Goal: Task Accomplishment & Management: Manage account settings

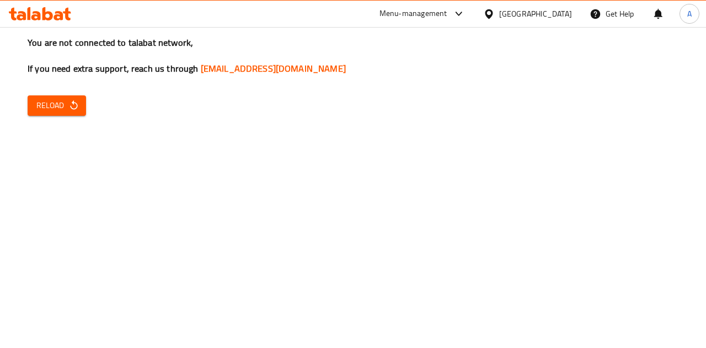
click at [46, 99] on span "Reload" at bounding box center [56, 106] width 41 height 14
click at [66, 113] on button "Reload" at bounding box center [57, 105] width 58 height 20
click at [49, 106] on span "Reload" at bounding box center [56, 106] width 41 height 14
click at [56, 106] on span "Reload" at bounding box center [56, 106] width 41 height 14
click at [66, 96] on button "Reload" at bounding box center [57, 105] width 58 height 20
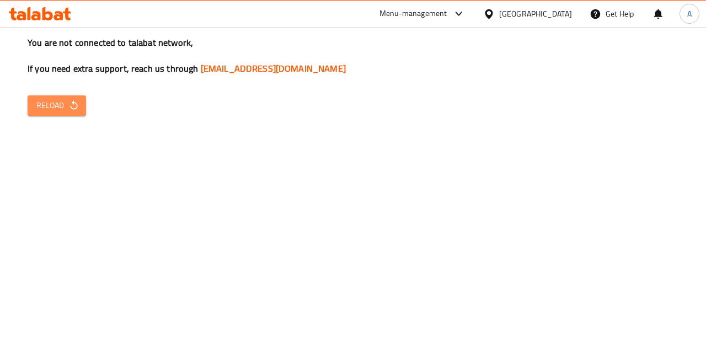
click at [66, 96] on button "Reload" at bounding box center [57, 105] width 58 height 20
click at [50, 107] on span "Reload" at bounding box center [56, 106] width 41 height 14
click at [56, 98] on button "Reload" at bounding box center [57, 105] width 58 height 20
click at [61, 102] on span "Reload" at bounding box center [56, 106] width 41 height 14
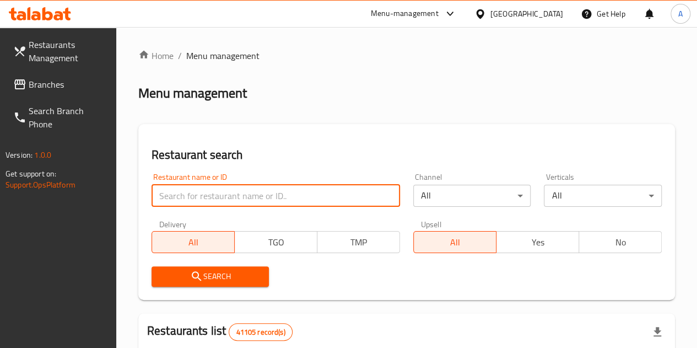
click at [218, 194] on input "search" at bounding box center [276, 196] width 249 height 22
paste input "690631"
type input "690631"
click button "Search" at bounding box center [211, 276] width 118 height 20
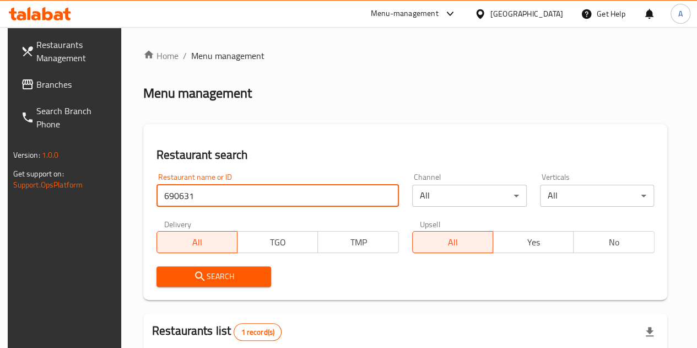
scroll to position [144, 0]
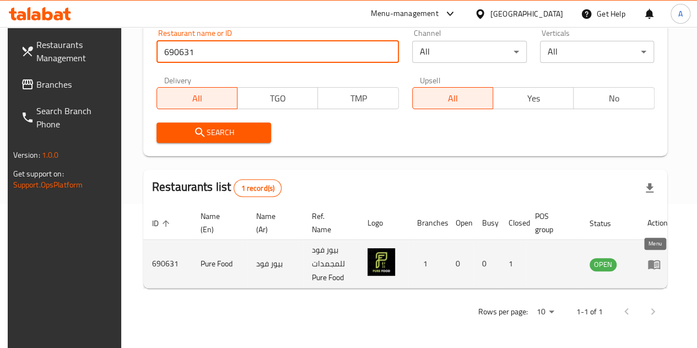
click at [656, 266] on icon "enhanced table" at bounding box center [657, 264] width 4 height 4
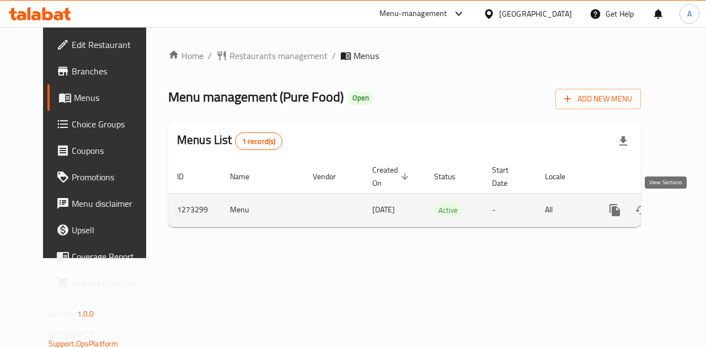
click at [689, 213] on icon "enhanced table" at bounding box center [694, 210] width 10 height 10
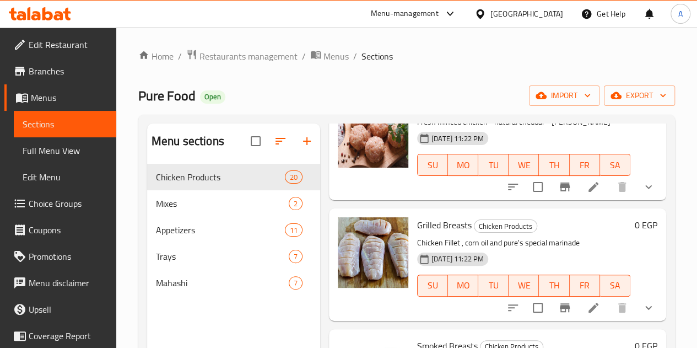
scroll to position [758, 0]
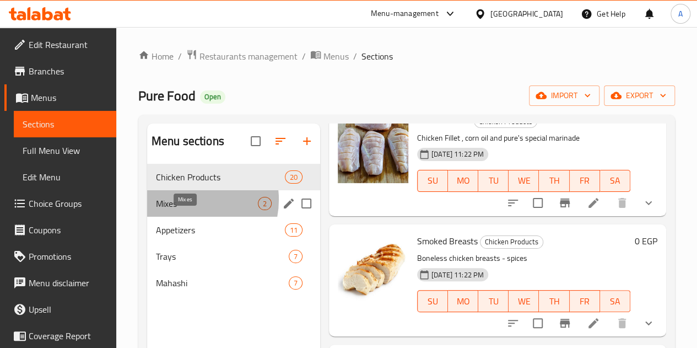
click at [188, 210] on span "Mixes" at bounding box center [207, 203] width 102 height 13
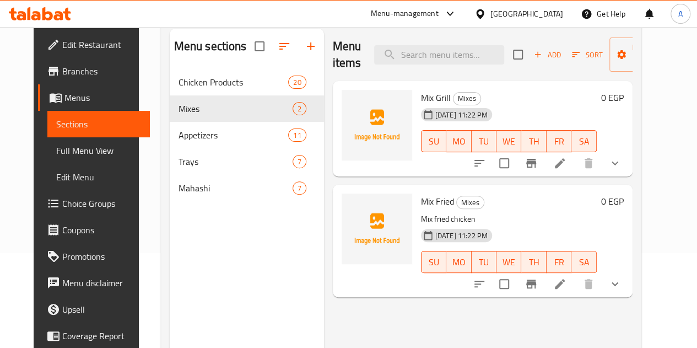
scroll to position [99, 0]
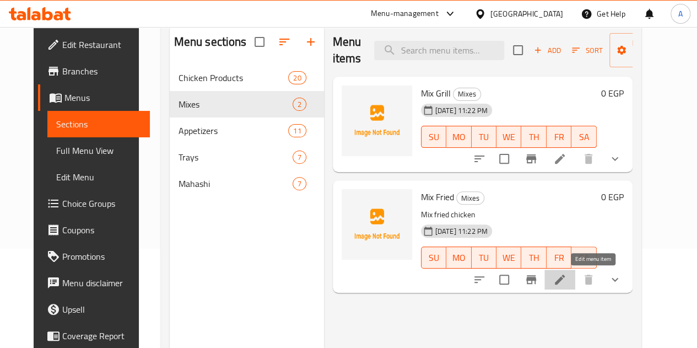
click at [567, 284] on icon at bounding box center [559, 279] width 13 height 13
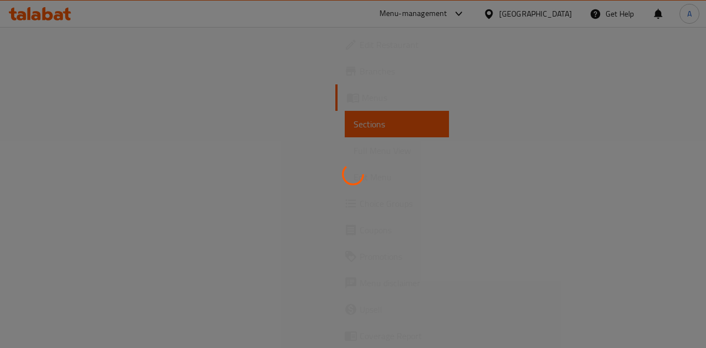
click at [503, 251] on div at bounding box center [353, 174] width 706 height 348
click at [448, 126] on div at bounding box center [353, 174] width 706 height 348
click at [286, 191] on div at bounding box center [353, 174] width 706 height 348
click at [411, 196] on div at bounding box center [353, 174] width 706 height 348
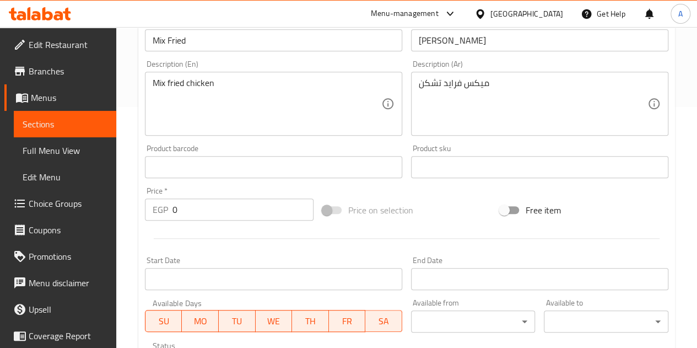
scroll to position [454, 0]
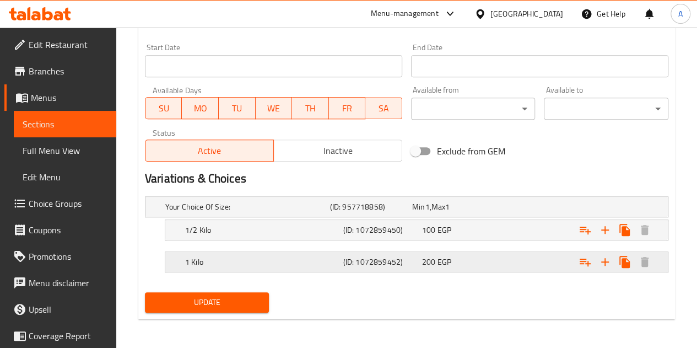
click at [446, 257] on span "EGP" at bounding box center [445, 262] width 14 height 14
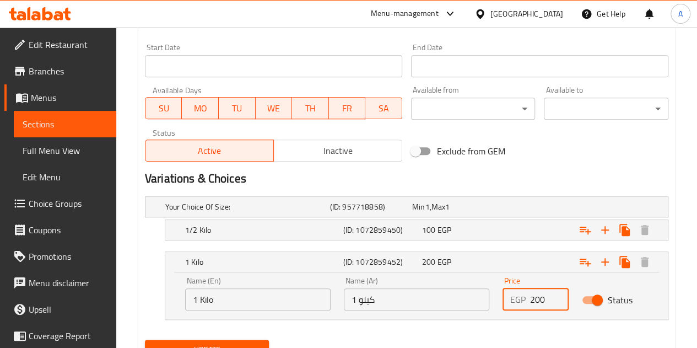
drag, startPoint x: 546, startPoint y: 299, endPoint x: 535, endPoint y: 296, distance: 11.0
click at [535, 296] on input "200" at bounding box center [549, 299] width 39 height 22
type input "260"
click at [528, 225] on div "Expand" at bounding box center [578, 230] width 158 height 24
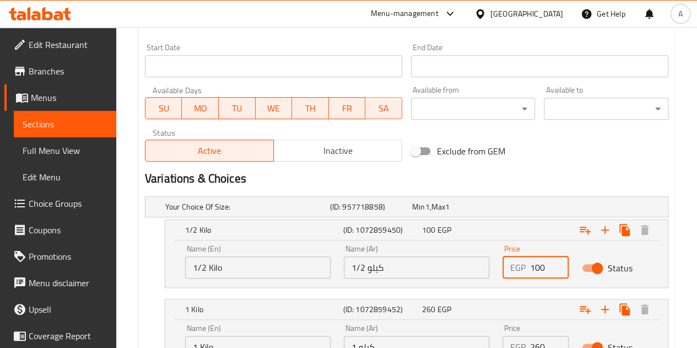
drag, startPoint x: 546, startPoint y: 263, endPoint x: 536, endPoint y: 264, distance: 10.0
click at [536, 264] on input "100" at bounding box center [549, 267] width 39 height 22
type input "130"
click at [572, 178] on h2 "Variations & Choices" at bounding box center [407, 178] width 524 height 17
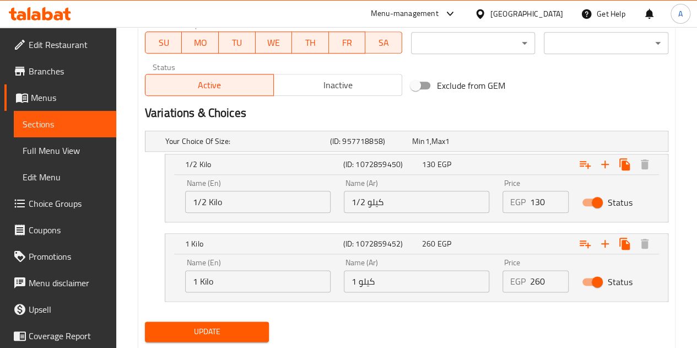
scroll to position [548, 0]
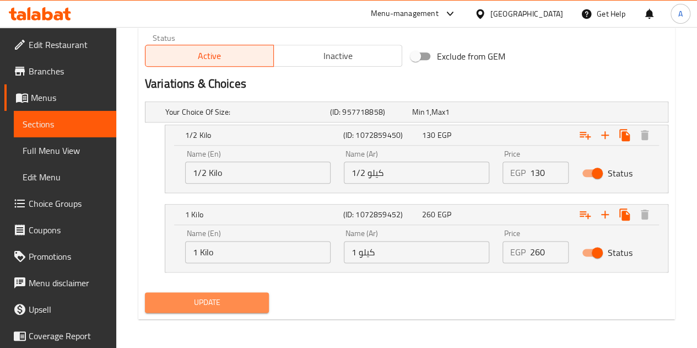
click at [246, 303] on span "Update" at bounding box center [207, 302] width 107 height 14
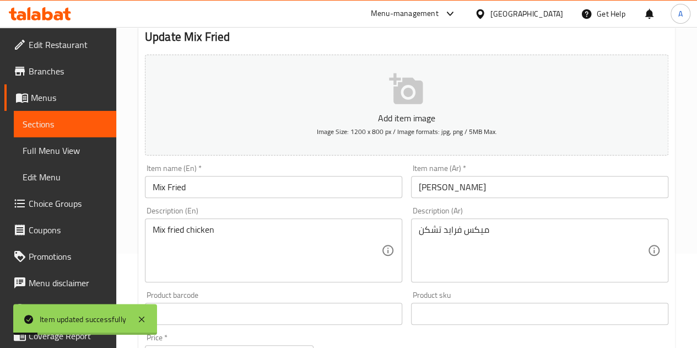
scroll to position [0, 0]
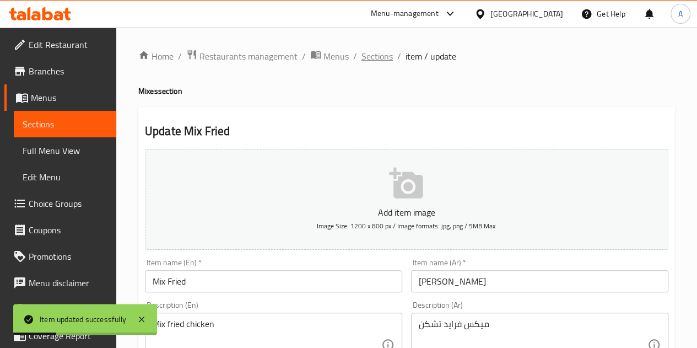
click at [374, 52] on span "Sections" at bounding box center [377, 56] width 31 height 13
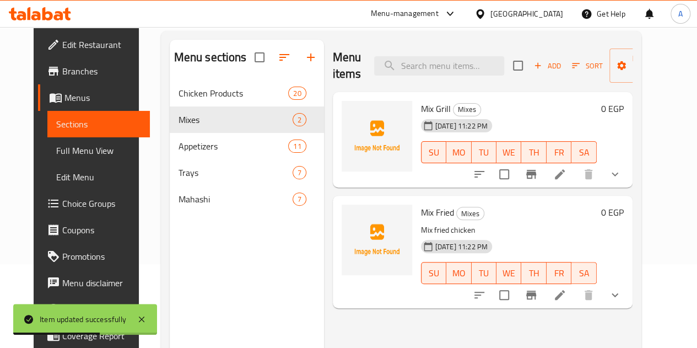
scroll to position [84, 0]
click at [567, 173] on icon at bounding box center [559, 173] width 13 height 13
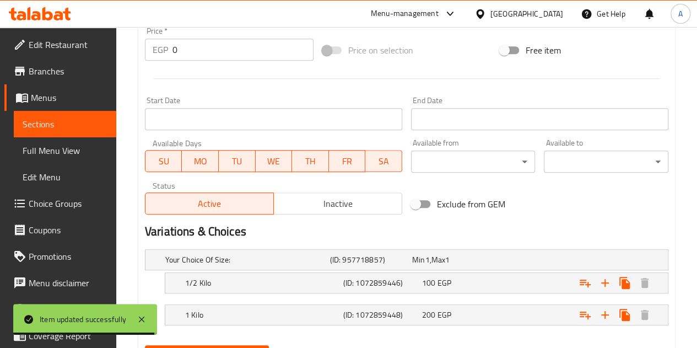
scroll to position [454, 0]
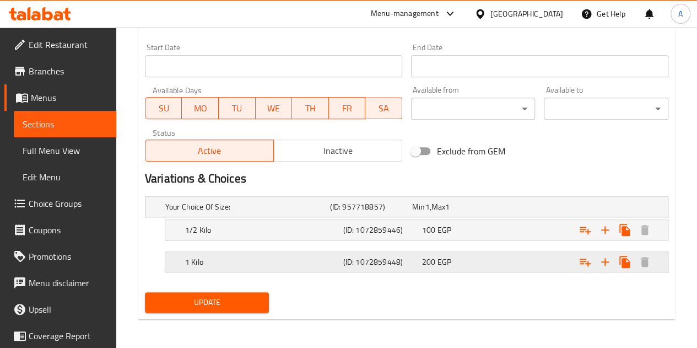
click at [323, 257] on h5 "1 Kilo" at bounding box center [262, 261] width 154 height 11
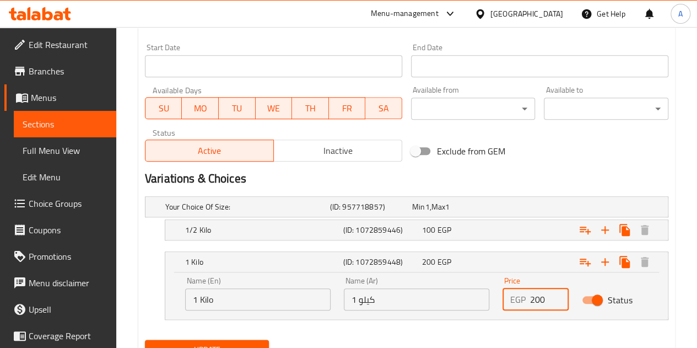
drag, startPoint x: 546, startPoint y: 294, endPoint x: 535, endPoint y: 295, distance: 10.5
click at [535, 295] on input "200" at bounding box center [549, 299] width 39 height 22
type input "280"
click at [498, 224] on div "100 EGP" at bounding box center [459, 229] width 79 height 15
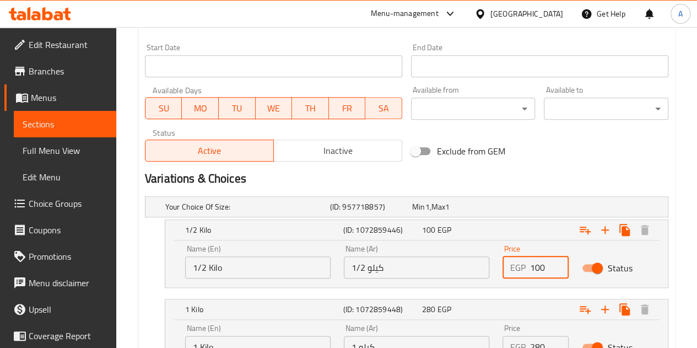
drag, startPoint x: 546, startPoint y: 264, endPoint x: 535, endPoint y: 262, distance: 11.1
click at [535, 262] on input "100" at bounding box center [549, 267] width 39 height 22
type input "140"
click at [557, 174] on h2 "Variations & Choices" at bounding box center [407, 178] width 524 height 17
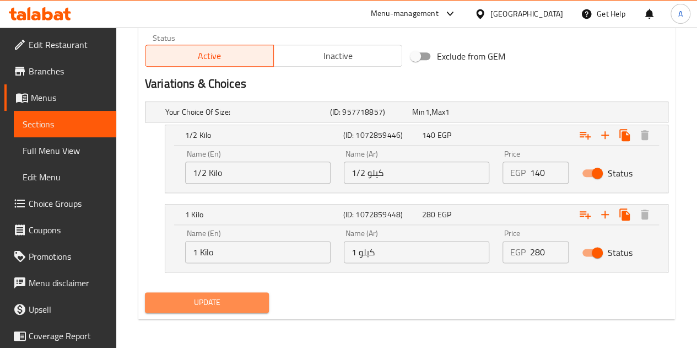
click at [247, 295] on span "Update" at bounding box center [207, 302] width 107 height 14
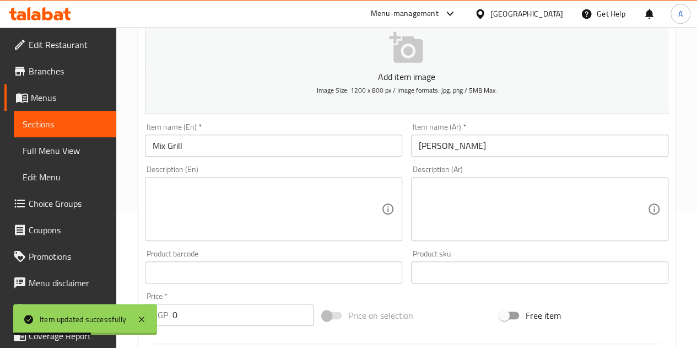
scroll to position [0, 0]
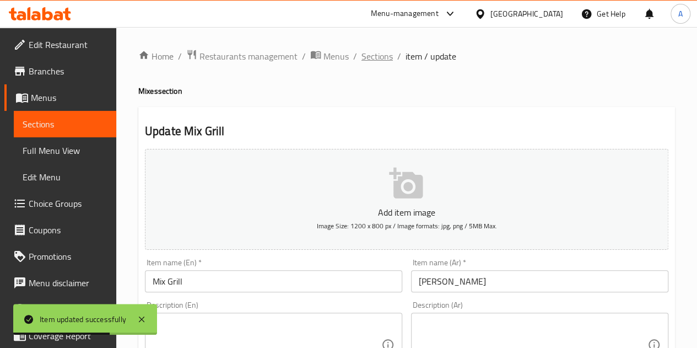
click at [386, 54] on span "Sections" at bounding box center [377, 56] width 31 height 13
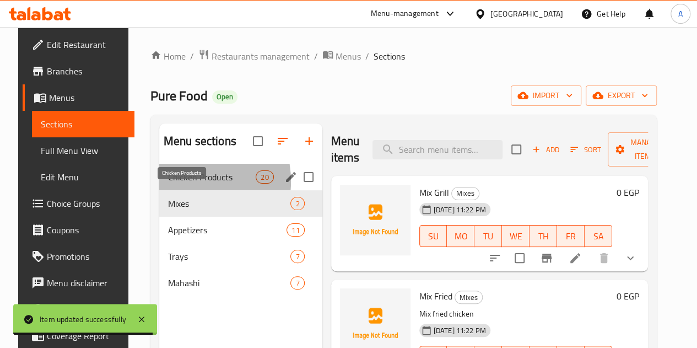
click at [168, 184] on span "Chicken Products" at bounding box center [212, 176] width 88 height 13
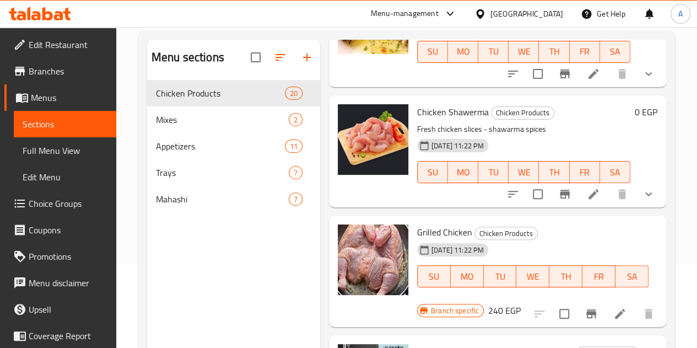
scroll to position [59, 0]
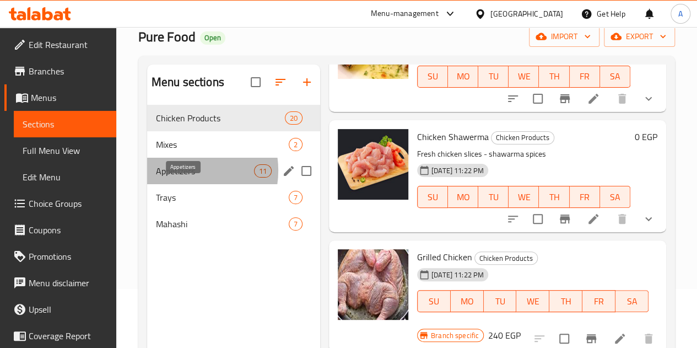
click at [183, 177] on span "Appetizers" at bounding box center [205, 170] width 98 height 13
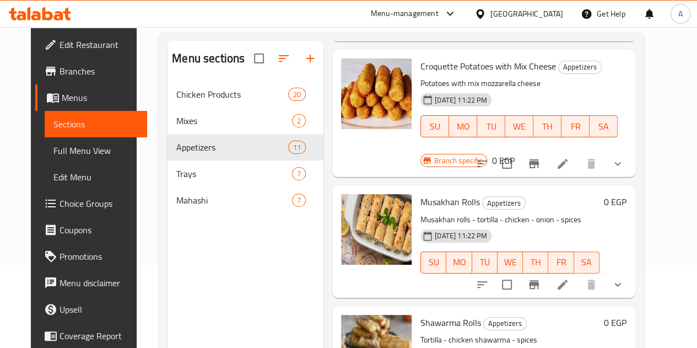
scroll to position [154, 0]
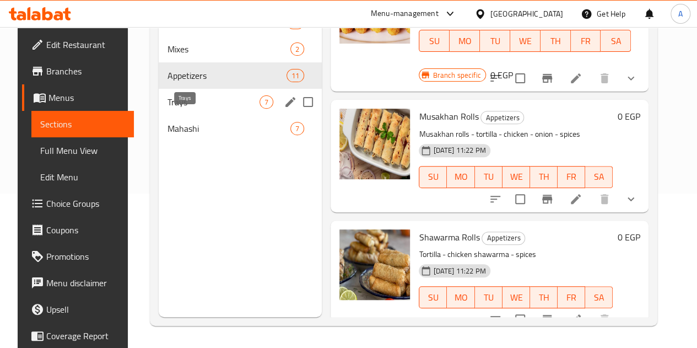
click at [186, 109] on span "Trays" at bounding box center [214, 101] width 92 height 13
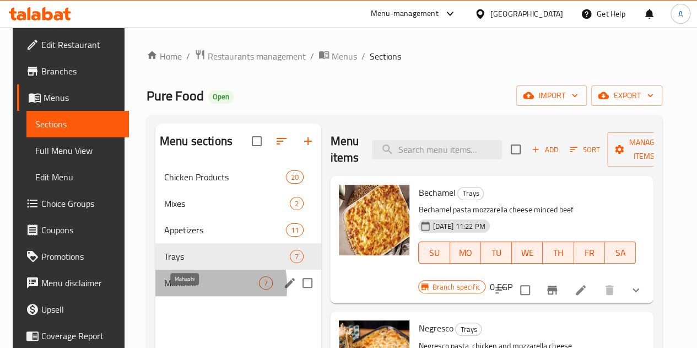
click at [180, 289] on span "Mahashi" at bounding box center [211, 282] width 95 height 13
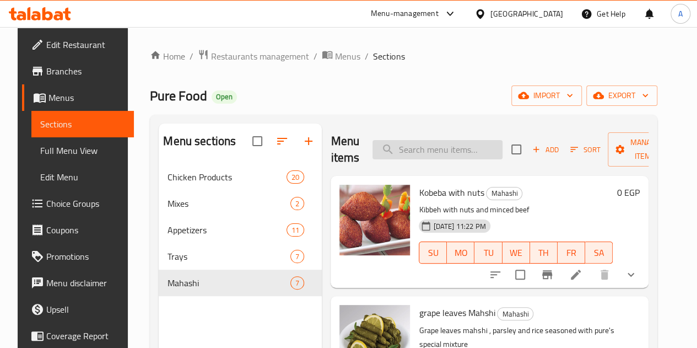
click at [393, 156] on input "search" at bounding box center [438, 149] width 130 height 19
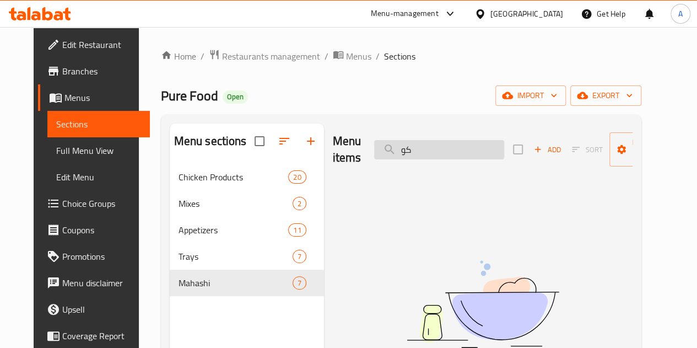
type input "ك"
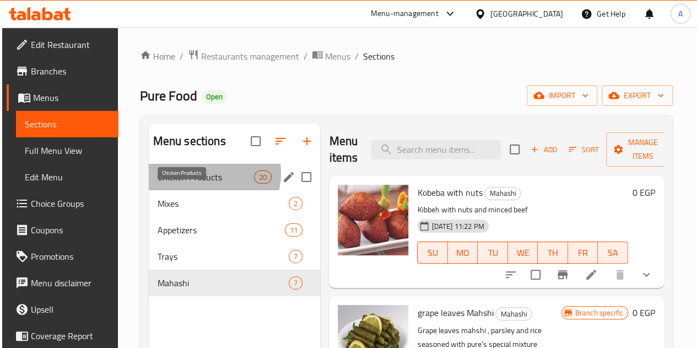
click at [201, 184] on span "Chicken Products" at bounding box center [206, 176] width 96 height 13
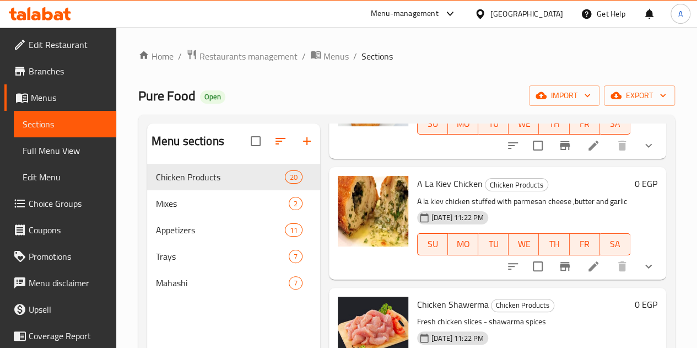
scroll to position [2013, 0]
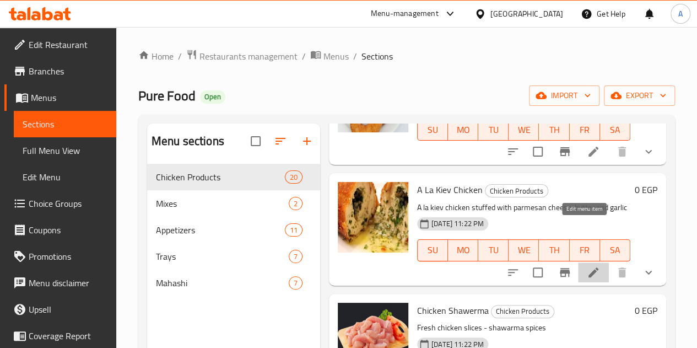
click at [589, 267] on icon at bounding box center [594, 272] width 10 height 10
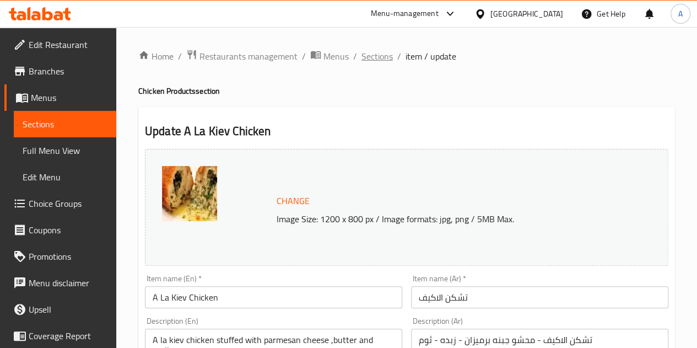
click at [371, 62] on span "Sections" at bounding box center [377, 56] width 31 height 13
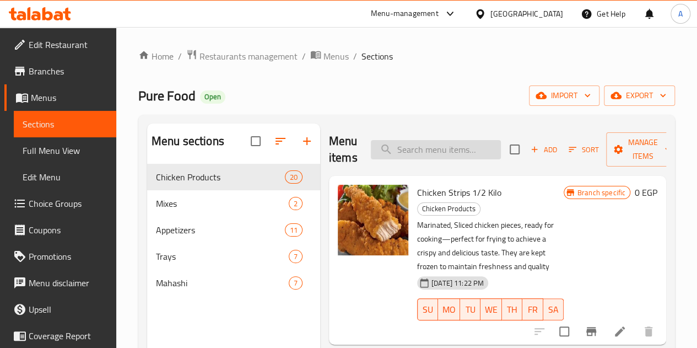
click at [406, 149] on input "search" at bounding box center [436, 149] width 130 height 19
paste input "أستربس شطة وليمون"
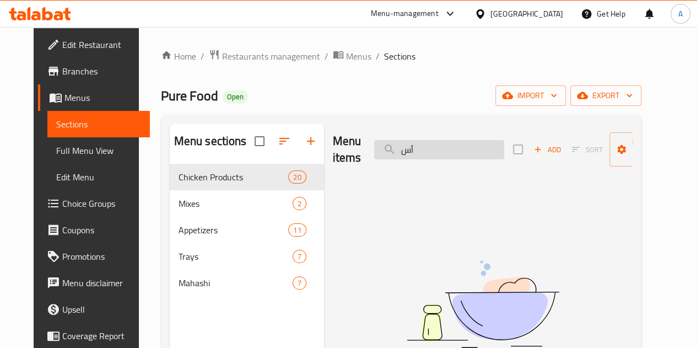
type input "أ"
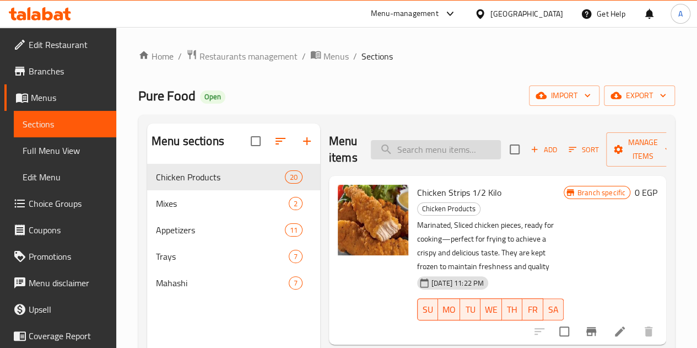
click at [401, 153] on input "search" at bounding box center [436, 149] width 130 height 19
paste input "تشكن دوناتس"
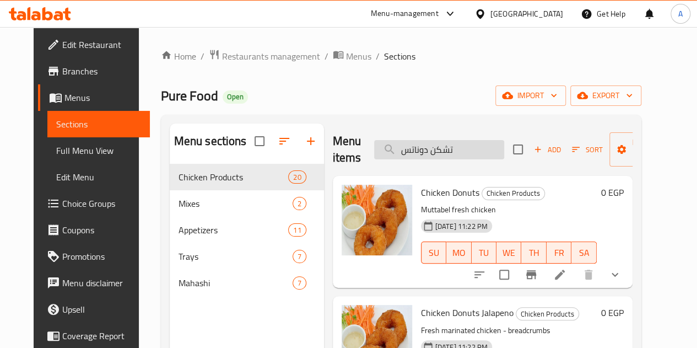
type input "تشكن دوناتس"
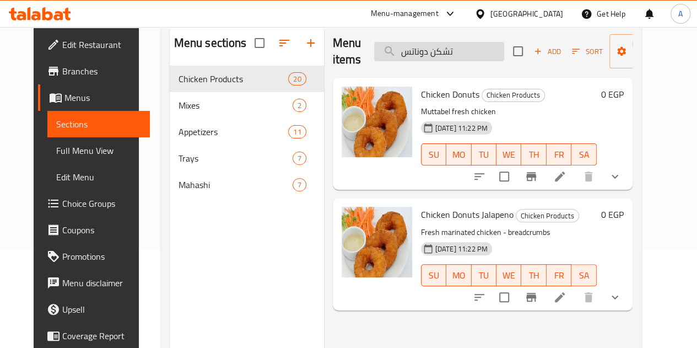
scroll to position [101, 0]
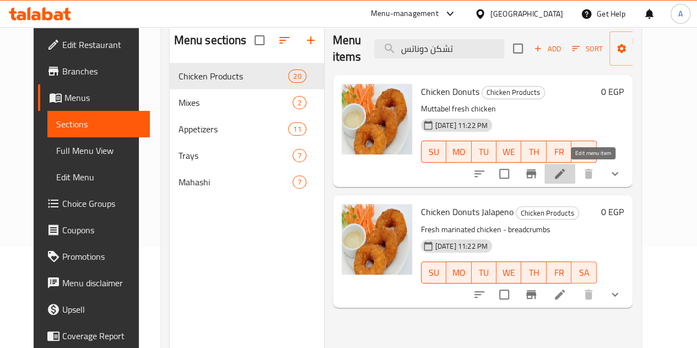
click at [567, 170] on icon at bounding box center [559, 173] width 13 height 13
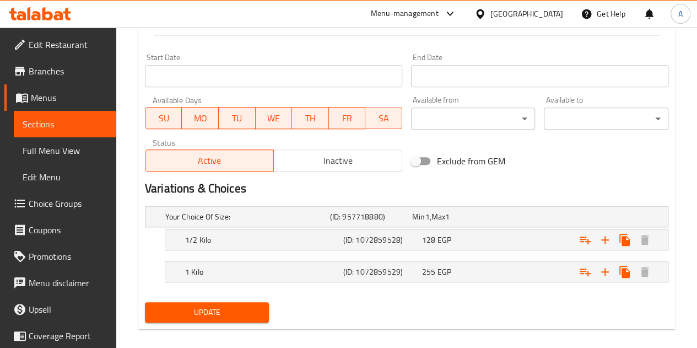
scroll to position [466, 0]
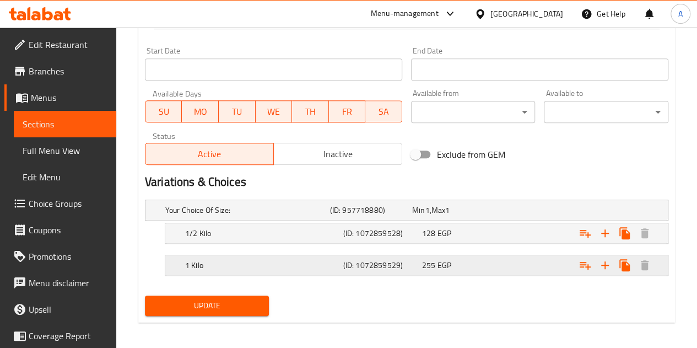
click at [486, 261] on div "255 EGP" at bounding box center [459, 265] width 74 height 11
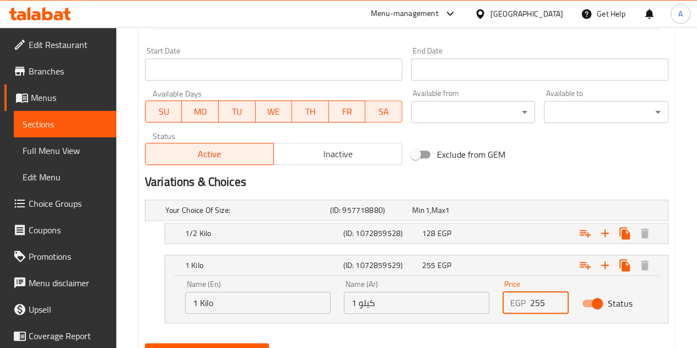
click at [539, 303] on input "255" at bounding box center [549, 303] width 39 height 22
type input "285"
click at [500, 235] on div "Expand" at bounding box center [578, 233] width 158 height 24
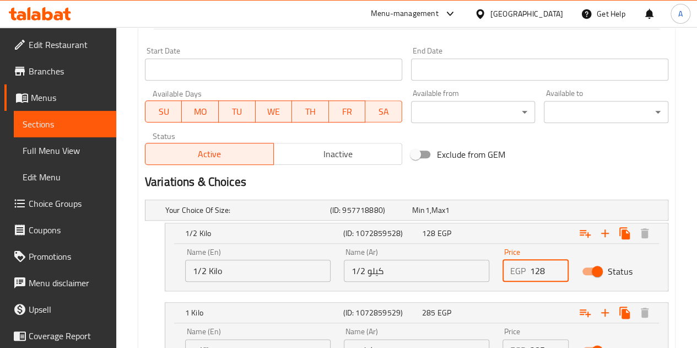
drag, startPoint x: 547, startPoint y: 271, endPoint x: 536, endPoint y: 273, distance: 10.7
click at [536, 273] on input "128" at bounding box center [549, 271] width 39 height 22
type input "142.5"
click at [552, 163] on div "Exclude from GEM" at bounding box center [495, 154] width 177 height 30
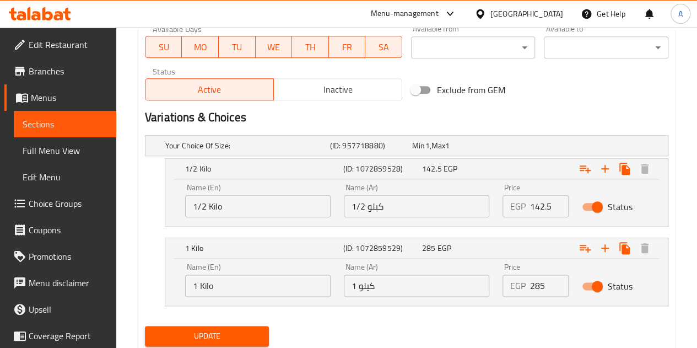
scroll to position [565, 0]
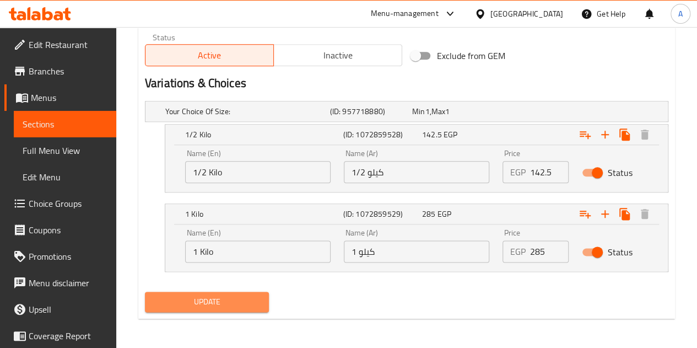
click at [247, 298] on span "Update" at bounding box center [207, 302] width 107 height 14
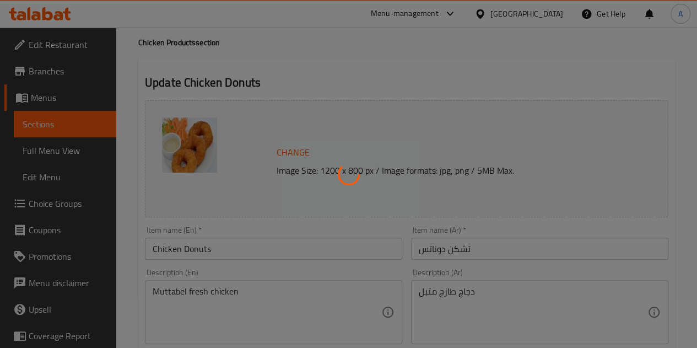
scroll to position [0, 0]
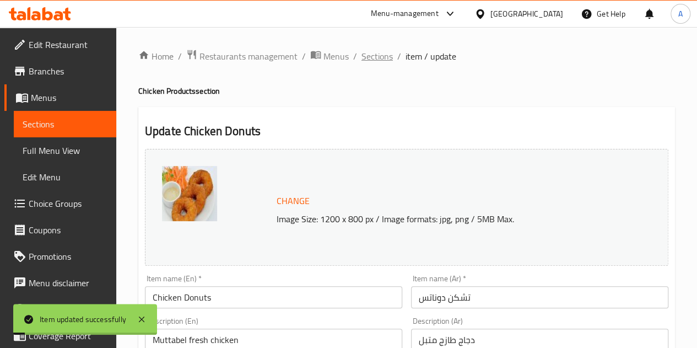
click at [371, 60] on span "Sections" at bounding box center [377, 56] width 31 height 13
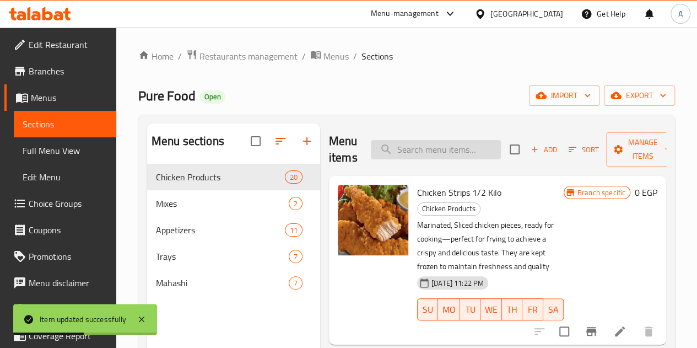
click at [418, 146] on input "search" at bounding box center [436, 149] width 130 height 19
paste input "تشكن دوناتس هاليبينو"
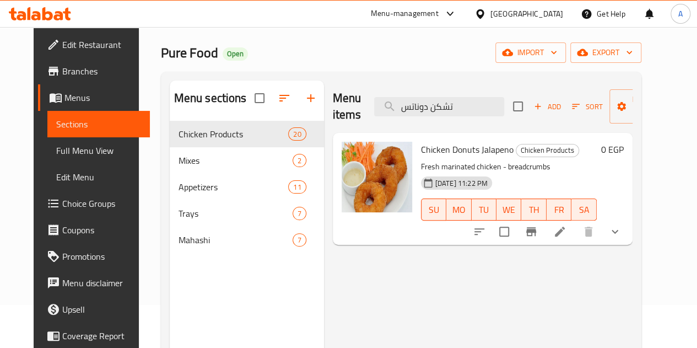
scroll to position [50, 0]
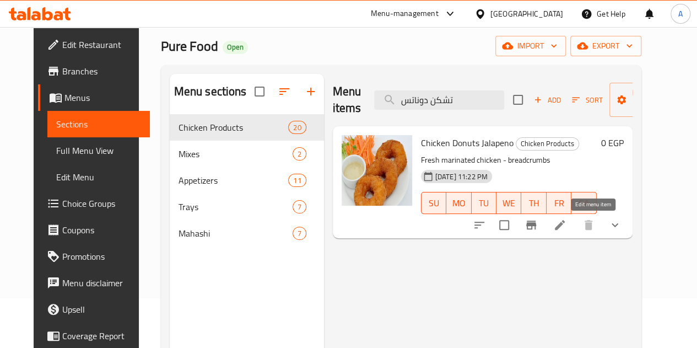
type input "تشكن دوناتس"
click at [567, 228] on icon at bounding box center [559, 224] width 13 height 13
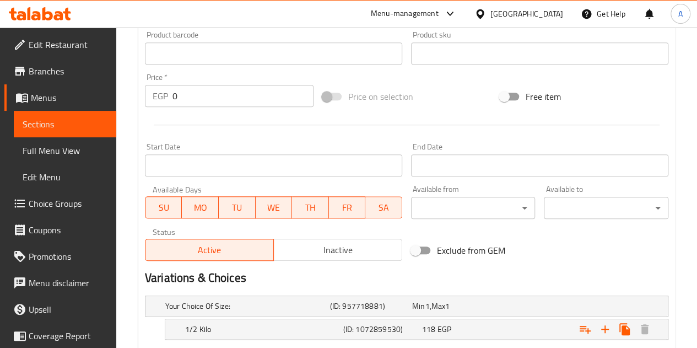
scroll to position [470, 0]
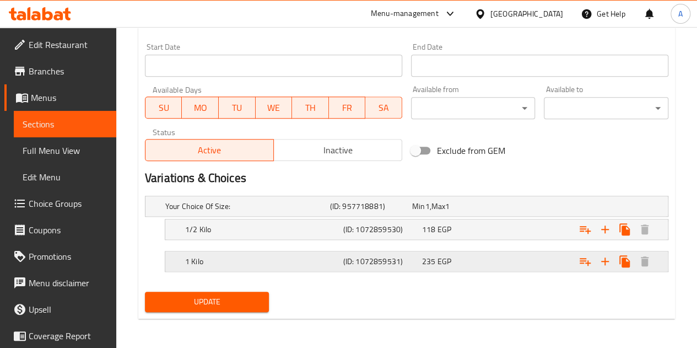
click at [389, 259] on h5 "(ID: 1072859531)" at bounding box center [380, 261] width 74 height 11
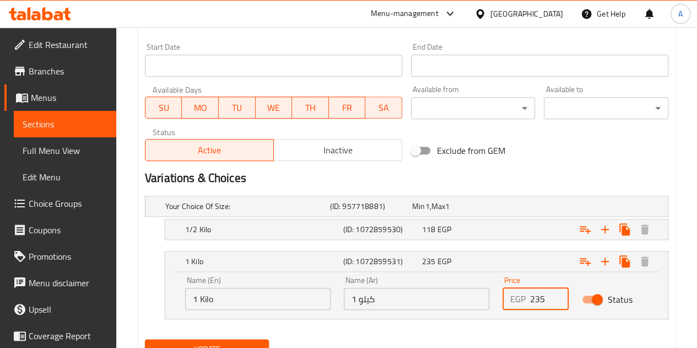
click at [541, 297] on input "235" at bounding box center [549, 299] width 39 height 22
type input "295"
click at [492, 230] on div "118 EGP" at bounding box center [459, 229] width 74 height 11
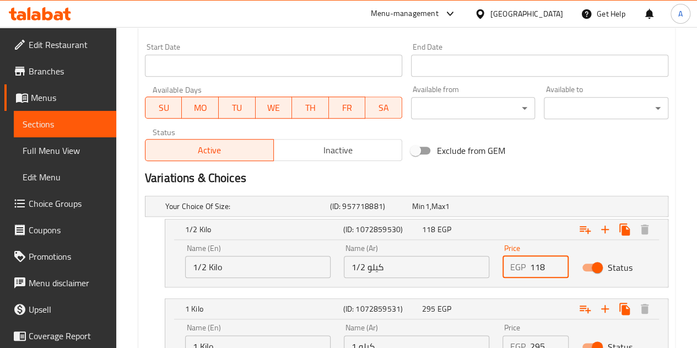
drag, startPoint x: 547, startPoint y: 266, endPoint x: 535, endPoint y: 267, distance: 11.7
click at [535, 267] on input "118" at bounding box center [549, 267] width 39 height 22
type input "147.5"
click at [510, 183] on h2 "Variations & Choices" at bounding box center [407, 178] width 524 height 17
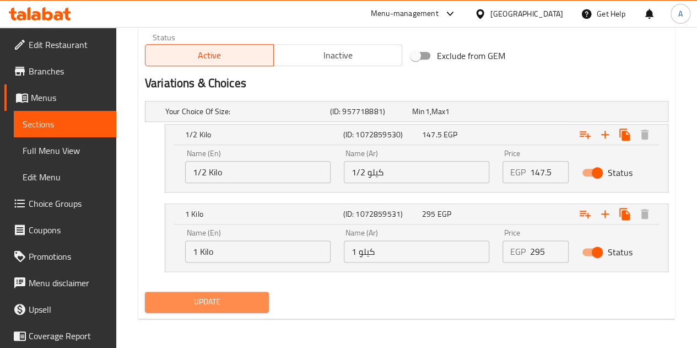
click at [223, 305] on span "Update" at bounding box center [207, 302] width 107 height 14
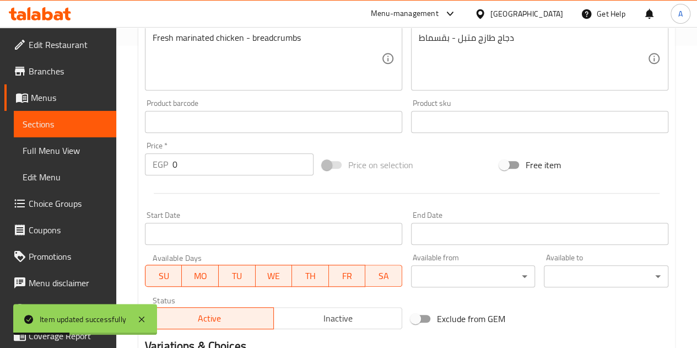
scroll to position [0, 0]
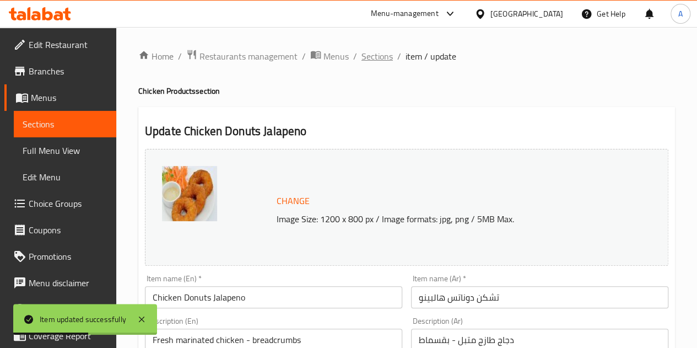
click at [382, 62] on span "Sections" at bounding box center [377, 56] width 31 height 13
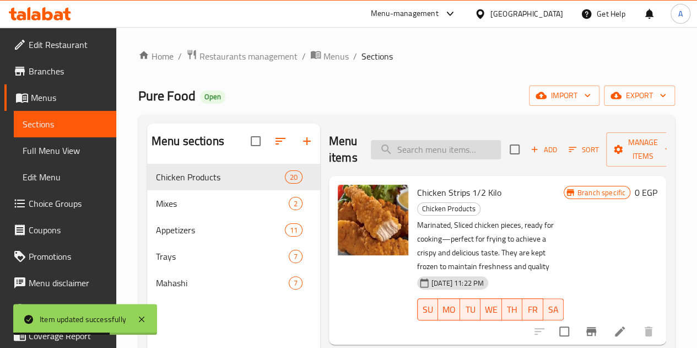
click at [437, 147] on input "search" at bounding box center [436, 149] width 130 height 19
paste input "شكن الاكيف"
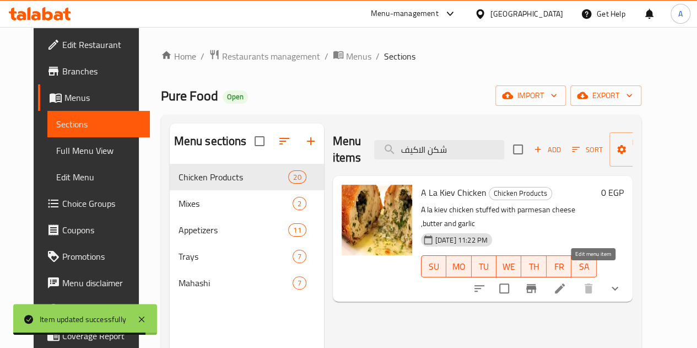
type input "شكن الاكيف"
click at [565, 283] on icon at bounding box center [560, 288] width 10 height 10
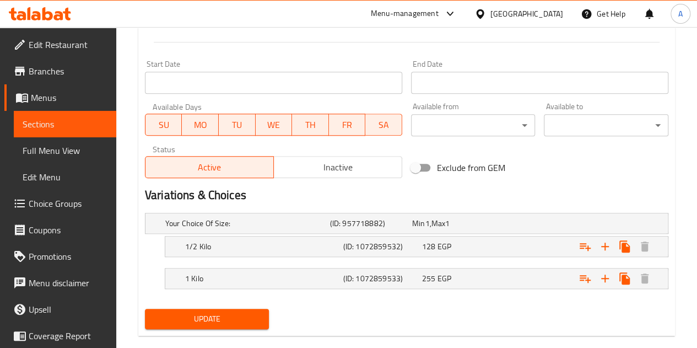
scroll to position [470, 0]
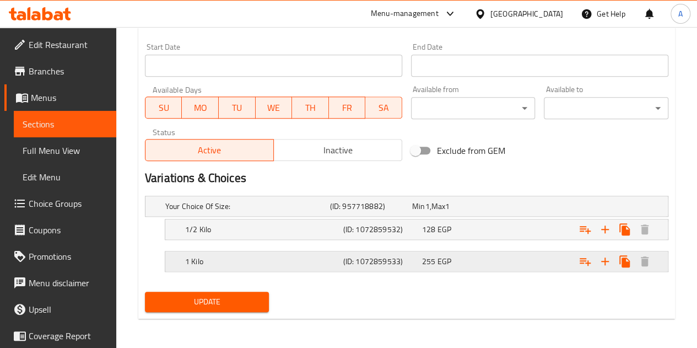
click at [469, 261] on div "255 EGP" at bounding box center [459, 261] width 74 height 11
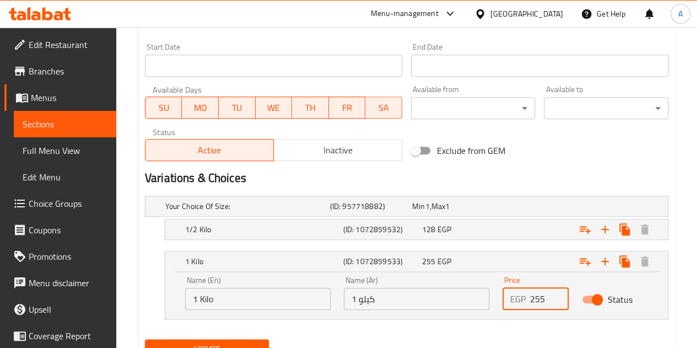
click at [539, 297] on input "255" at bounding box center [549, 299] width 39 height 22
type input "285"
click at [509, 227] on div "Expand" at bounding box center [578, 229] width 158 height 24
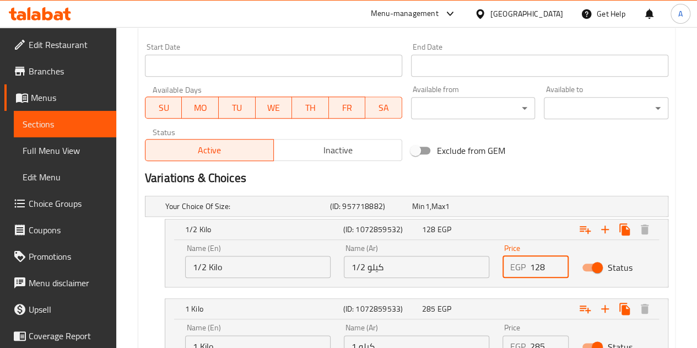
drag, startPoint x: 550, startPoint y: 267, endPoint x: 536, endPoint y: 265, distance: 14.0
click at [536, 265] on input "128" at bounding box center [549, 267] width 39 height 22
type input "142.5"
click at [534, 164] on div "Exclude from GEM" at bounding box center [495, 151] width 177 height 30
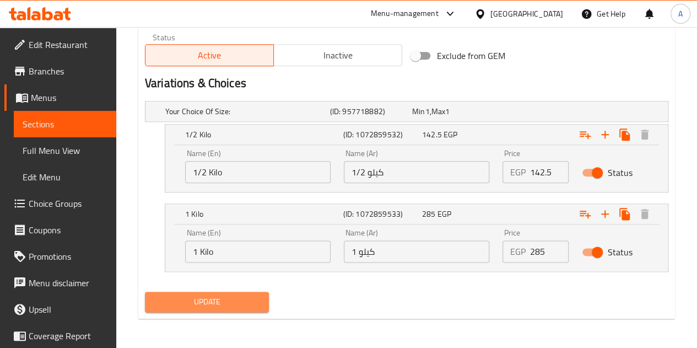
click at [230, 303] on span "Update" at bounding box center [207, 302] width 107 height 14
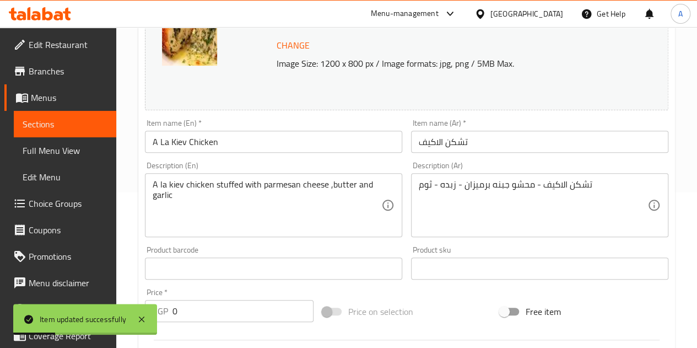
scroll to position [0, 0]
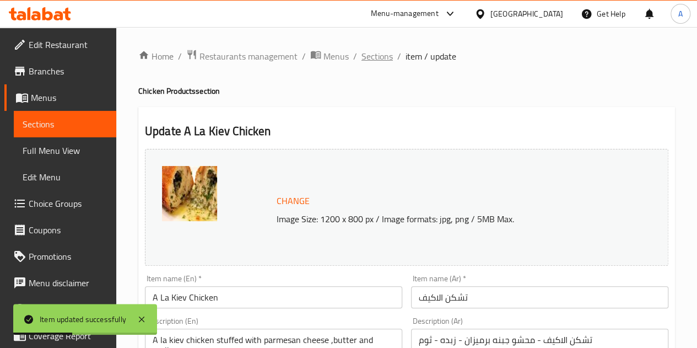
click at [372, 61] on span "Sections" at bounding box center [377, 56] width 31 height 13
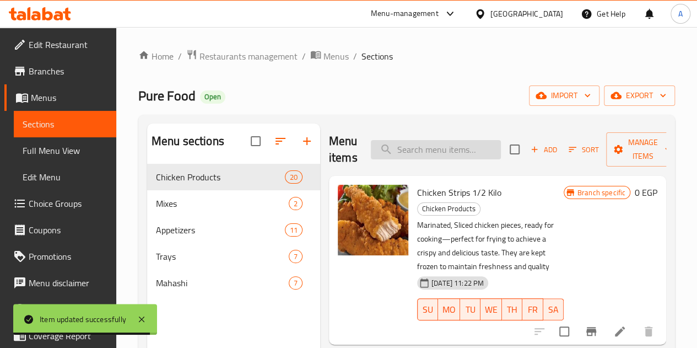
click at [405, 146] on input "search" at bounding box center [436, 149] width 130 height 19
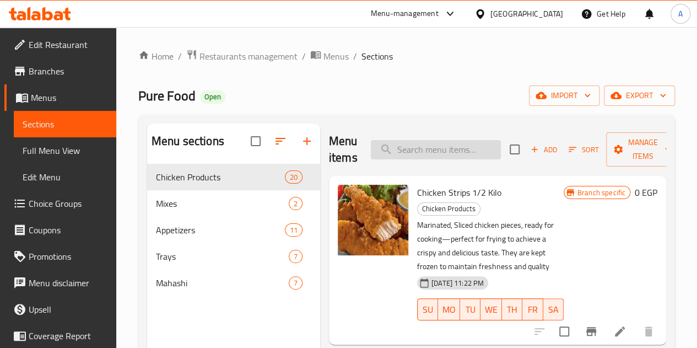
paste input "فرخة مشوية"
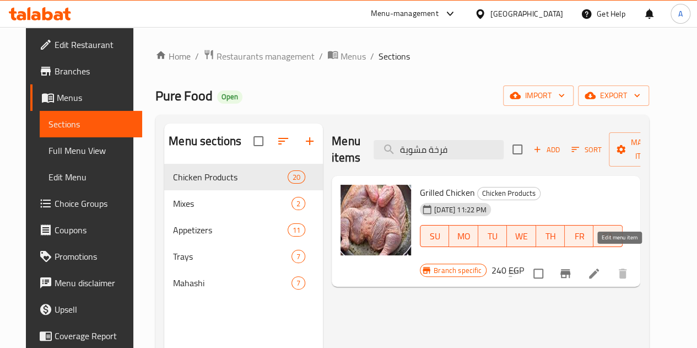
type input "فرخة مشوية"
click at [601, 267] on icon at bounding box center [594, 273] width 13 height 13
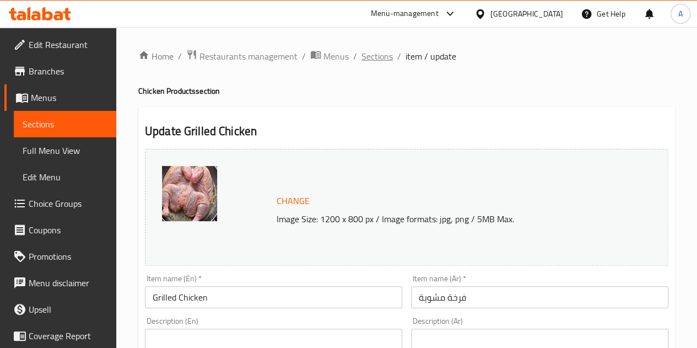
click at [382, 56] on span "Sections" at bounding box center [377, 56] width 31 height 13
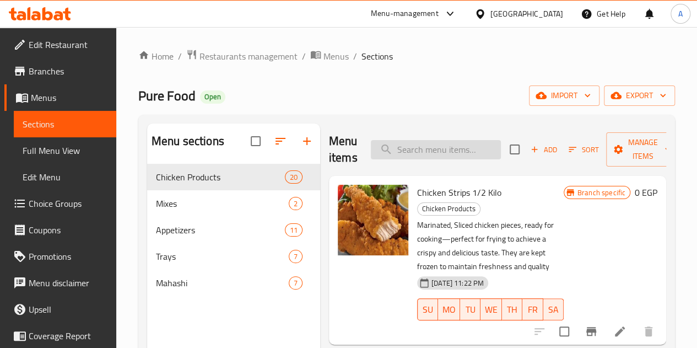
click at [411, 150] on input "search" at bounding box center [436, 149] width 130 height 19
paste input "فرخة مشوية"
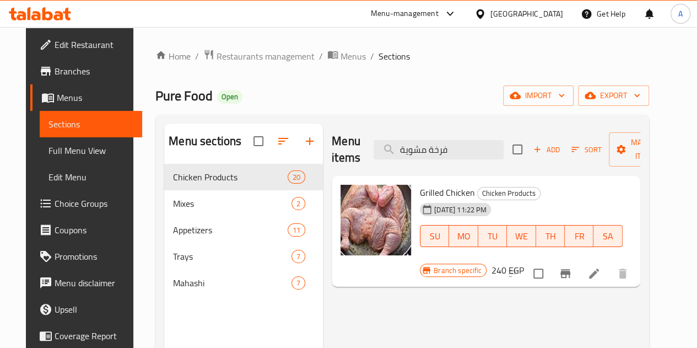
type input "فرخة مشوية"
click at [572, 267] on icon "Branch-specific-item" at bounding box center [565, 273] width 13 height 13
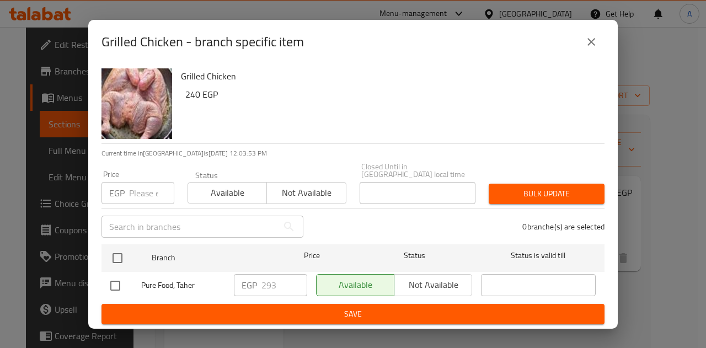
click at [118, 277] on input "checkbox" at bounding box center [115, 285] width 23 height 23
checkbox input "true"
drag, startPoint x: 279, startPoint y: 281, endPoint x: 224, endPoint y: 278, distance: 55.2
click at [224, 278] on div "Pure Food, Taher EGP 293 ​ Available Not available ​" at bounding box center [353, 286] width 494 height 32
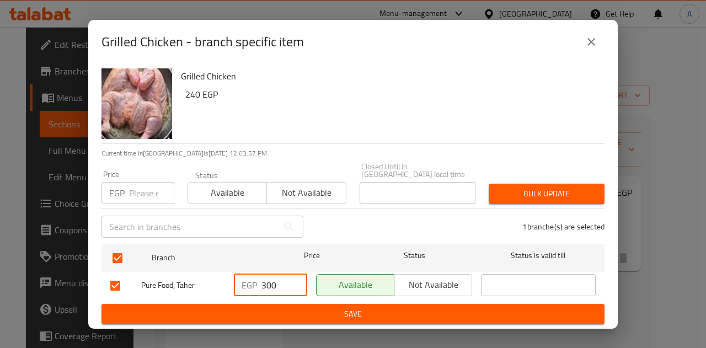
type input "300"
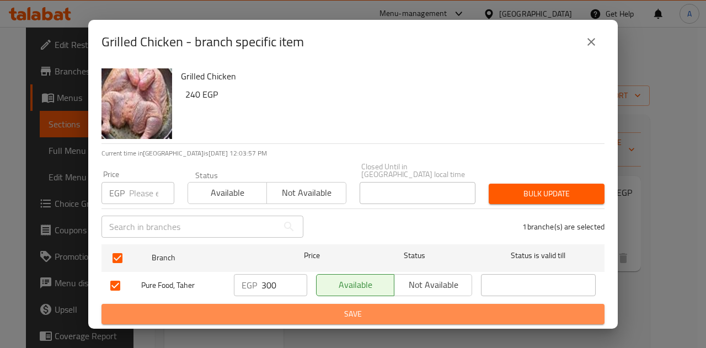
click at [282, 307] on span "Save" at bounding box center [352, 314] width 485 height 14
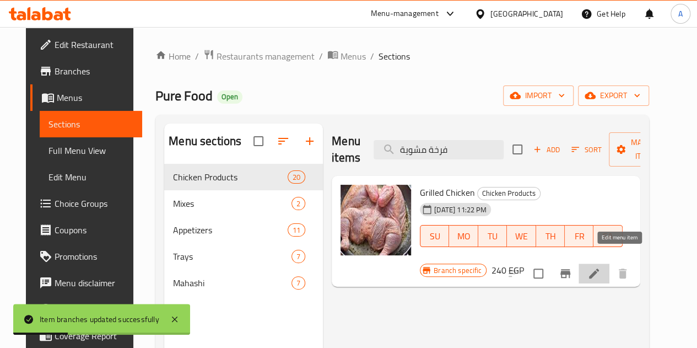
click at [601, 267] on icon at bounding box center [594, 273] width 13 height 13
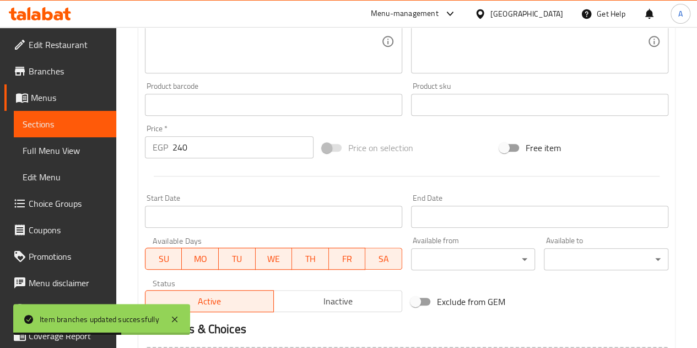
scroll to position [282, 0]
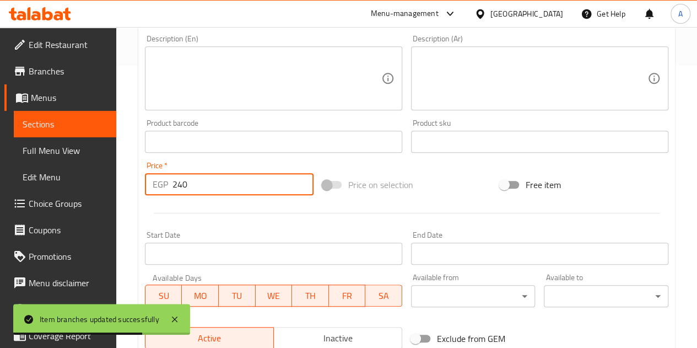
drag, startPoint x: 209, startPoint y: 187, endPoint x: 160, endPoint y: 180, distance: 50.0
click at [160, 180] on div "EGP 240 Price *" at bounding box center [229, 184] width 169 height 22
type input "300"
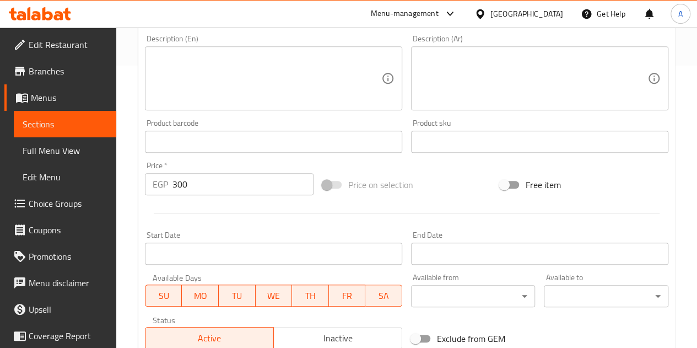
click at [201, 153] on div "Product barcode Product barcode" at bounding box center [274, 136] width 266 height 42
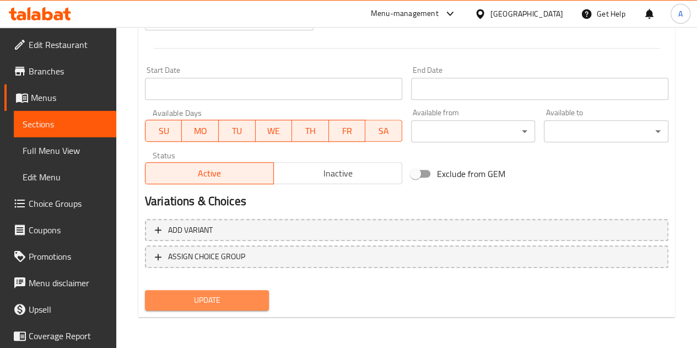
click at [217, 303] on span "Update" at bounding box center [207, 300] width 107 height 14
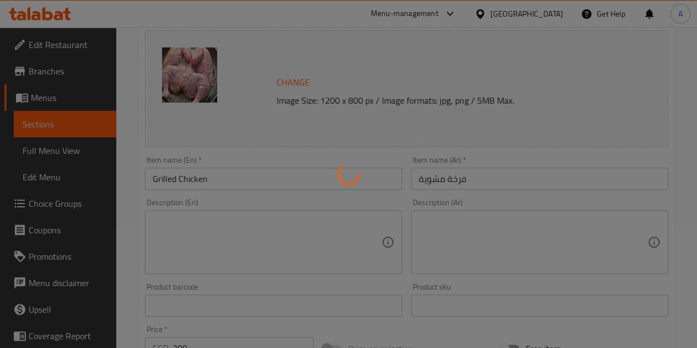
scroll to position [0, 0]
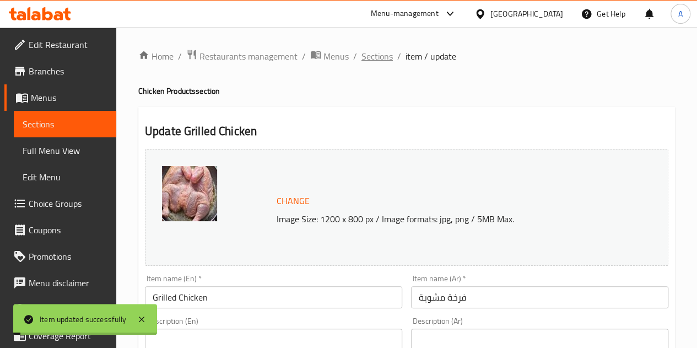
click at [375, 61] on span "Sections" at bounding box center [377, 56] width 31 height 13
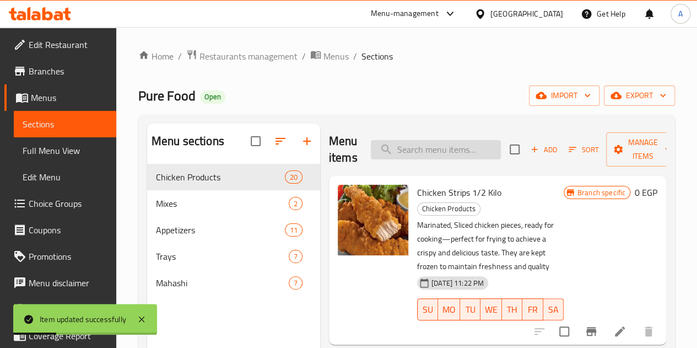
click at [383, 149] on input "search" at bounding box center [436, 149] width 130 height 19
paste input "تشكن كانترى"
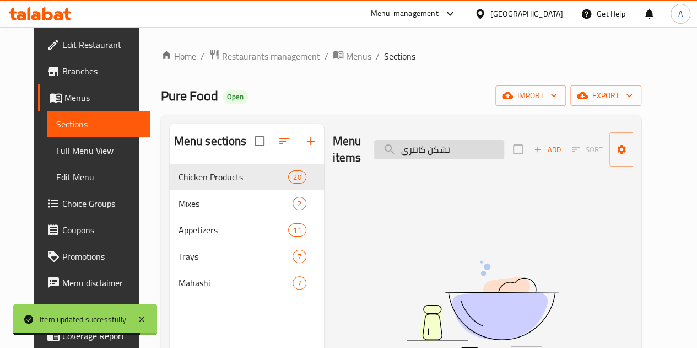
click at [410, 148] on input "تشكن كانترى" at bounding box center [439, 149] width 130 height 19
type input "كانترى"
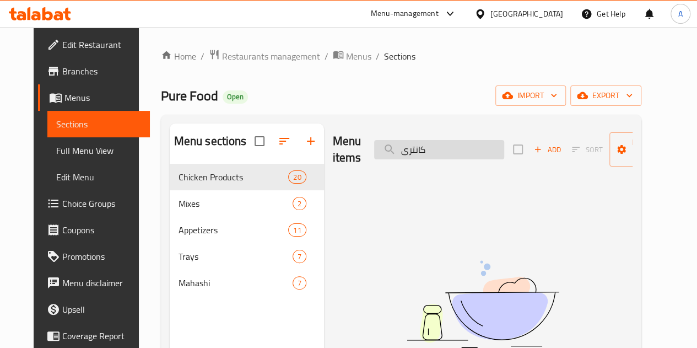
click at [388, 154] on input "كانترى" at bounding box center [439, 149] width 130 height 19
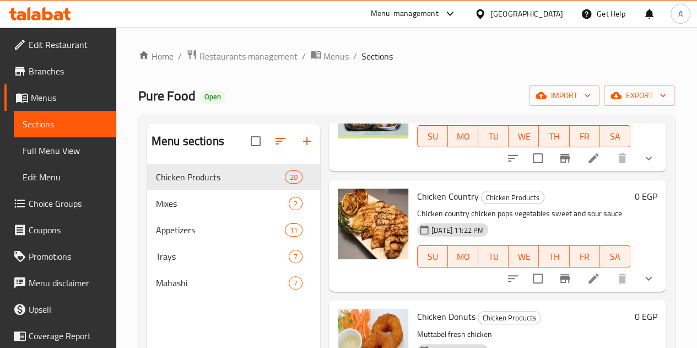
scroll to position [1646, 0]
click at [591, 268] on li at bounding box center [593, 278] width 31 height 20
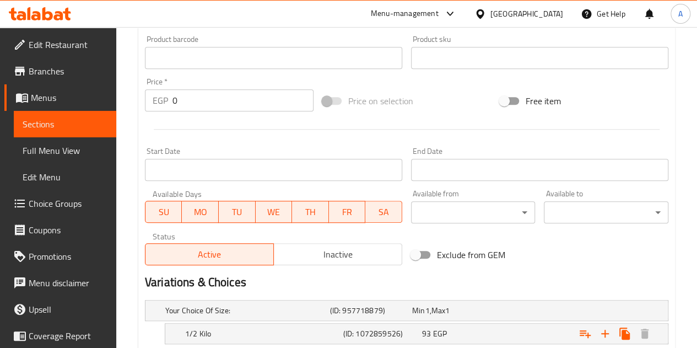
scroll to position [470, 0]
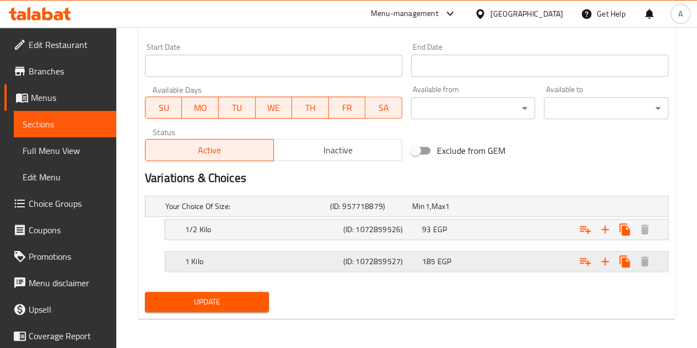
click at [338, 257] on h5 "1 Kilo" at bounding box center [262, 261] width 154 height 11
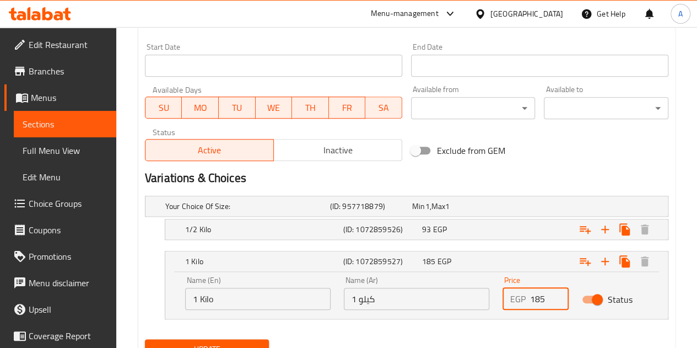
drag, startPoint x: 548, startPoint y: 298, endPoint x: 496, endPoint y: 299, distance: 51.8
click at [496, 299] on div "Price EGP 185 Price" at bounding box center [535, 293] width 79 height 47
paste input "24"
type input "245"
click at [481, 225] on div "93 EGP" at bounding box center [459, 229] width 74 height 11
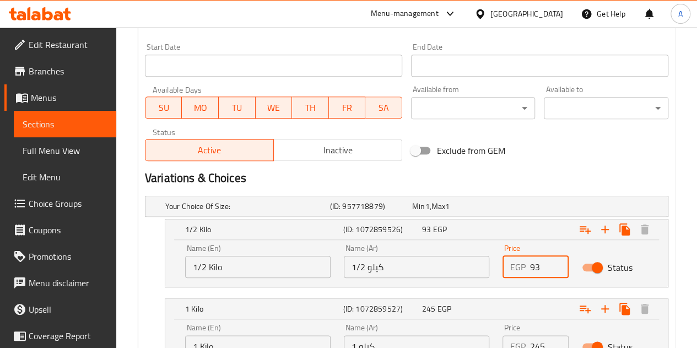
drag, startPoint x: 546, startPoint y: 265, endPoint x: 518, endPoint y: 265, distance: 28.7
click at [518, 265] on div "EGP 93 Price" at bounding box center [536, 267] width 66 height 22
type input "122.5"
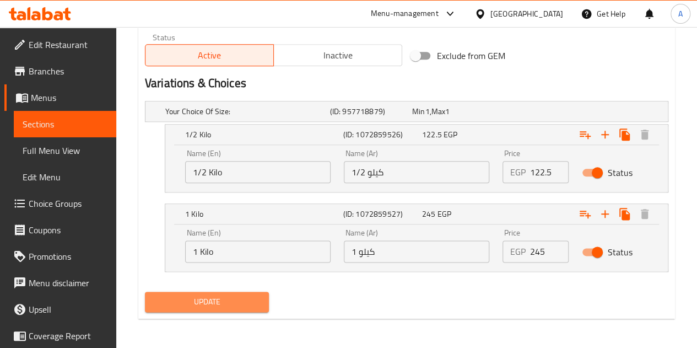
click at [224, 296] on span "Update" at bounding box center [207, 302] width 107 height 14
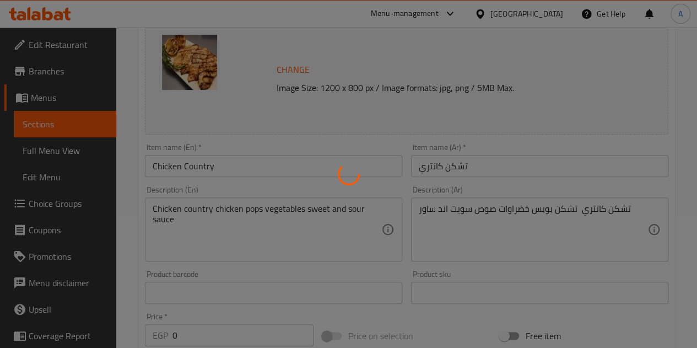
scroll to position [0, 0]
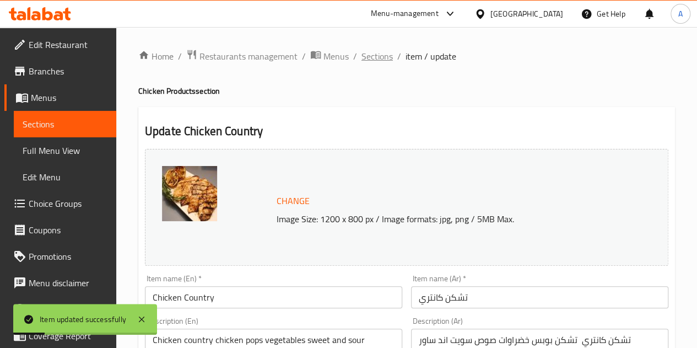
click at [380, 52] on span "Sections" at bounding box center [377, 56] width 31 height 13
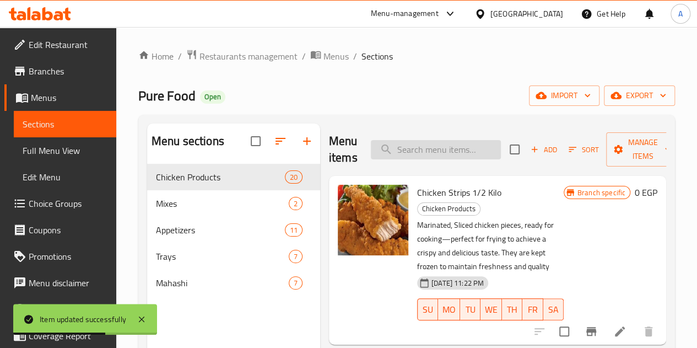
click at [397, 146] on input "search" at bounding box center [436, 149] width 130 height 19
paste input "كفتة فراخ مشوية"
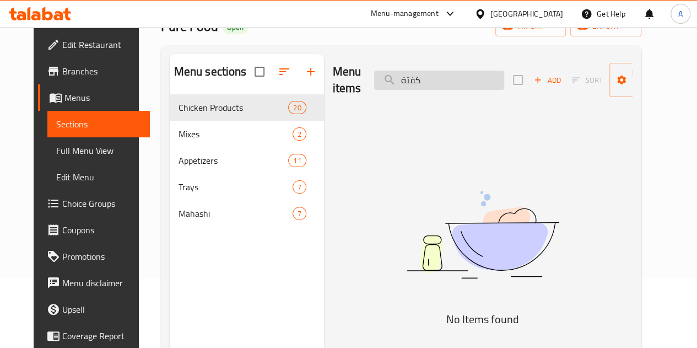
scroll to position [71, 0]
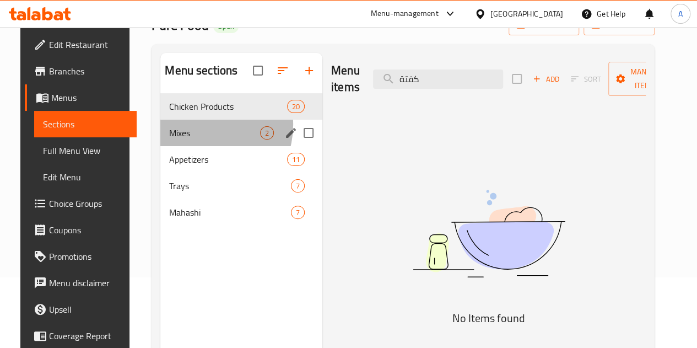
click at [187, 141] on div "Mixes 2" at bounding box center [241, 133] width 162 height 26
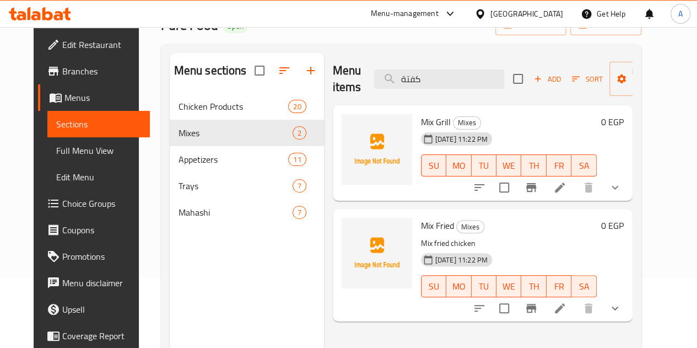
scroll to position [147, 0]
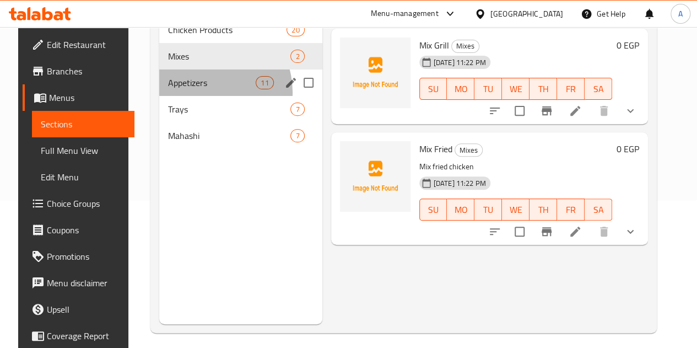
click at [194, 96] on div "Appetizers 11" at bounding box center [240, 82] width 163 height 26
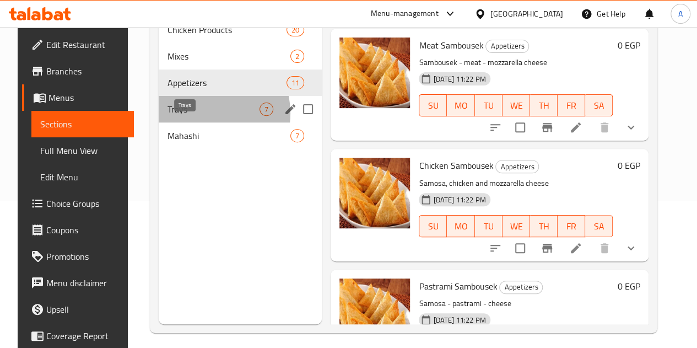
click at [194, 116] on span "Trays" at bounding box center [214, 109] width 92 height 13
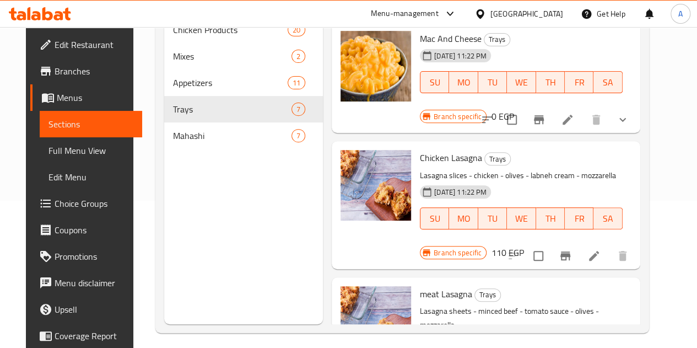
scroll to position [154, 0]
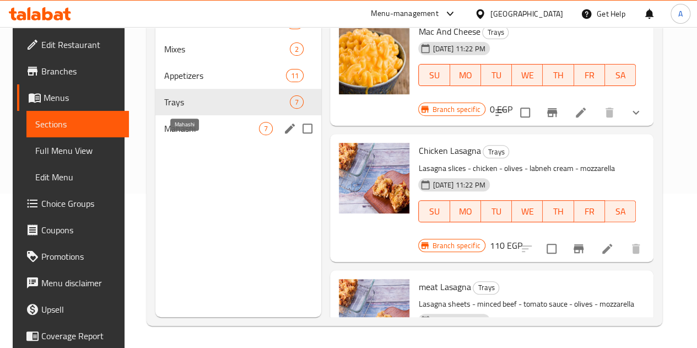
click at [187, 135] on span "Mahashi" at bounding box center [211, 128] width 95 height 13
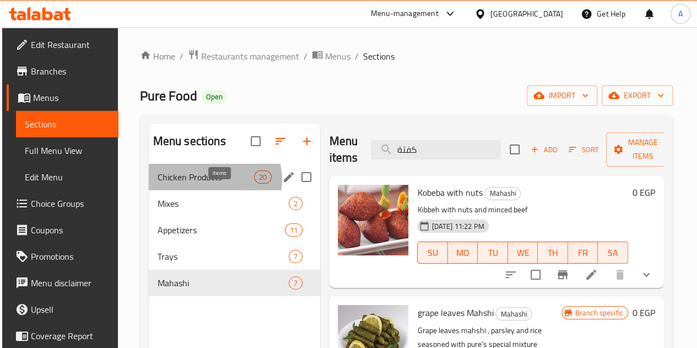
click at [255, 182] on span "20" at bounding box center [263, 177] width 17 height 10
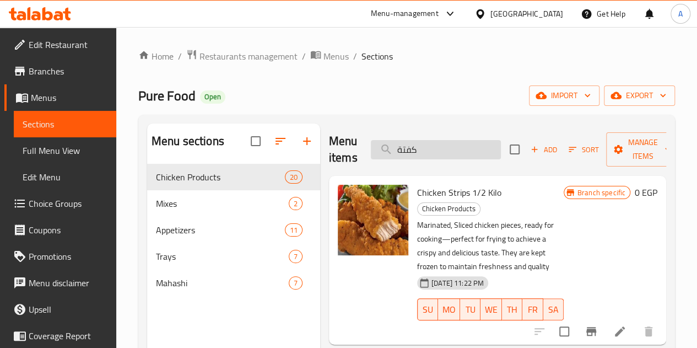
click at [389, 149] on input "كفتة" at bounding box center [436, 149] width 130 height 19
paste input "شيش طاووق مستوى"
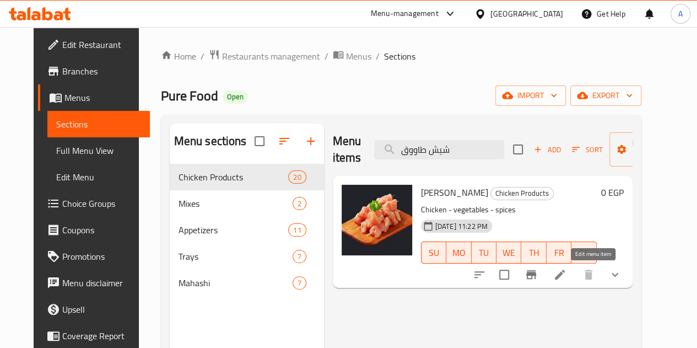
type input "شيش طاووق"
click at [567, 271] on icon at bounding box center [559, 274] width 13 height 13
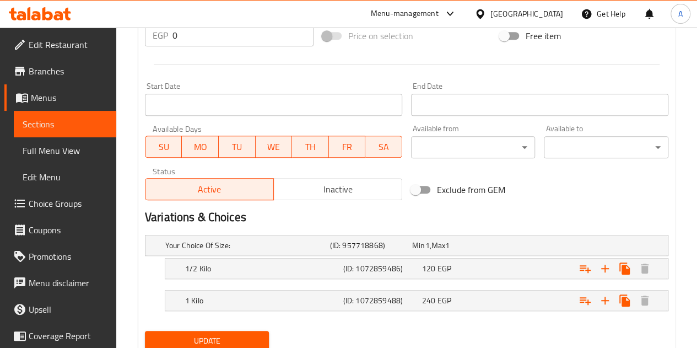
scroll to position [470, 0]
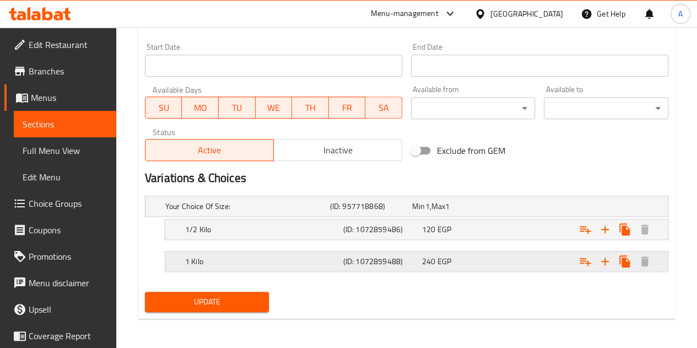
click at [434, 260] on span "240" at bounding box center [428, 261] width 13 height 14
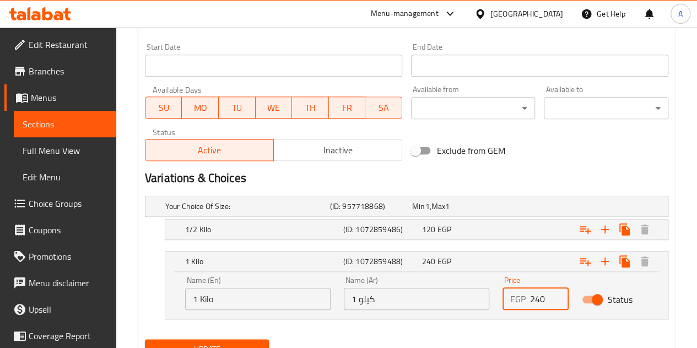
drag, startPoint x: 547, startPoint y: 301, endPoint x: 511, endPoint y: 300, distance: 35.3
click at [511, 300] on div "EGP 240 Price" at bounding box center [536, 299] width 66 height 22
type input "380"
click at [512, 224] on div "Expand" at bounding box center [578, 229] width 158 height 24
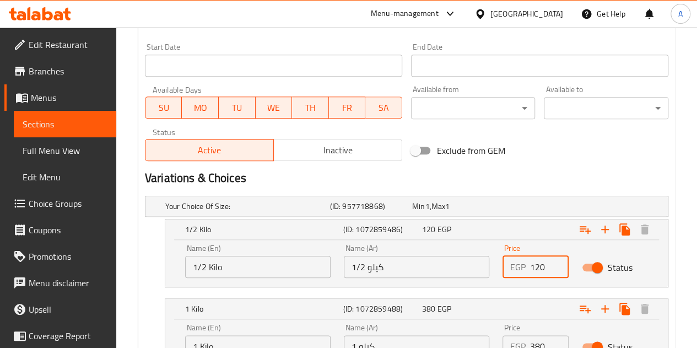
click at [540, 265] on input "120" at bounding box center [549, 267] width 39 height 22
type input "190"
click at [537, 180] on h2 "Variations & Choices" at bounding box center [407, 178] width 524 height 17
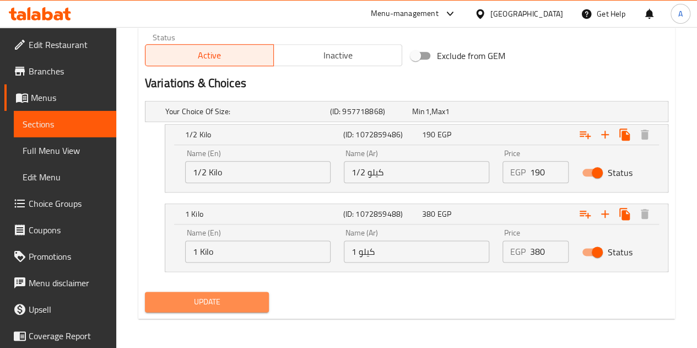
click at [243, 296] on span "Update" at bounding box center [207, 302] width 107 height 14
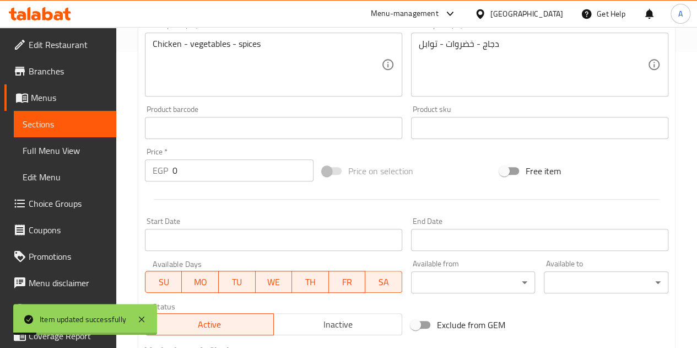
scroll to position [0, 0]
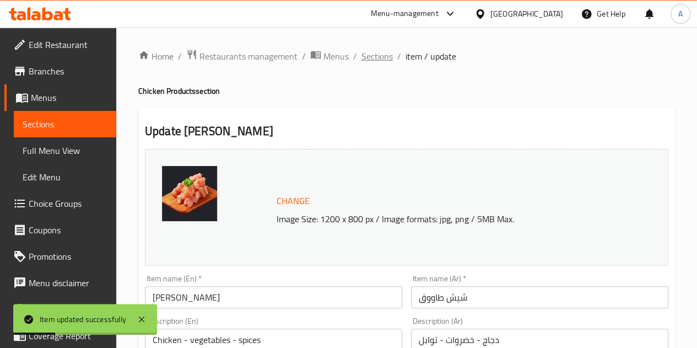
click at [376, 51] on span "Sections" at bounding box center [377, 56] width 31 height 13
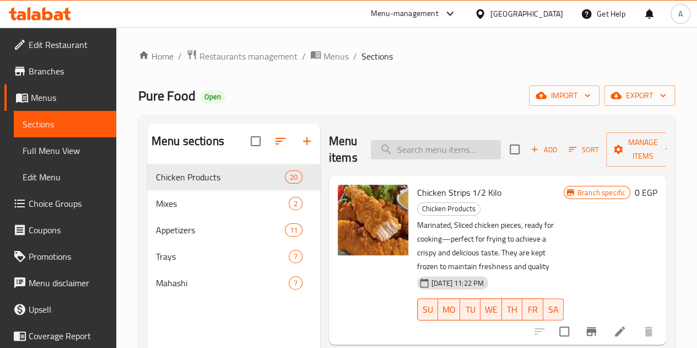
click at [420, 155] on input "search" at bounding box center [436, 149] width 130 height 19
type input ";"
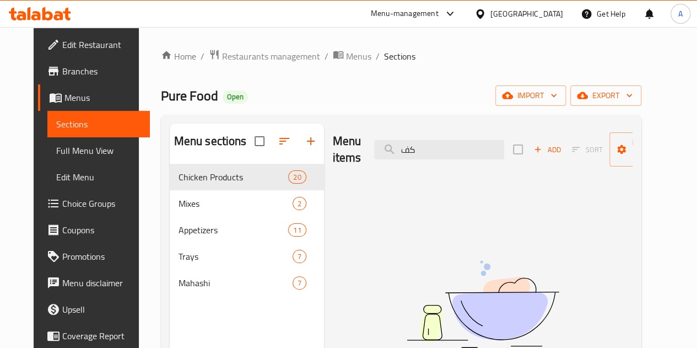
type input "ك"
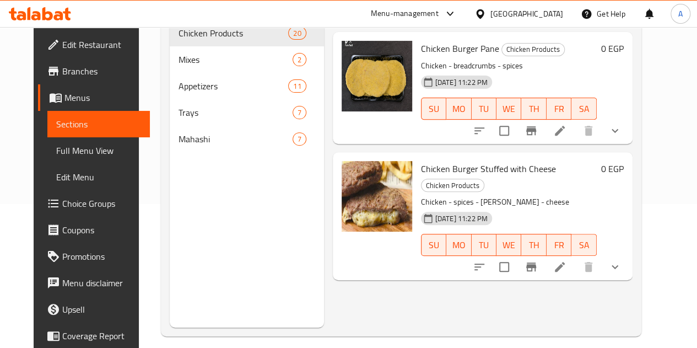
scroll to position [144, 0]
type input "برج"
click at [575, 257] on li at bounding box center [560, 266] width 31 height 20
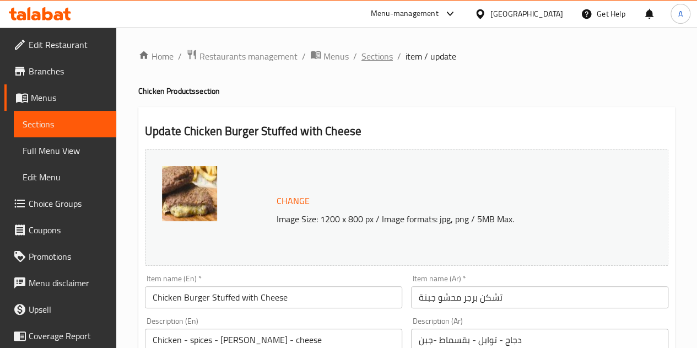
click at [385, 56] on span "Sections" at bounding box center [377, 56] width 31 height 13
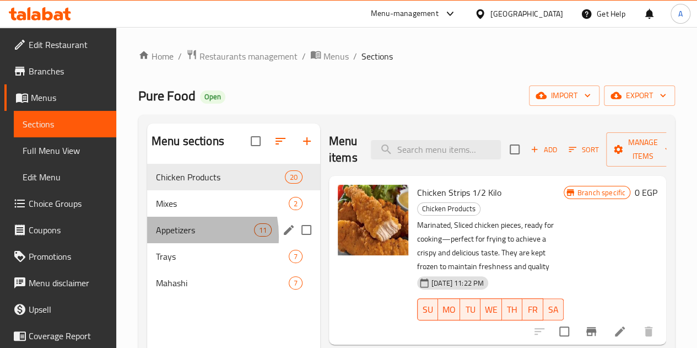
click at [169, 243] on div "Appetizers 11" at bounding box center [233, 230] width 173 height 26
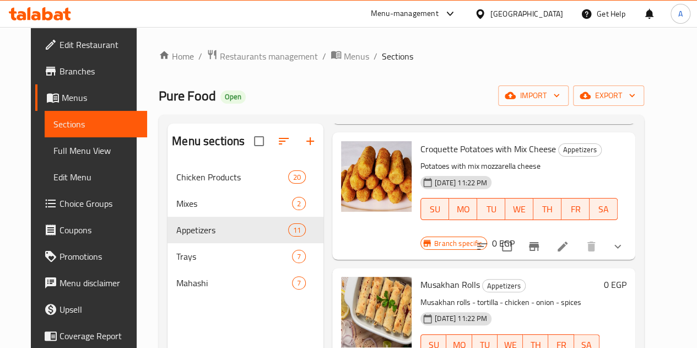
scroll to position [154, 0]
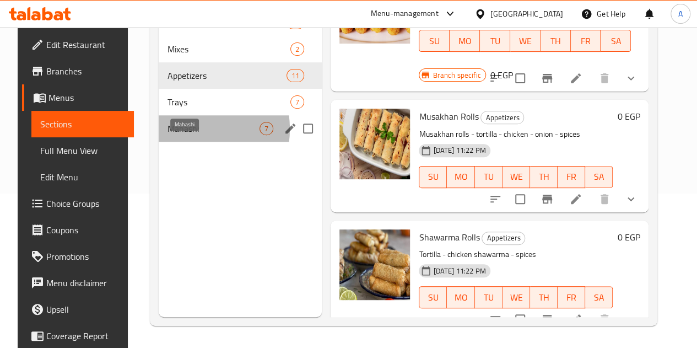
click at [179, 135] on span "Mahashi" at bounding box center [214, 128] width 92 height 13
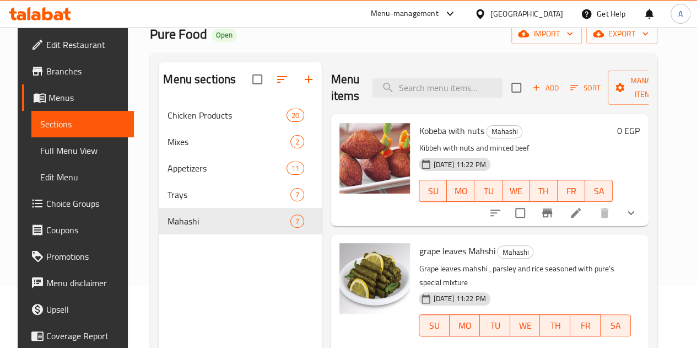
scroll to position [61, 0]
click at [583, 214] on icon at bounding box center [575, 213] width 13 height 13
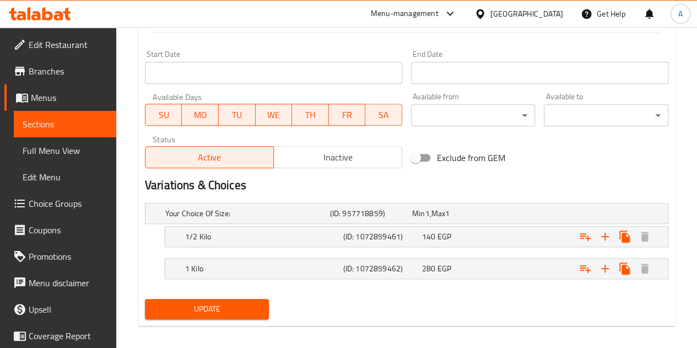
scroll to position [470, 0]
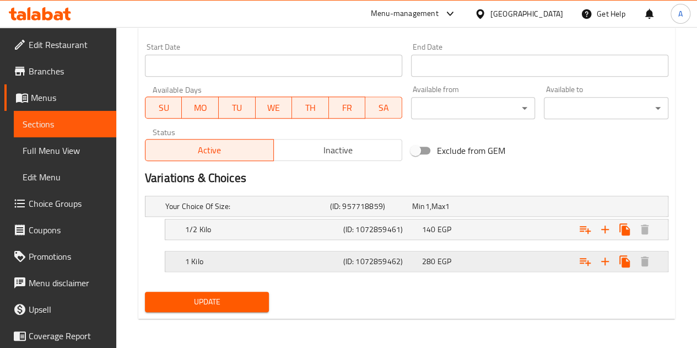
click at [319, 257] on h5 "1 Kilo" at bounding box center [262, 261] width 154 height 11
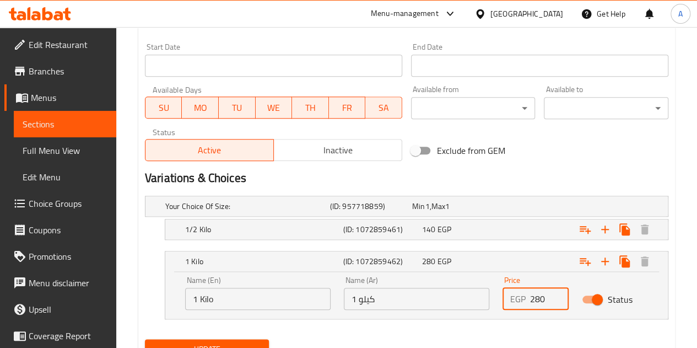
drag, startPoint x: 547, startPoint y: 294, endPoint x: 519, endPoint y: 294, distance: 27.6
click at [519, 294] on div "EGP 280 Price" at bounding box center [536, 299] width 66 height 22
type input "310"
click at [492, 232] on div "140 EGP" at bounding box center [459, 229] width 74 height 11
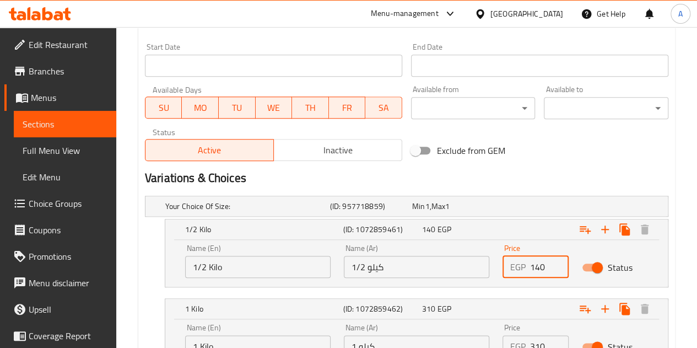
drag, startPoint x: 547, startPoint y: 263, endPoint x: 516, endPoint y: 265, distance: 31.4
click at [516, 265] on div "EGP 140 Price" at bounding box center [536, 267] width 66 height 22
type input "155"
click at [536, 182] on h2 "Variations & Choices" at bounding box center [407, 178] width 524 height 17
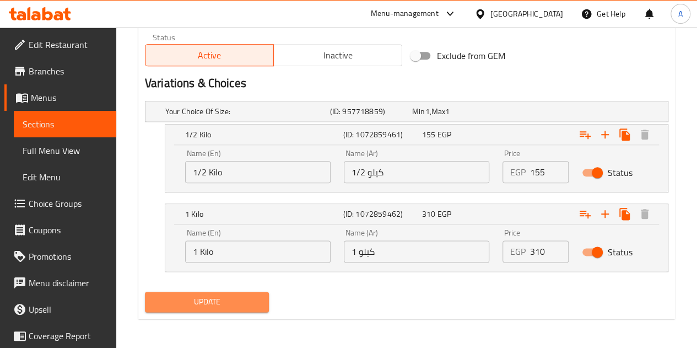
click at [214, 308] on button "Update" at bounding box center [207, 302] width 125 height 20
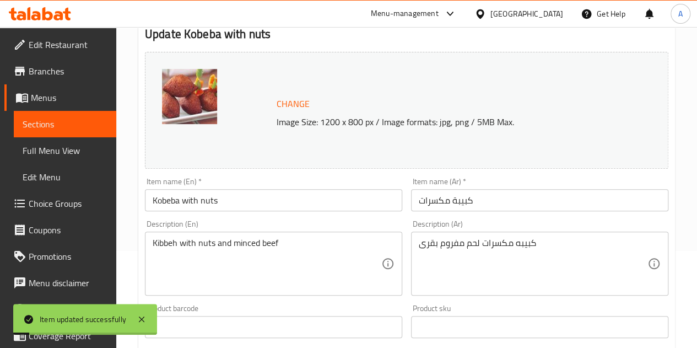
scroll to position [0, 0]
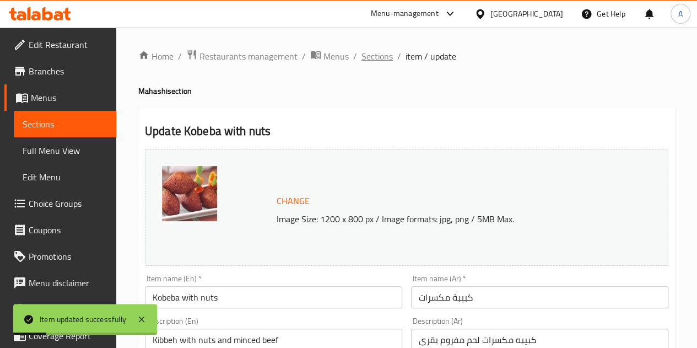
click at [376, 63] on span "Sections" at bounding box center [377, 56] width 31 height 13
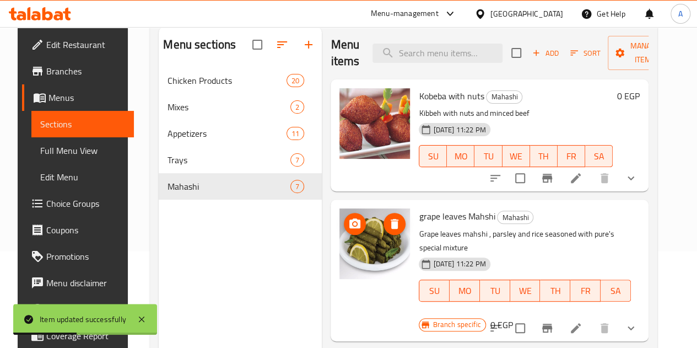
scroll to position [97, 0]
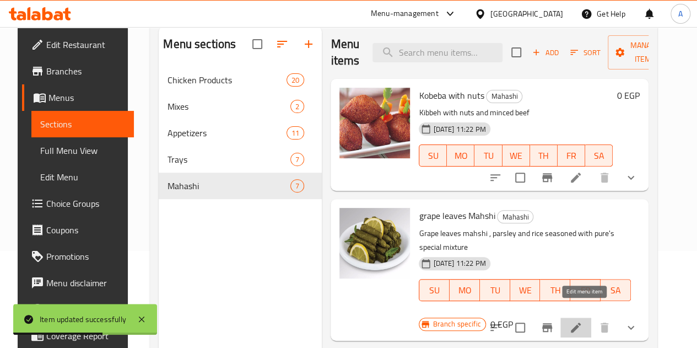
click at [578, 321] on icon at bounding box center [575, 327] width 13 height 13
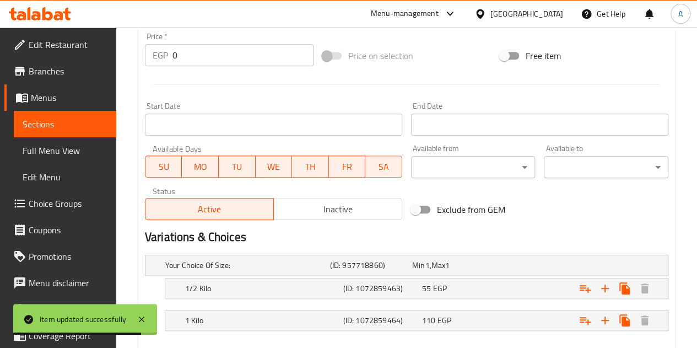
scroll to position [470, 0]
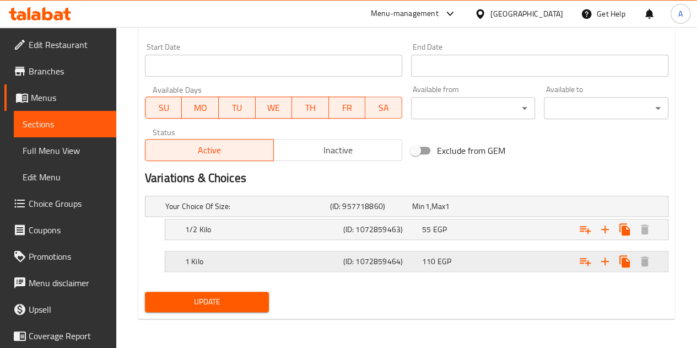
click at [438, 258] on span "EGP" at bounding box center [445, 261] width 14 height 14
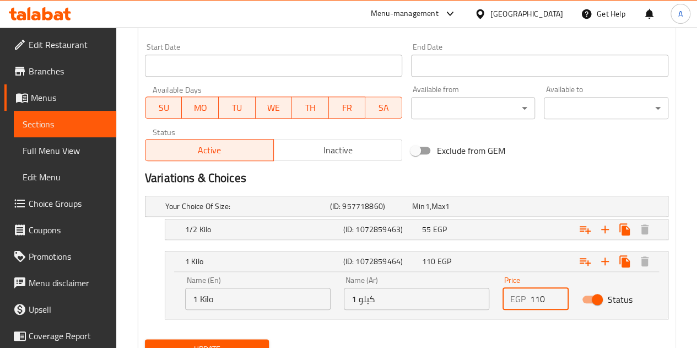
drag, startPoint x: 546, startPoint y: 295, endPoint x: 534, endPoint y: 296, distance: 11.6
click at [534, 296] on input "110" at bounding box center [549, 299] width 39 height 22
type input "140"
click at [485, 230] on div "55 EGP" at bounding box center [459, 229] width 74 height 11
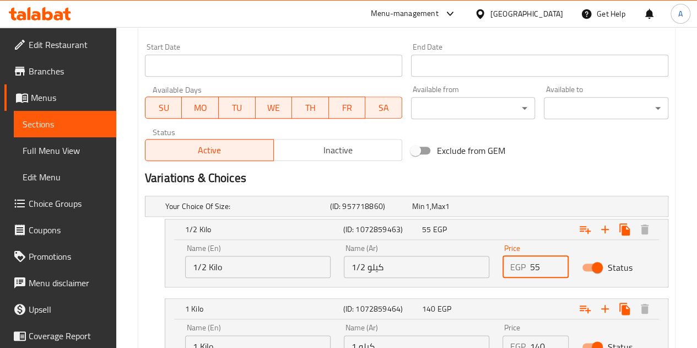
drag, startPoint x: 544, startPoint y: 265, endPoint x: 526, endPoint y: 268, distance: 18.5
click at [526, 268] on div "EGP 55 Price" at bounding box center [536, 267] width 66 height 22
type input "70"
click at [527, 178] on h2 "Variations & Choices" at bounding box center [407, 178] width 524 height 17
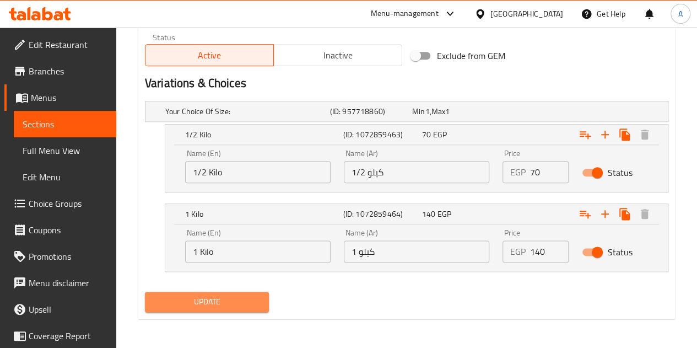
click at [209, 301] on span "Update" at bounding box center [207, 302] width 107 height 14
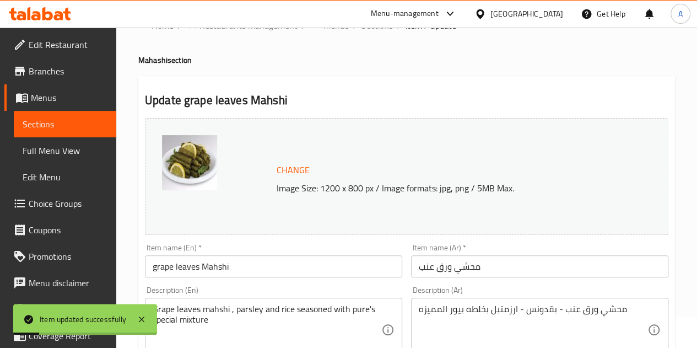
scroll to position [0, 0]
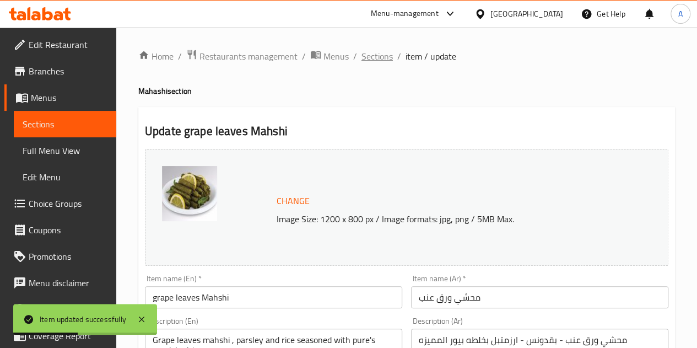
click at [381, 59] on span "Sections" at bounding box center [377, 56] width 31 height 13
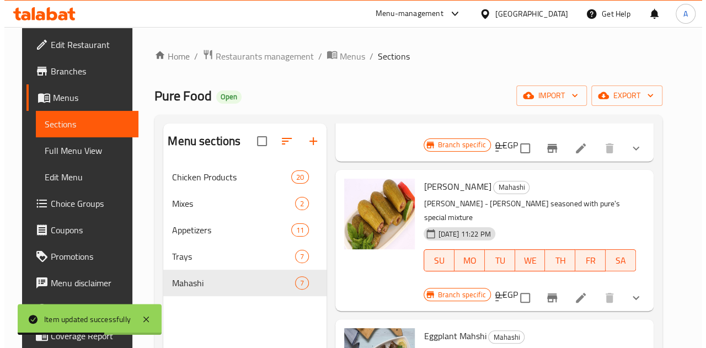
scroll to position [287, 0]
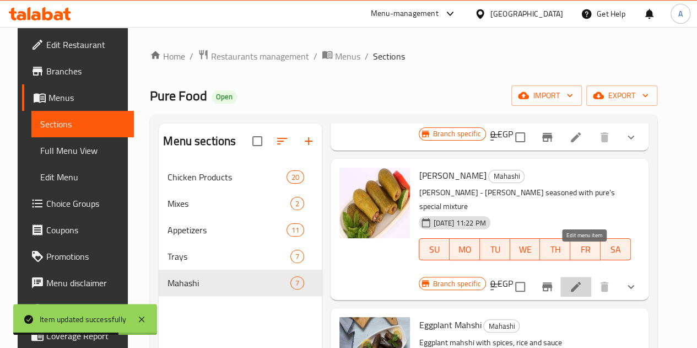
click at [581, 282] on icon at bounding box center [576, 287] width 10 height 10
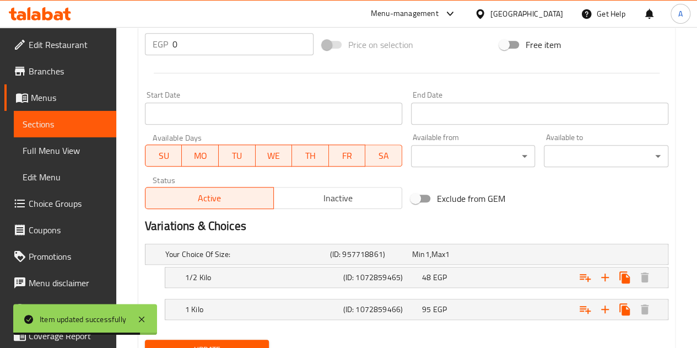
scroll to position [470, 0]
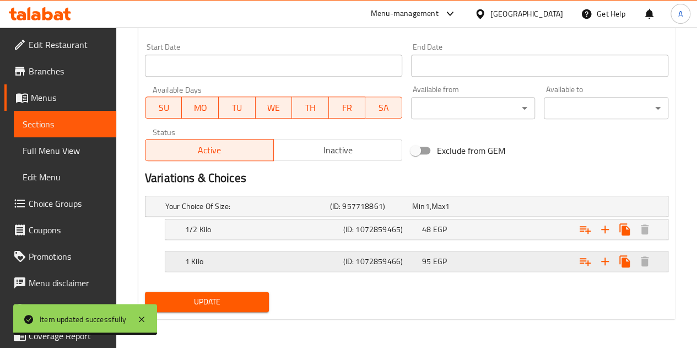
click at [450, 256] on div "95 EGP" at bounding box center [459, 261] width 74 height 11
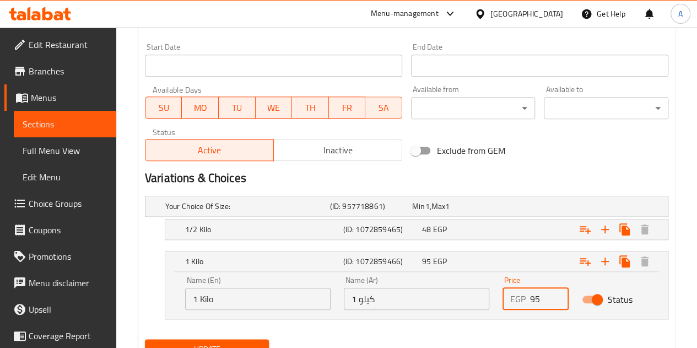
drag, startPoint x: 542, startPoint y: 294, endPoint x: 496, endPoint y: 294, distance: 46.3
click at [496, 294] on div "Price EGP 95 Price" at bounding box center [535, 293] width 79 height 47
type input "135"
click at [492, 225] on div "48 EGP" at bounding box center [459, 229] width 74 height 11
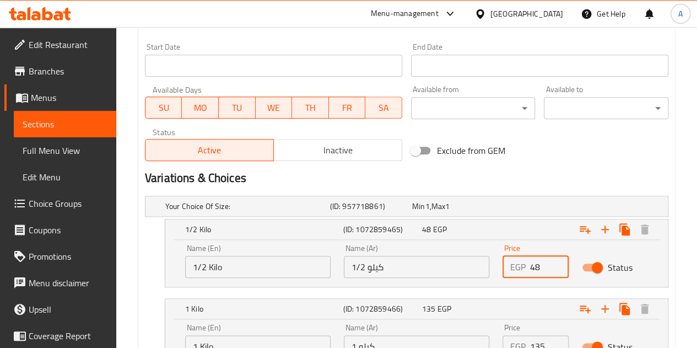
drag, startPoint x: 543, startPoint y: 267, endPoint x: 508, endPoint y: 269, distance: 35.3
click at [508, 269] on div "EGP 48 Price" at bounding box center [536, 267] width 66 height 22
type input "67.5"
click at [539, 177] on h2 "Variations & Choices" at bounding box center [407, 178] width 524 height 17
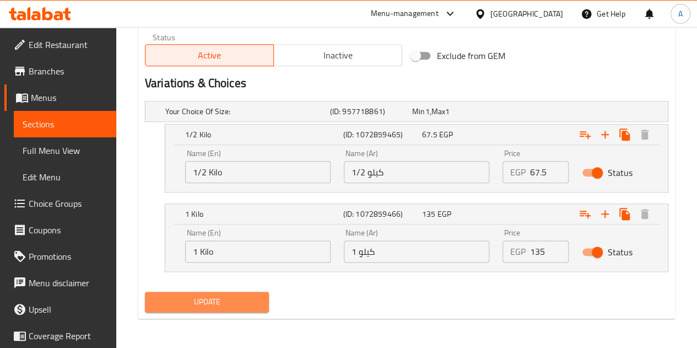
click at [189, 300] on span "Update" at bounding box center [207, 302] width 107 height 14
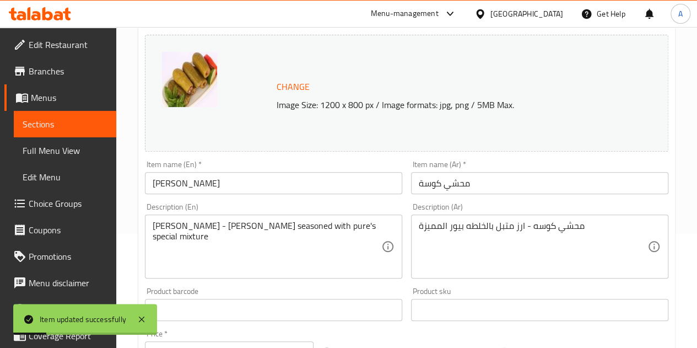
scroll to position [0, 0]
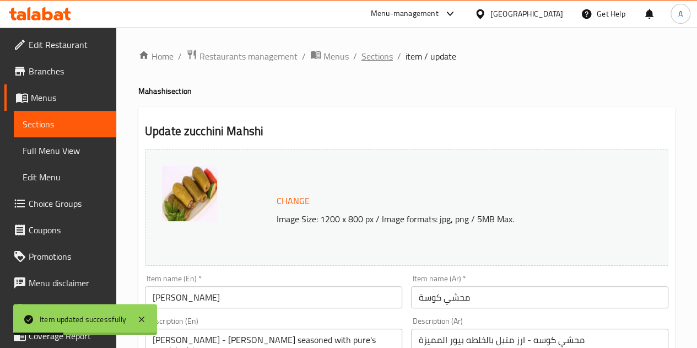
click at [368, 60] on span "Sections" at bounding box center [377, 56] width 31 height 13
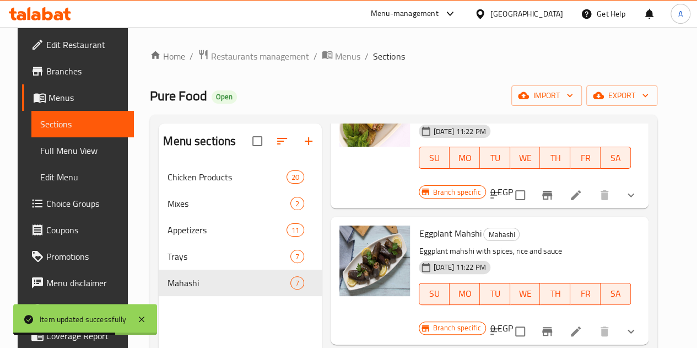
scroll to position [379, 0]
click at [581, 324] on icon at bounding box center [575, 330] width 13 height 13
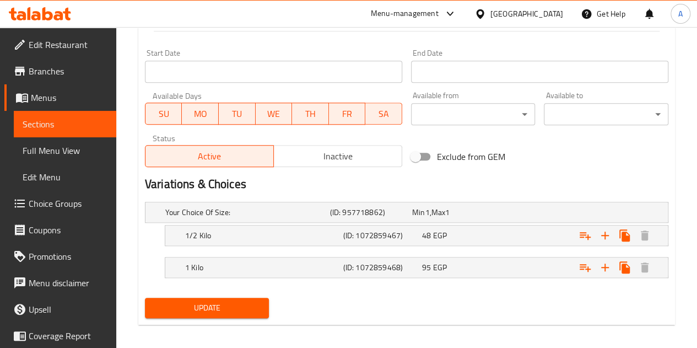
scroll to position [470, 0]
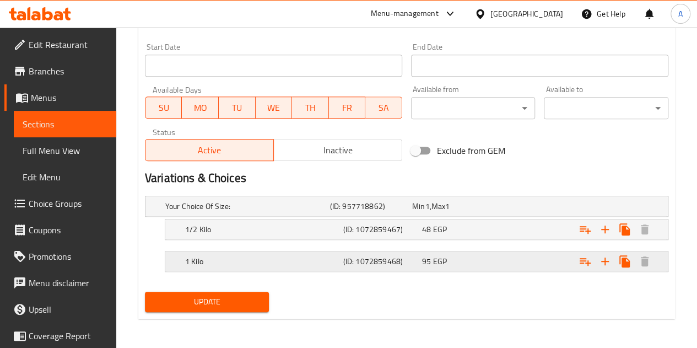
click at [429, 259] on span "95" at bounding box center [426, 261] width 9 height 14
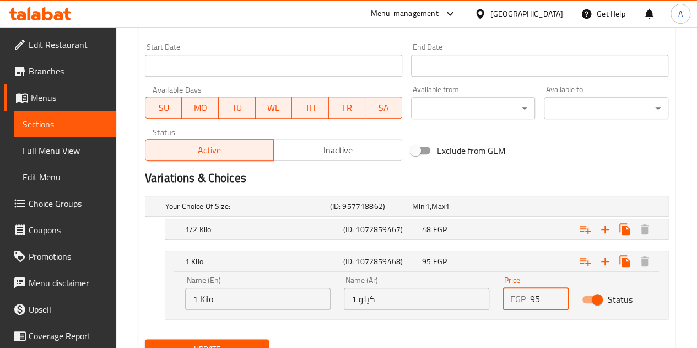
drag, startPoint x: 549, startPoint y: 295, endPoint x: 480, endPoint y: 297, distance: 69.5
click at [480, 297] on div "Name (En) 1 Kilo Name (En) Name (Ar) 1 كيلو Name (Ar) Price EGP 95 Price Status" at bounding box center [417, 293] width 476 height 47
type input "135"
click at [520, 236] on div "Expand" at bounding box center [578, 229] width 158 height 24
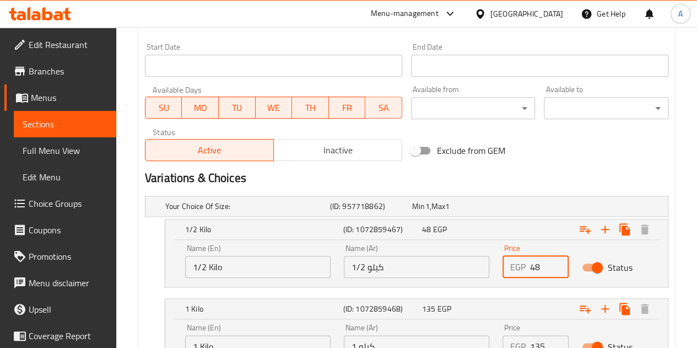
drag, startPoint x: 542, startPoint y: 261, endPoint x: 520, endPoint y: 264, distance: 22.2
click at [520, 264] on div "EGP 48 Price" at bounding box center [536, 267] width 66 height 22
type input "67.5"
click at [535, 163] on div "Exclude from GEM" at bounding box center [495, 151] width 177 height 30
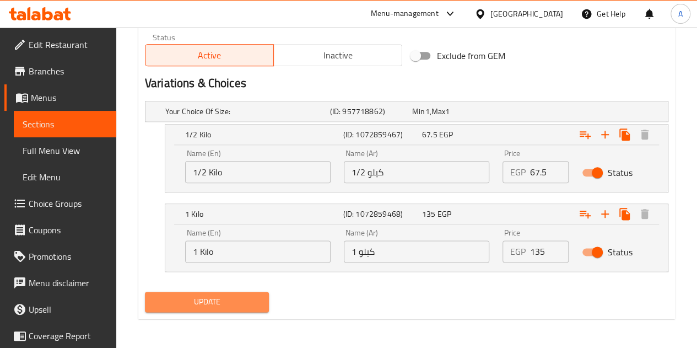
click at [233, 299] on span "Update" at bounding box center [207, 302] width 107 height 14
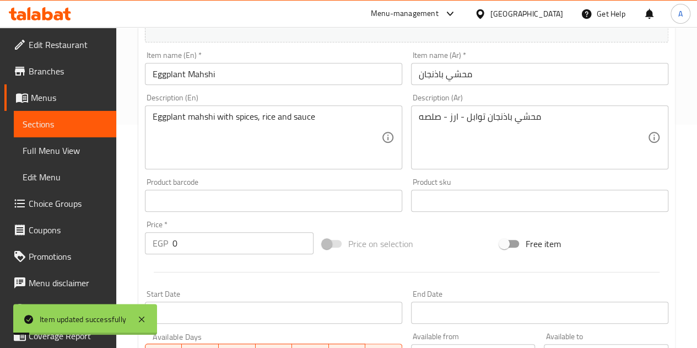
scroll to position [0, 0]
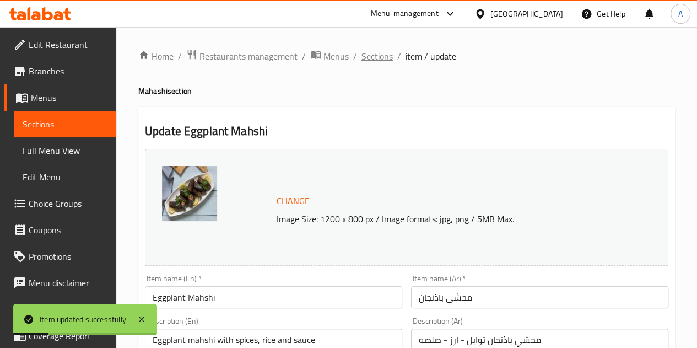
click at [381, 54] on span "Sections" at bounding box center [377, 56] width 31 height 13
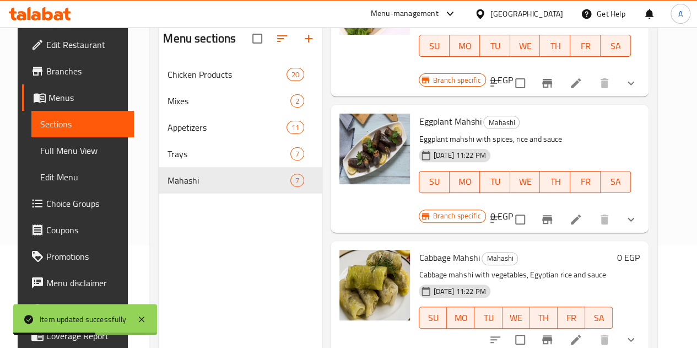
scroll to position [389, 0]
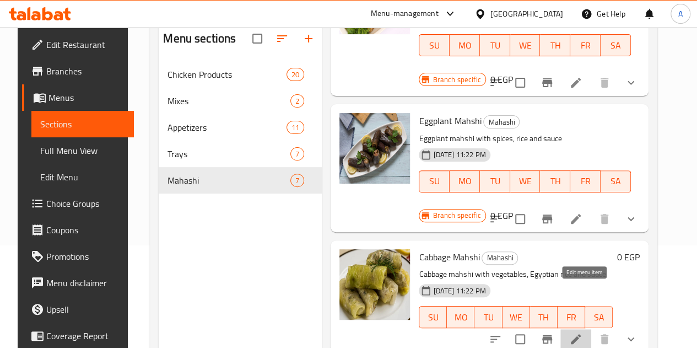
click at [583, 332] on icon at bounding box center [575, 338] width 13 height 13
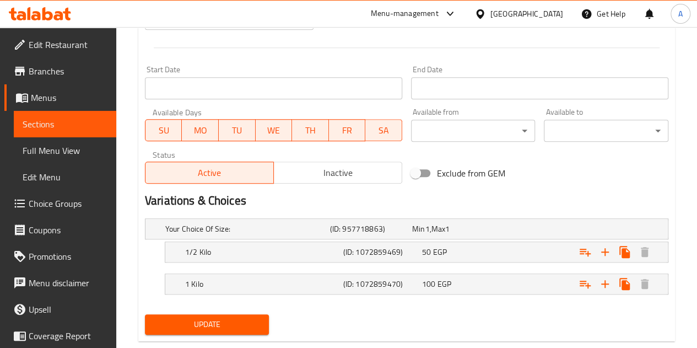
scroll to position [448, 0]
click at [468, 278] on div "100 EGP" at bounding box center [459, 283] width 74 height 11
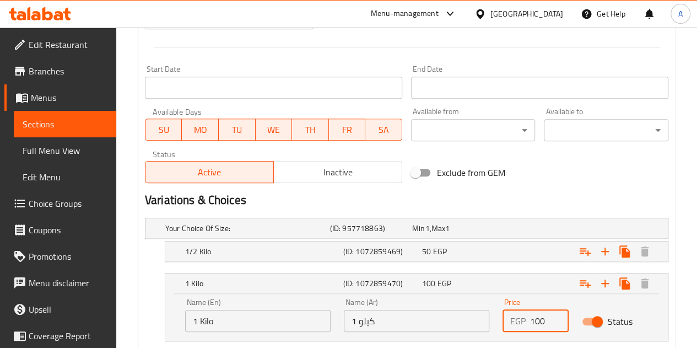
drag, startPoint x: 542, startPoint y: 322, endPoint x: 522, endPoint y: 321, distance: 20.4
click at [522, 321] on div "EGP 100 Price" at bounding box center [536, 321] width 66 height 22
type input "140"
click at [492, 246] on div "50 EGP" at bounding box center [459, 251] width 74 height 11
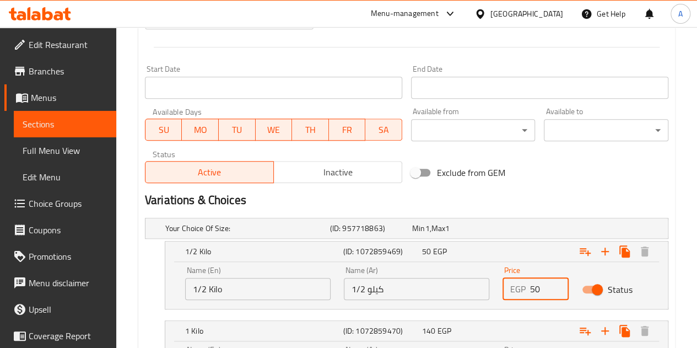
drag, startPoint x: 542, startPoint y: 287, endPoint x: 509, endPoint y: 289, distance: 32.6
click at [509, 289] on div "EGP 50 Price" at bounding box center [536, 289] width 66 height 22
type input "70"
click at [531, 196] on h2 "Variations & Choices" at bounding box center [407, 200] width 524 height 17
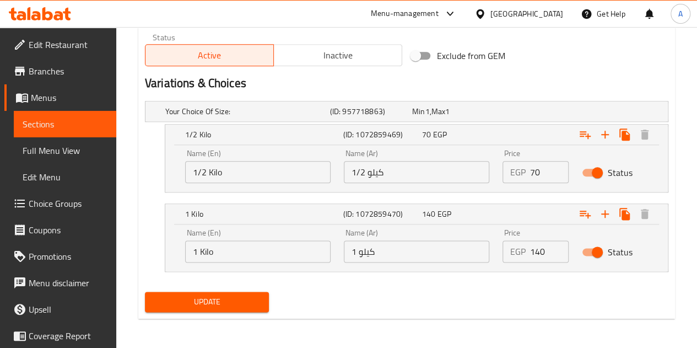
click at [247, 289] on div "Update" at bounding box center [207, 301] width 133 height 29
click at [247, 295] on span "Update" at bounding box center [207, 302] width 107 height 14
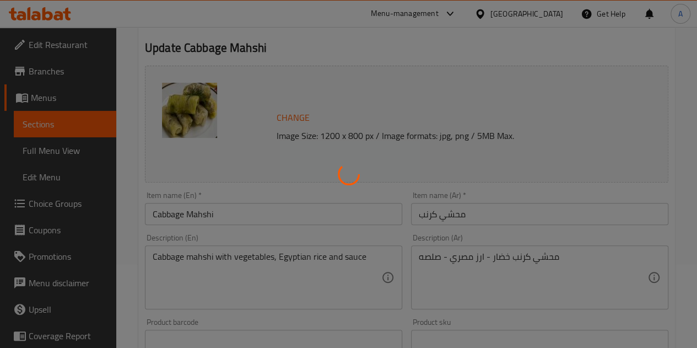
scroll to position [0, 0]
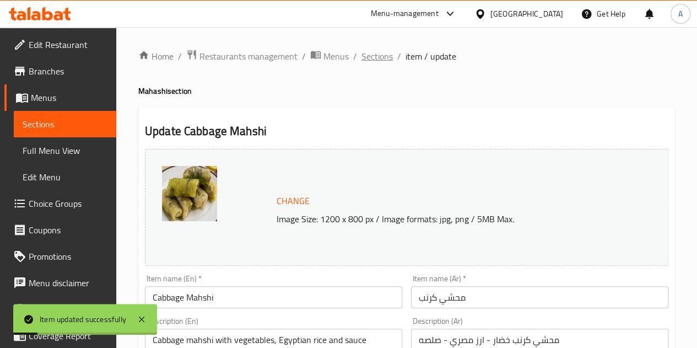
click at [373, 61] on span "Sections" at bounding box center [377, 56] width 31 height 13
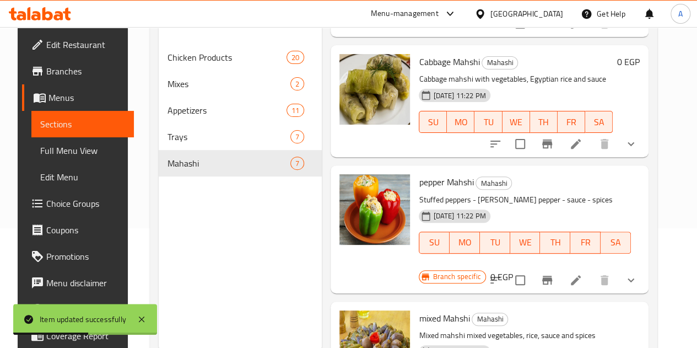
scroll to position [136, 0]
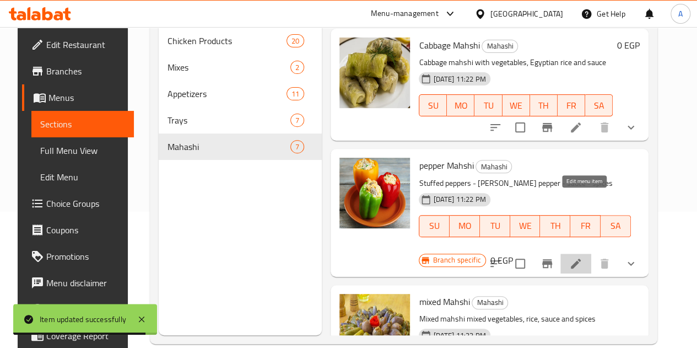
click at [583, 257] on icon at bounding box center [575, 263] width 13 height 13
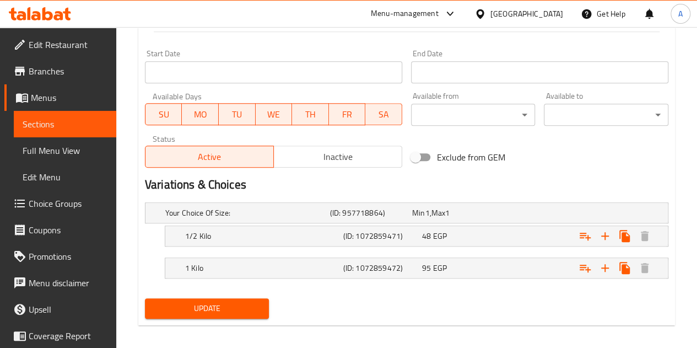
scroll to position [470, 0]
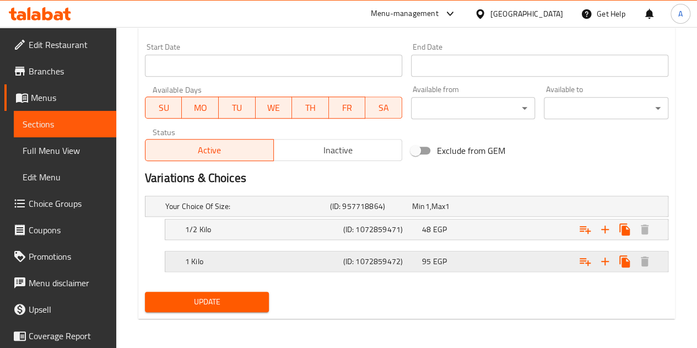
click at [440, 257] on span "EGP" at bounding box center [440, 261] width 14 height 14
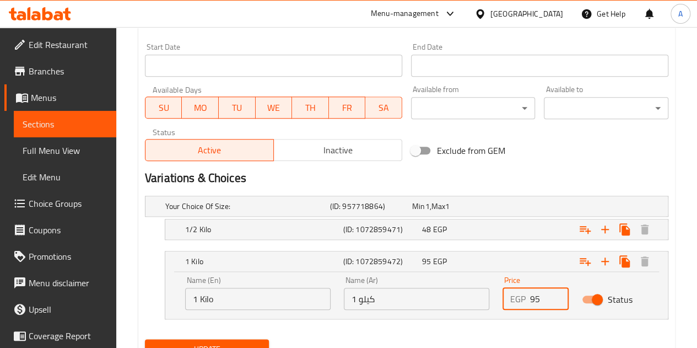
drag, startPoint x: 543, startPoint y: 296, endPoint x: 523, endPoint y: 296, distance: 20.4
click at [523, 296] on div "EGP 95 Price" at bounding box center [536, 299] width 66 height 22
type input "135"
click at [513, 224] on div "Expand" at bounding box center [578, 229] width 158 height 24
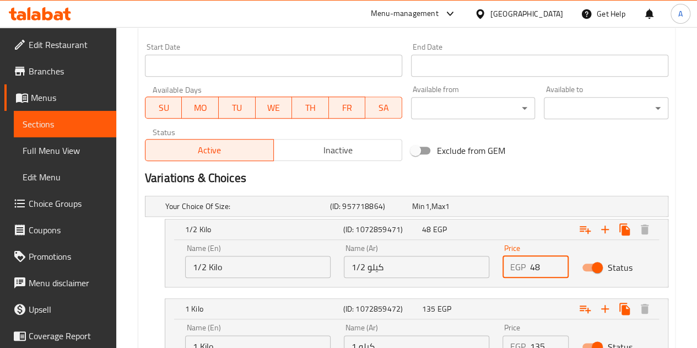
drag, startPoint x: 546, startPoint y: 265, endPoint x: 517, endPoint y: 262, distance: 28.9
click at [517, 262] on div "EGP 48 Price" at bounding box center [536, 267] width 66 height 22
type input "67.5"
click at [551, 164] on div "Exclude from GEM" at bounding box center [495, 151] width 177 height 30
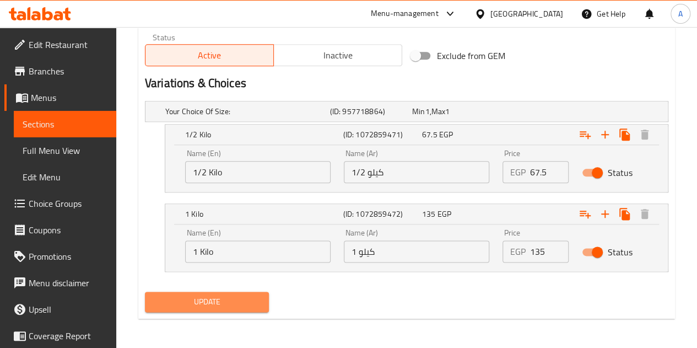
click at [213, 298] on span "Update" at bounding box center [207, 302] width 107 height 14
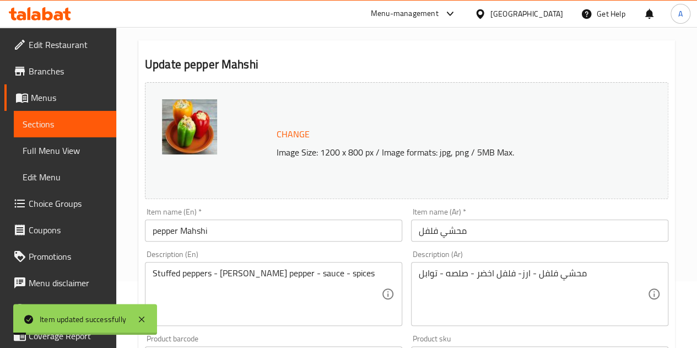
scroll to position [0, 0]
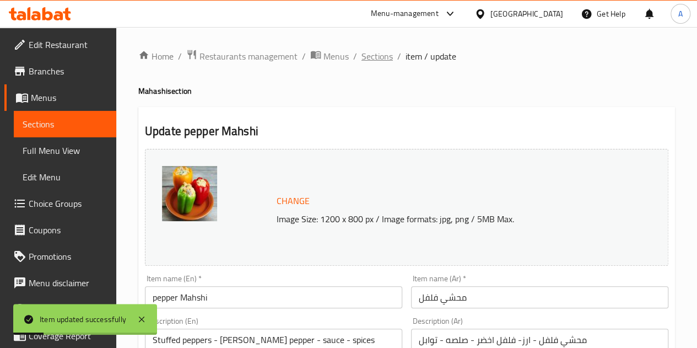
click at [379, 52] on span "Sections" at bounding box center [377, 56] width 31 height 13
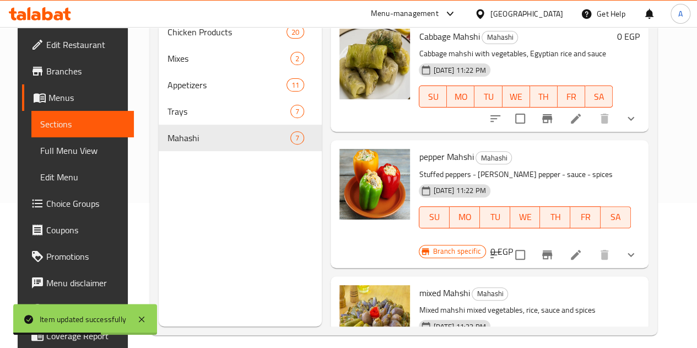
scroll to position [154, 0]
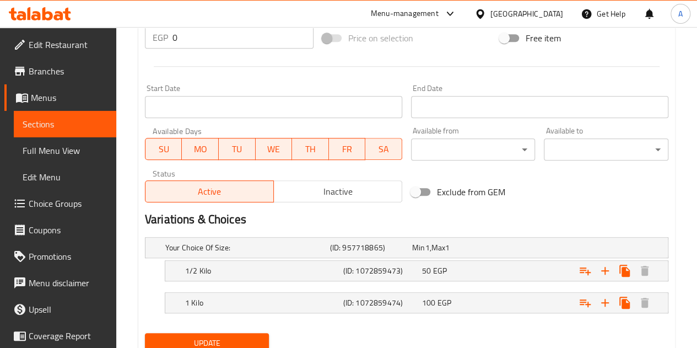
scroll to position [470, 0]
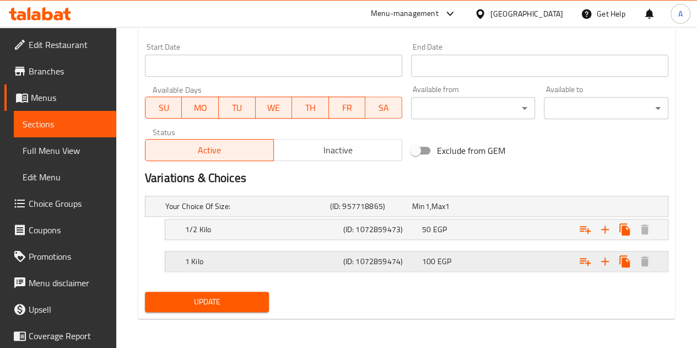
click at [406, 263] on h5 "(ID: 1072859474)" at bounding box center [380, 261] width 74 height 11
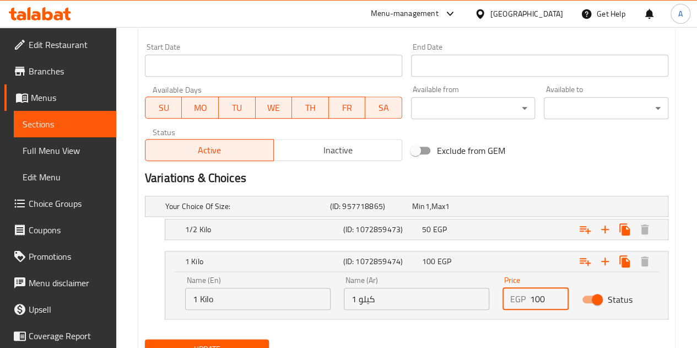
drag, startPoint x: 550, startPoint y: 291, endPoint x: 474, endPoint y: 301, distance: 76.7
click at [474, 301] on div "Name (En) 1 Kilo Name (En) Name (Ar) 1 كيلو Name (Ar) Price EGP 100 Price Status" at bounding box center [417, 293] width 476 height 47
type input "135"
click at [499, 227] on div "Expand" at bounding box center [578, 229] width 158 height 24
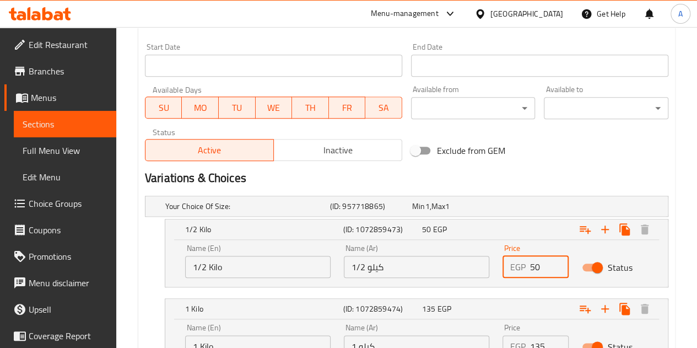
click at [548, 265] on input "50" at bounding box center [549, 267] width 39 height 22
click at [537, 264] on input "50" at bounding box center [549, 267] width 39 height 22
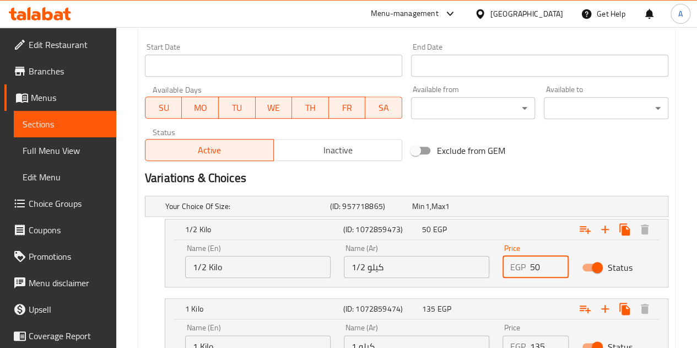
click at [537, 264] on input "50" at bounding box center [549, 267] width 39 height 22
type input "67.5"
click at [543, 154] on div "Exclude from GEM" at bounding box center [495, 151] width 177 height 30
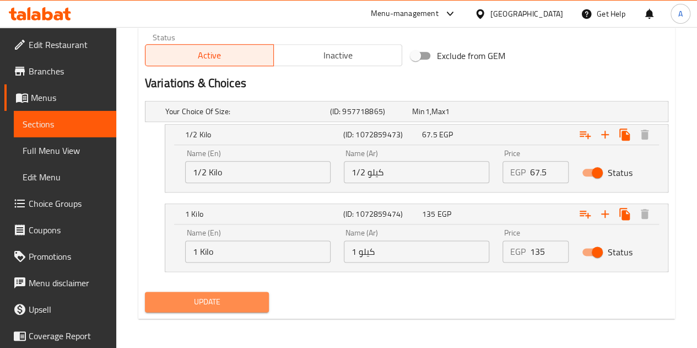
click at [229, 303] on span "Update" at bounding box center [207, 302] width 107 height 14
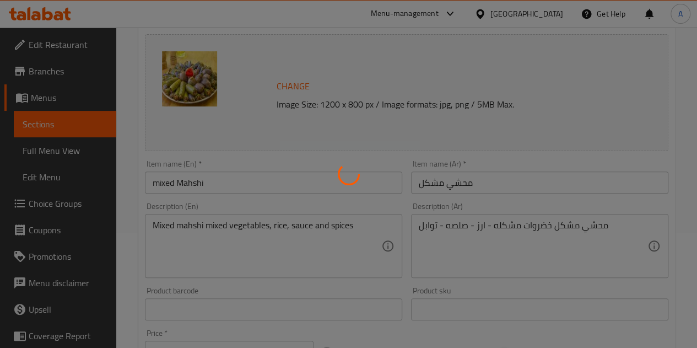
scroll to position [0, 0]
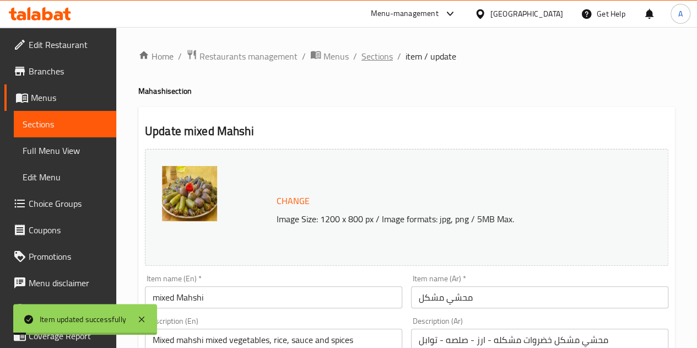
click at [374, 60] on span "Sections" at bounding box center [377, 56] width 31 height 13
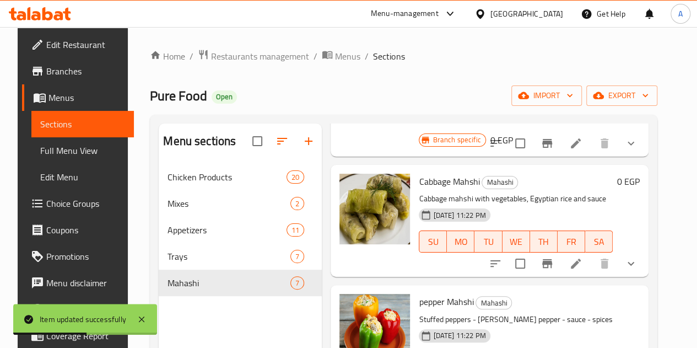
scroll to position [154, 0]
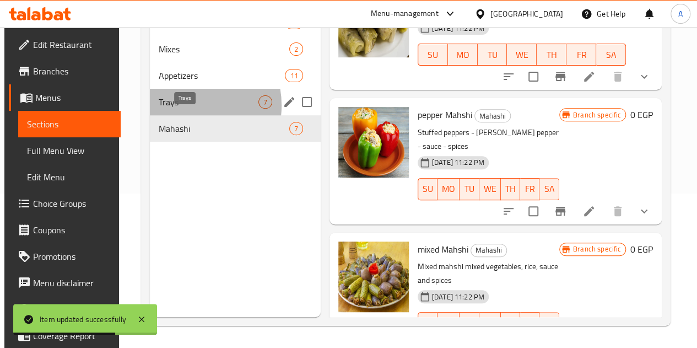
click at [183, 109] on span "Trays" at bounding box center [209, 101] width 100 height 13
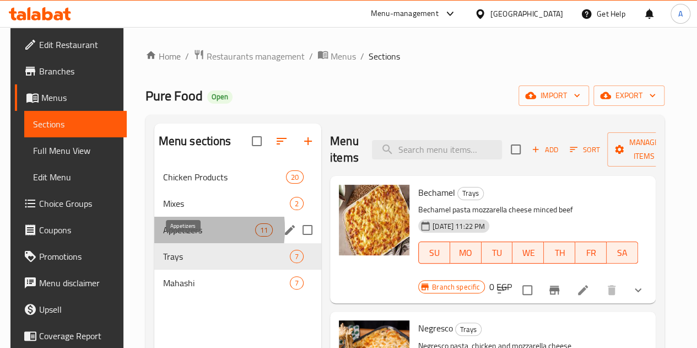
click at [163, 236] on span "Appetizers" at bounding box center [209, 229] width 92 height 13
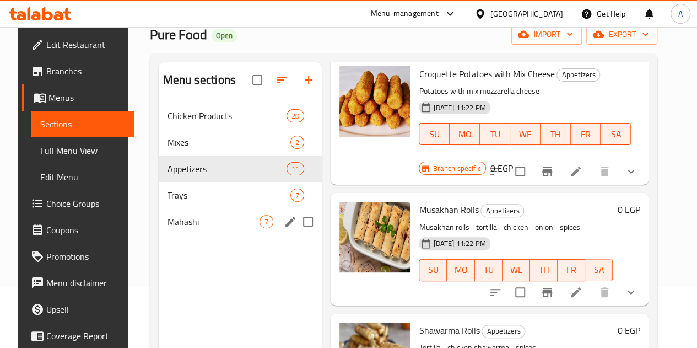
scroll to position [61, 0]
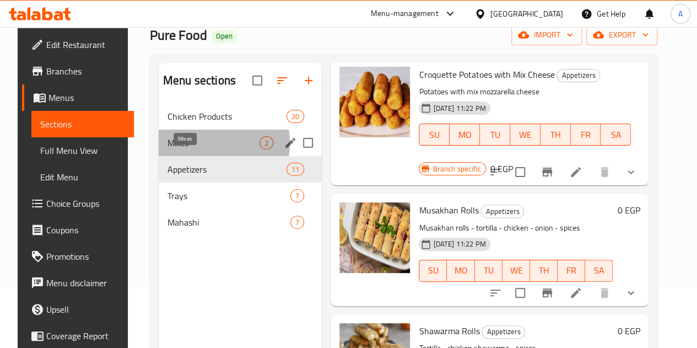
click at [200, 149] on span "Mixes" at bounding box center [214, 142] width 92 height 13
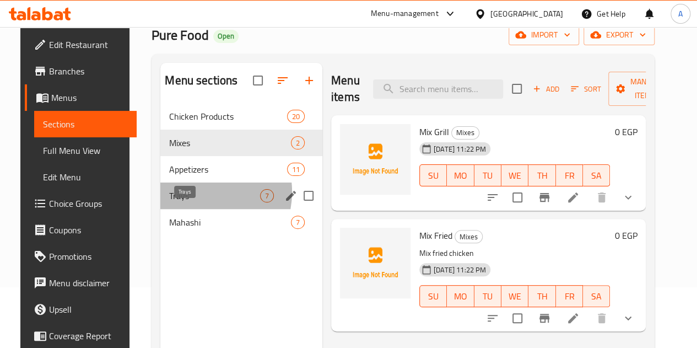
click at [183, 202] on span "Trays" at bounding box center [214, 195] width 91 height 13
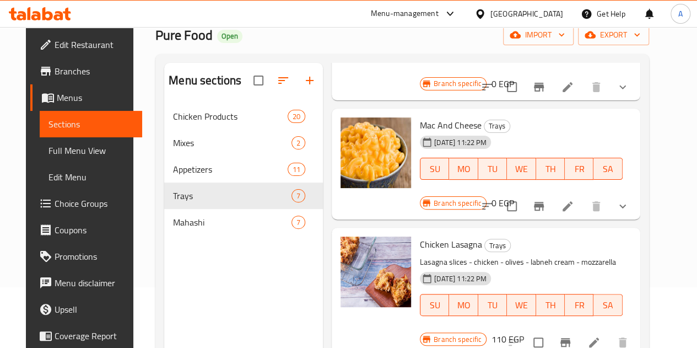
scroll to position [154, 0]
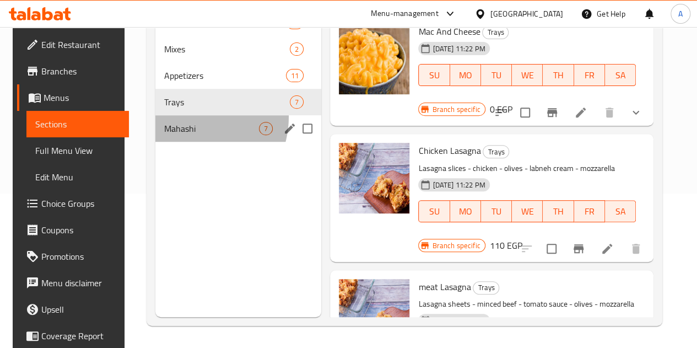
click at [177, 133] on div "Mahashi 7" at bounding box center [238, 128] width 166 height 26
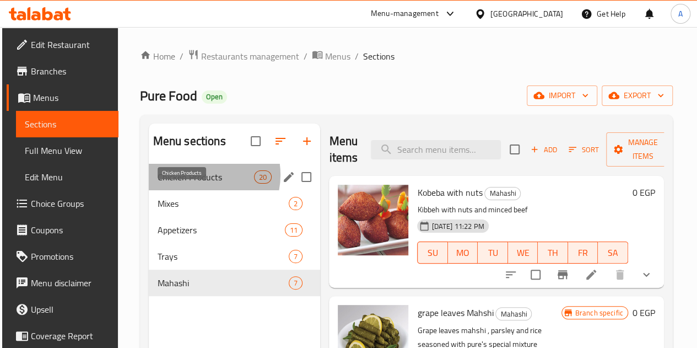
click at [197, 184] on span "Chicken Products" at bounding box center [206, 176] width 96 height 13
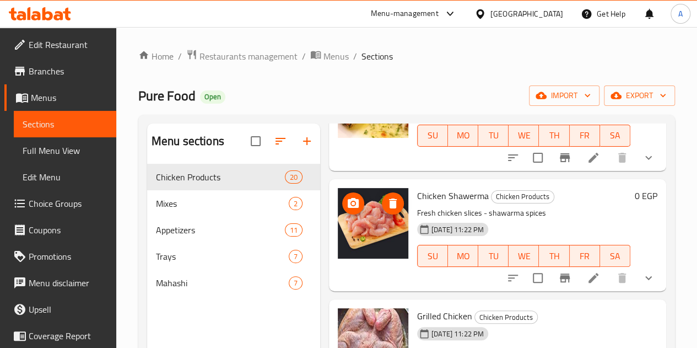
scroll to position [154, 0]
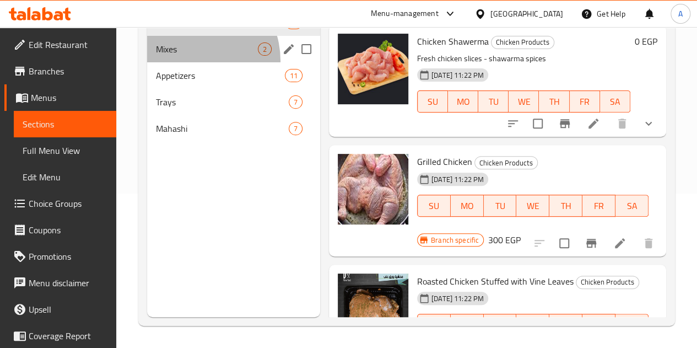
click at [187, 62] on div "Mixes 2" at bounding box center [233, 49] width 173 height 26
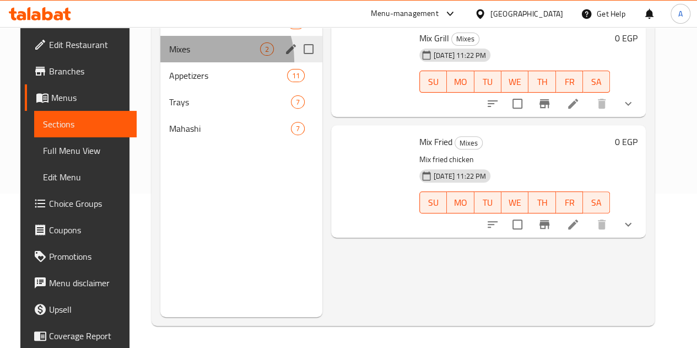
click at [187, 62] on div "Mixes 2" at bounding box center [241, 49] width 162 height 26
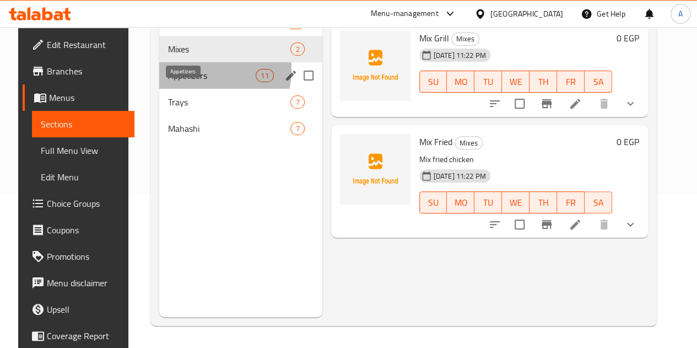
click at [190, 82] on span "Appetizers" at bounding box center [212, 75] width 88 height 13
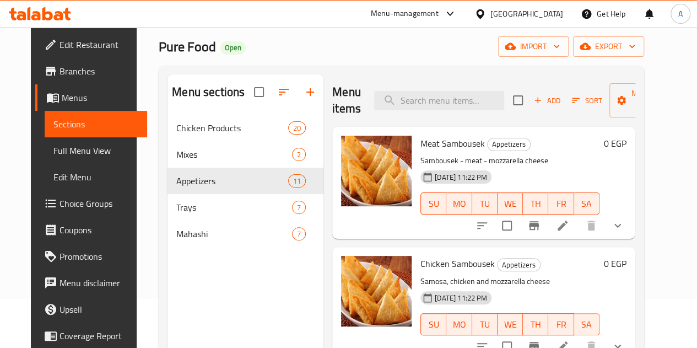
scroll to position [49, 0]
click at [578, 234] on li at bounding box center [562, 226] width 31 height 20
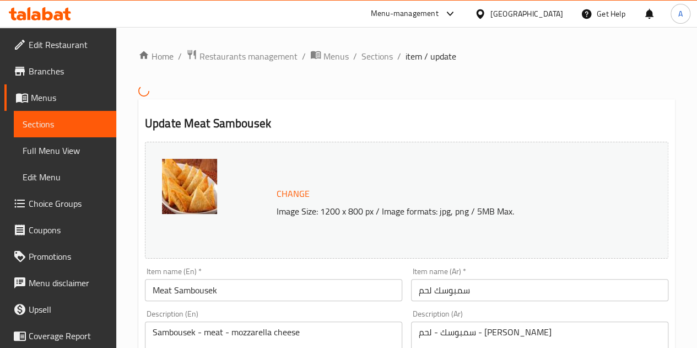
scroll to position [463, 0]
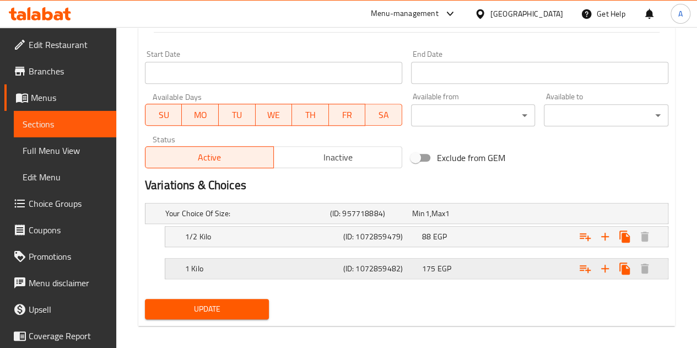
click at [375, 266] on h5 "(ID: 1072859482)" at bounding box center [380, 268] width 74 height 11
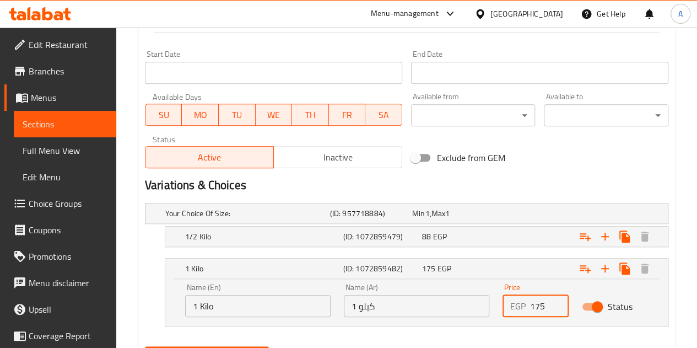
drag, startPoint x: 552, startPoint y: 304, endPoint x: 510, endPoint y: 309, distance: 42.8
click at [510, 309] on div "EGP 175 Price" at bounding box center [536, 306] width 66 height 22
type input "205"
click at [492, 246] on div "1/2 Kilo (ID: 1072859479) 88 EGP" at bounding box center [420, 236] width 474 height 24
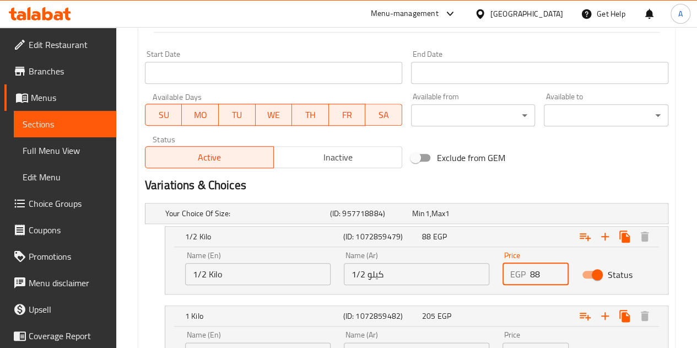
drag, startPoint x: 549, startPoint y: 271, endPoint x: 533, endPoint y: 274, distance: 16.2
click at [533, 274] on input "88" at bounding box center [549, 274] width 39 height 22
type input "8"
type input "102.5"
click at [559, 183] on h2 "Variations & Choices" at bounding box center [407, 185] width 524 height 17
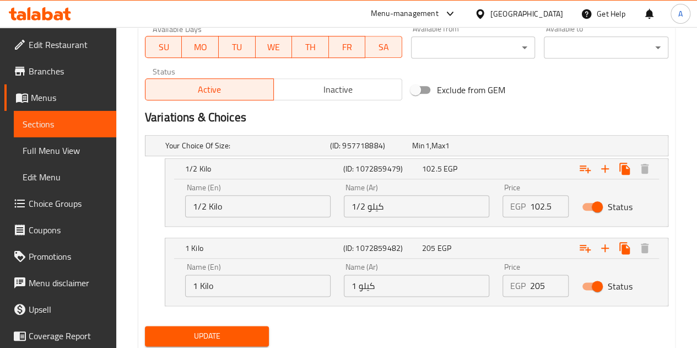
scroll to position [565, 0]
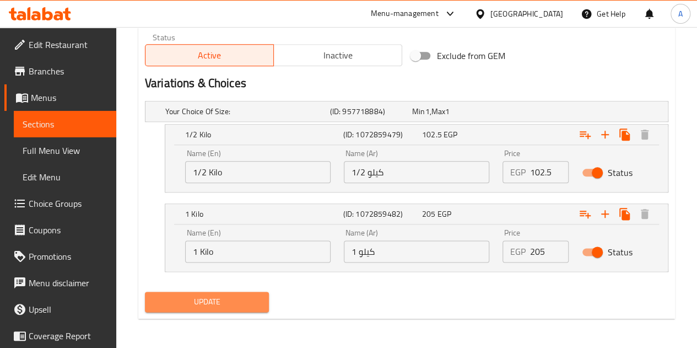
click at [228, 305] on span "Update" at bounding box center [207, 302] width 107 height 14
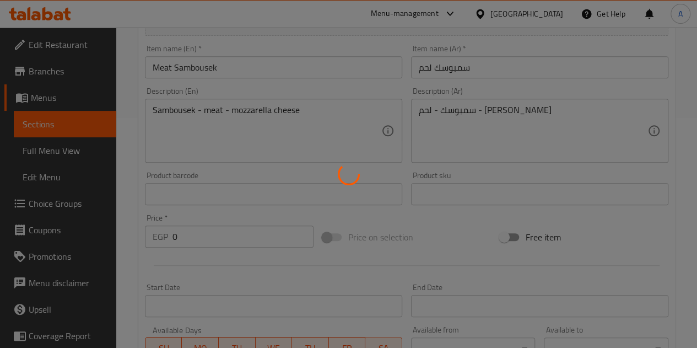
scroll to position [0, 0]
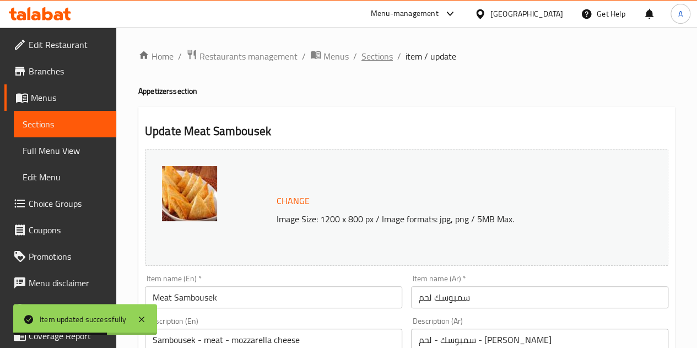
click at [374, 57] on span "Sections" at bounding box center [377, 56] width 31 height 13
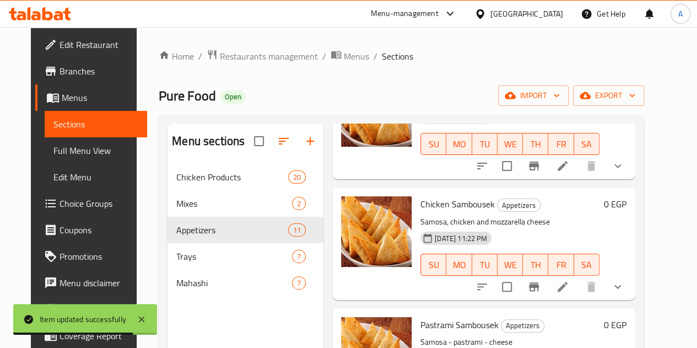
scroll to position [109, 0]
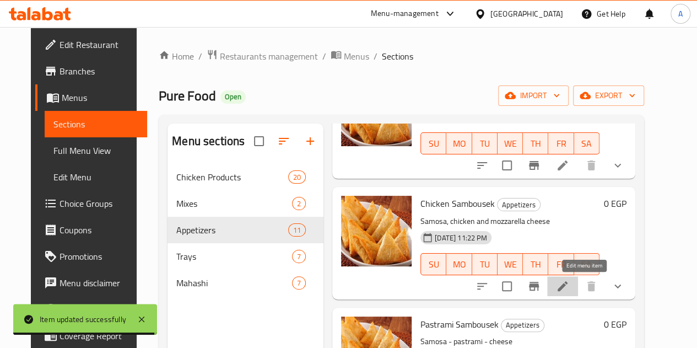
click at [569, 291] on icon at bounding box center [562, 285] width 13 height 13
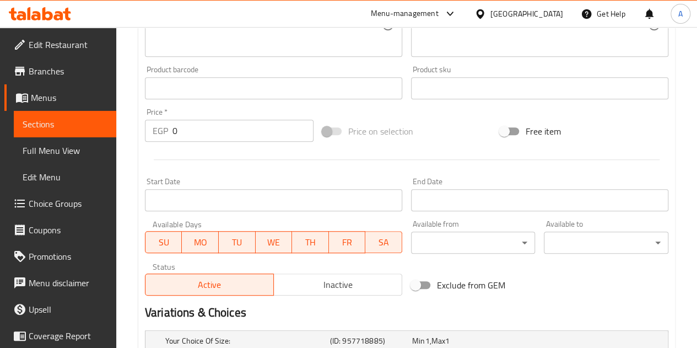
scroll to position [470, 0]
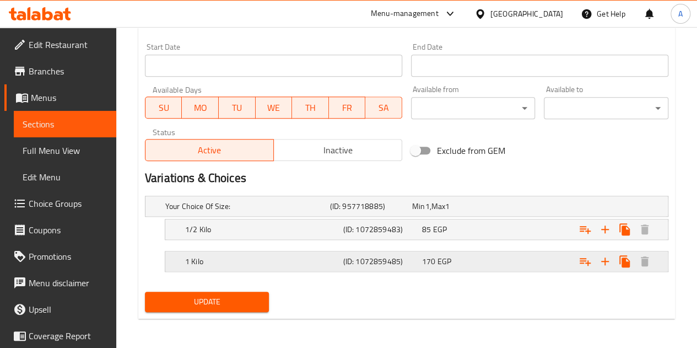
click at [427, 267] on div "170 EGP" at bounding box center [459, 261] width 79 height 15
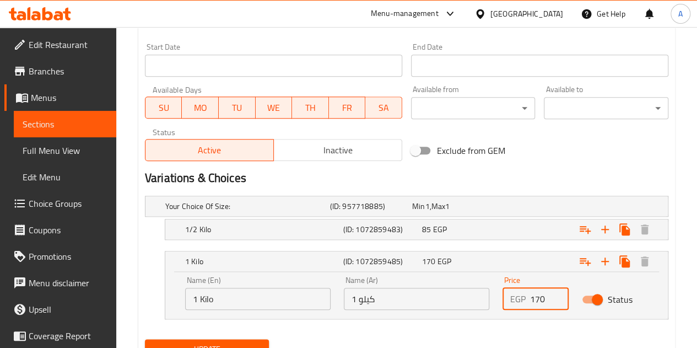
click at [539, 292] on input "170" at bounding box center [549, 299] width 39 height 22
type input "190"
click at [486, 231] on div "85 EGP" at bounding box center [459, 229] width 74 height 11
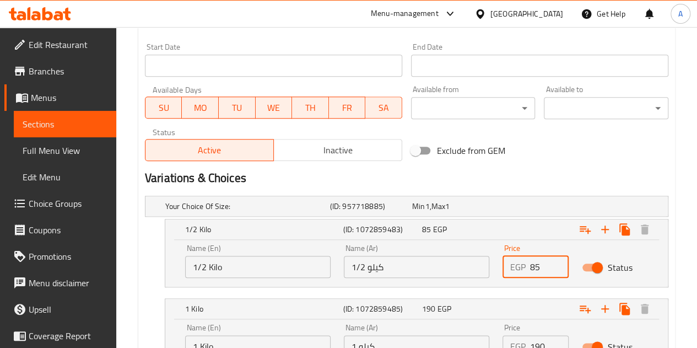
click at [535, 265] on input "85" at bounding box center [549, 267] width 39 height 22
type input "95"
click at [516, 166] on div "Variations & Choices" at bounding box center [407, 177] width 532 height 25
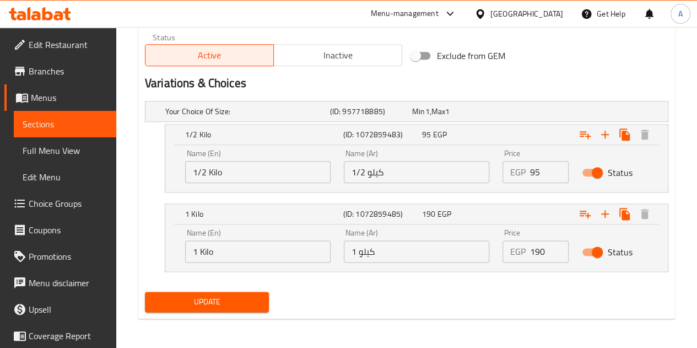
click at [228, 300] on span "Update" at bounding box center [207, 302] width 107 height 14
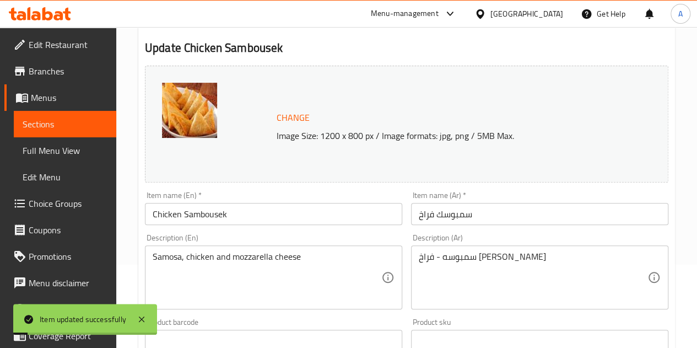
scroll to position [0, 0]
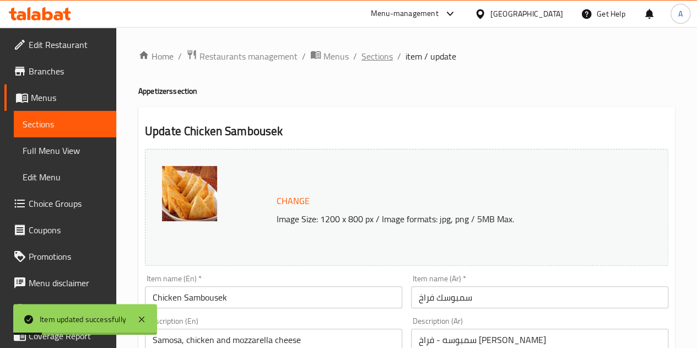
click at [377, 61] on span "Sections" at bounding box center [377, 56] width 31 height 13
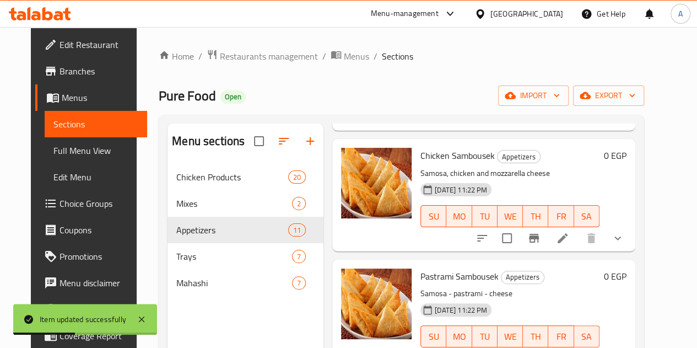
scroll to position [221, 0]
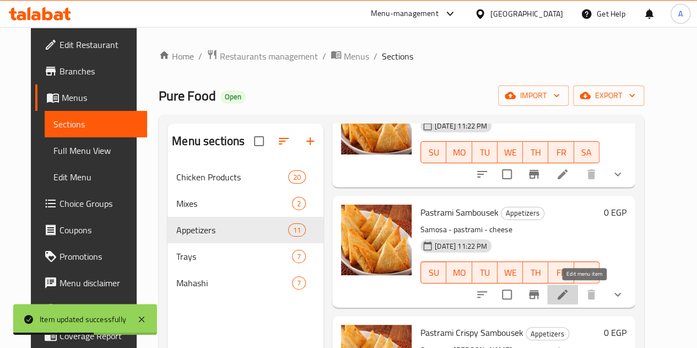
click at [569, 290] on icon at bounding box center [562, 294] width 13 height 13
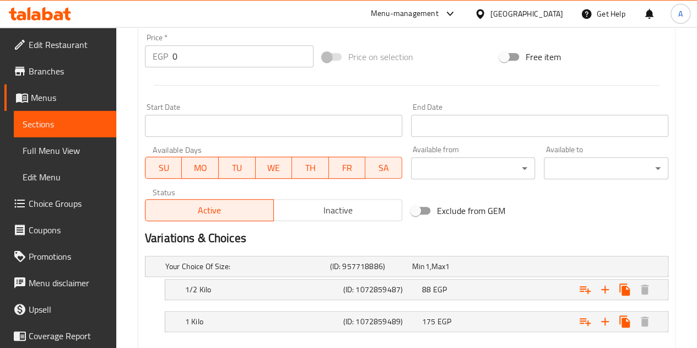
scroll to position [470, 0]
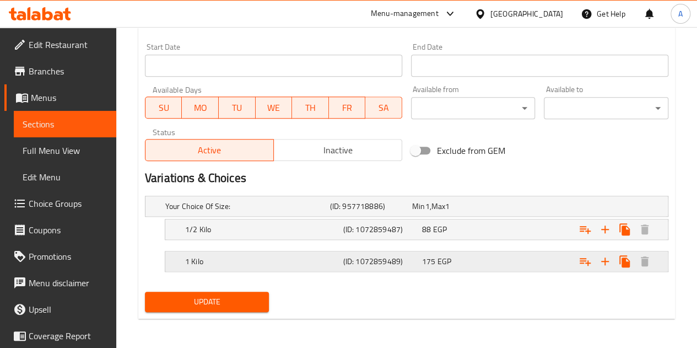
click at [471, 263] on div "175 EGP" at bounding box center [459, 261] width 74 height 11
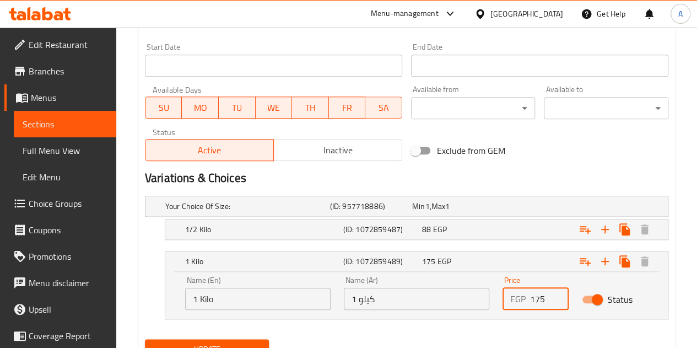
drag, startPoint x: 546, startPoint y: 297, endPoint x: 497, endPoint y: 291, distance: 48.9
click at [497, 291] on div "Price EGP 175 Price" at bounding box center [535, 293] width 79 height 47
type input "210"
click at [524, 233] on div "Expand" at bounding box center [578, 229] width 158 height 24
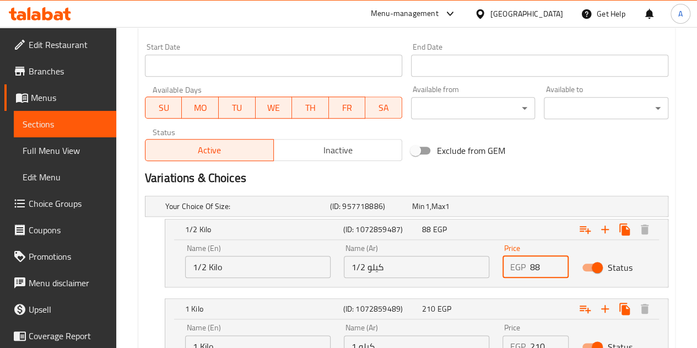
drag, startPoint x: 543, startPoint y: 262, endPoint x: 521, endPoint y: 262, distance: 22.0
click at [521, 262] on div "EGP 88 Price" at bounding box center [536, 267] width 66 height 22
type input "105"
click at [552, 159] on div "Exclude from GEM" at bounding box center [495, 151] width 177 height 30
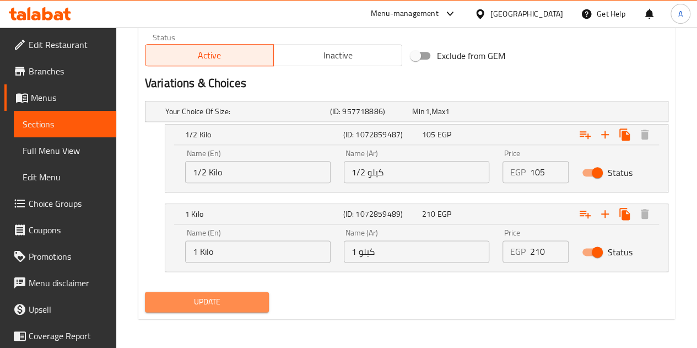
click at [201, 295] on span "Update" at bounding box center [207, 302] width 107 height 14
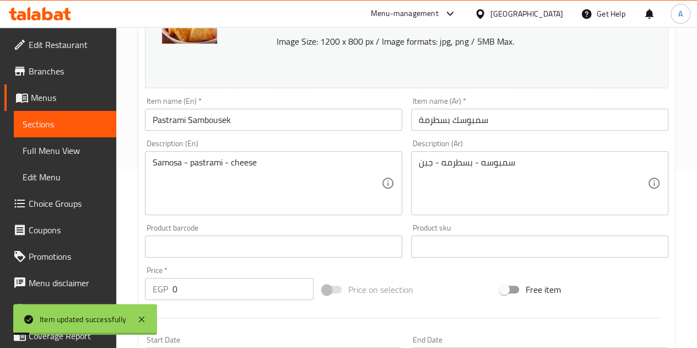
scroll to position [0, 0]
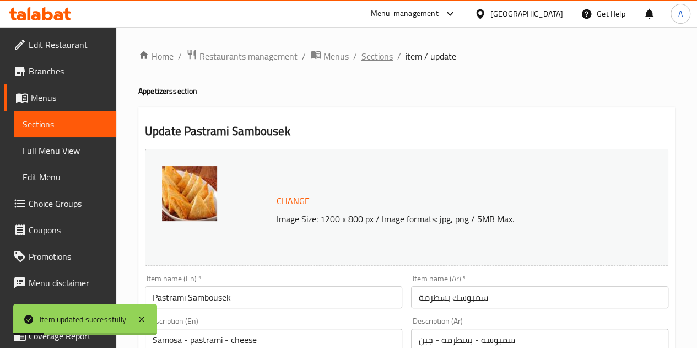
click at [384, 52] on span "Sections" at bounding box center [377, 56] width 31 height 13
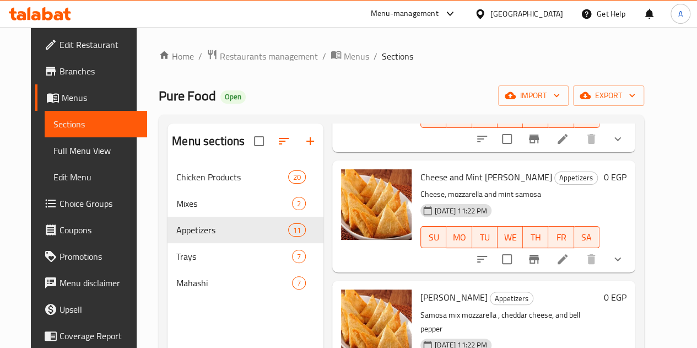
scroll to position [498, 0]
click at [568, 256] on icon at bounding box center [563, 259] width 10 height 10
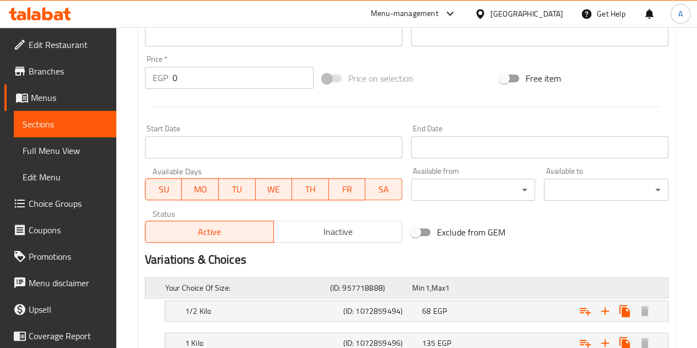
scroll to position [470, 0]
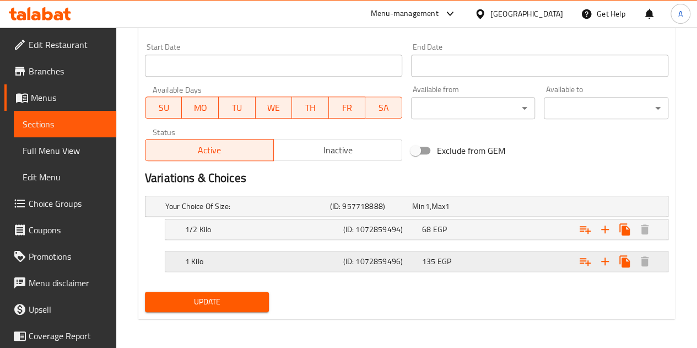
click at [294, 259] on h5 "1 Kilo" at bounding box center [262, 261] width 154 height 11
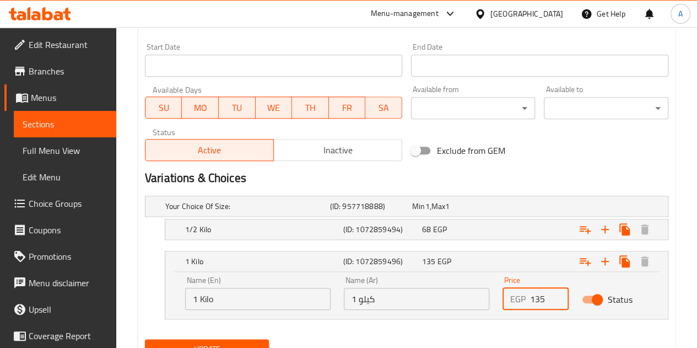
drag, startPoint x: 546, startPoint y: 298, endPoint x: 521, endPoint y: 298, distance: 25.4
click at [521, 298] on div "EGP 135 Price" at bounding box center [536, 299] width 66 height 22
type input "175"
click at [550, 224] on div "Expand" at bounding box center [578, 229] width 158 height 24
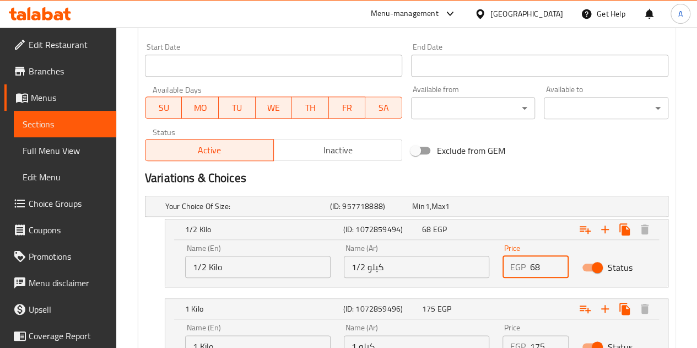
drag, startPoint x: 550, startPoint y: 262, endPoint x: 530, endPoint y: 263, distance: 20.4
click at [530, 263] on input "68" at bounding box center [549, 267] width 39 height 22
type input "87.5"
click at [576, 168] on div "Variations & Choices" at bounding box center [407, 177] width 532 height 25
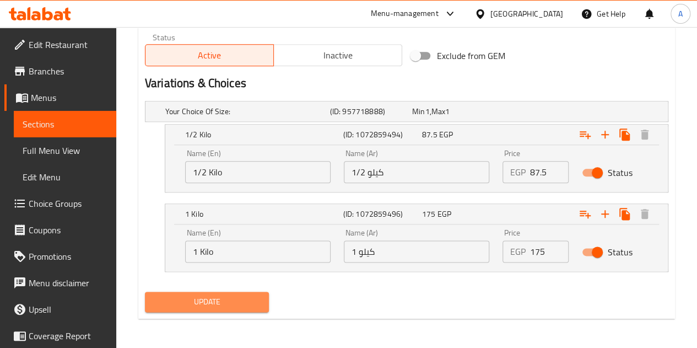
click at [228, 295] on span "Update" at bounding box center [207, 302] width 107 height 14
click at [198, 304] on span "Update" at bounding box center [207, 302] width 107 height 14
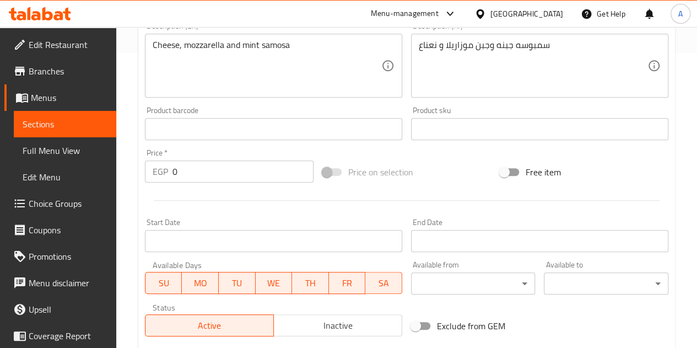
scroll to position [0, 0]
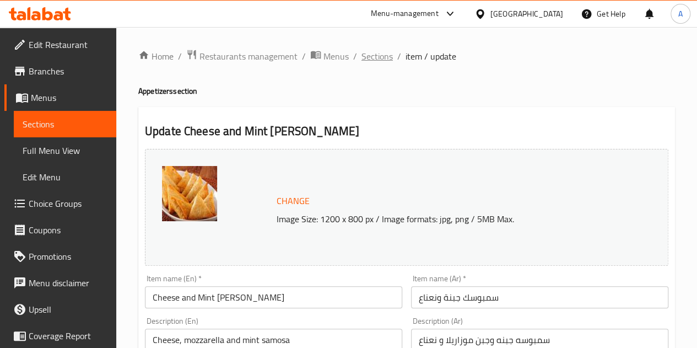
click at [373, 60] on span "Sections" at bounding box center [377, 56] width 31 height 13
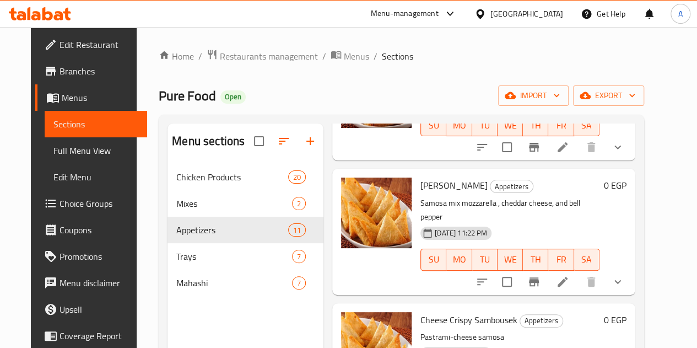
scroll to position [608, 0]
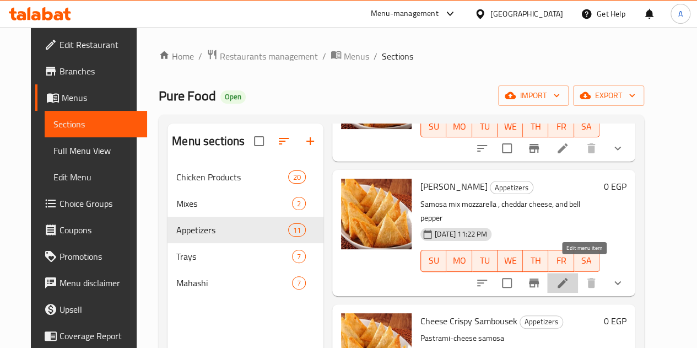
click at [568, 278] on icon at bounding box center [563, 283] width 10 height 10
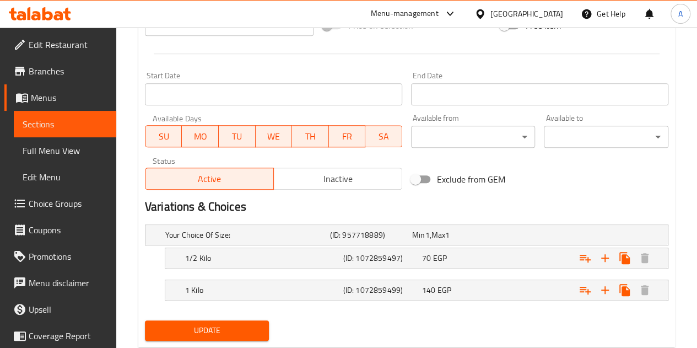
scroll to position [470, 0]
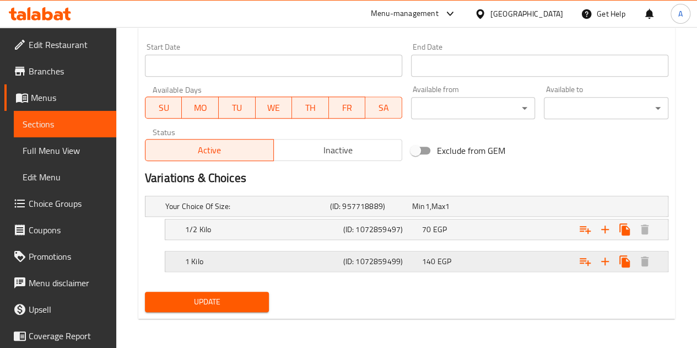
click at [402, 263] on h5 "(ID: 1072859499)" at bounding box center [380, 261] width 74 height 11
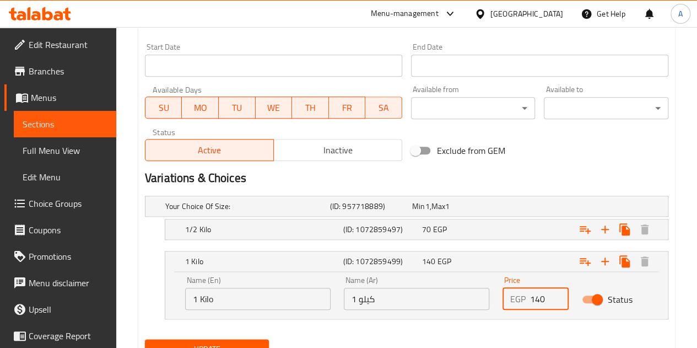
drag, startPoint x: 550, startPoint y: 299, endPoint x: 518, endPoint y: 298, distance: 32.0
click at [518, 298] on div "EGP 140 Price" at bounding box center [536, 299] width 66 height 22
type input "185"
click at [487, 219] on div "1/2 Kilo (ID: 1072859497) 70 EGP" at bounding box center [420, 229] width 474 height 24
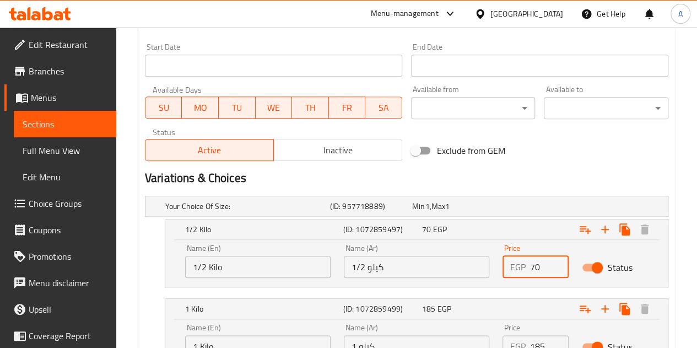
drag, startPoint x: 543, startPoint y: 262, endPoint x: 511, endPoint y: 262, distance: 32.0
click at [511, 262] on div "EGP 70 Price" at bounding box center [536, 267] width 66 height 22
type input "92.5"
click at [561, 168] on div "Variations & Choices" at bounding box center [407, 177] width 532 height 25
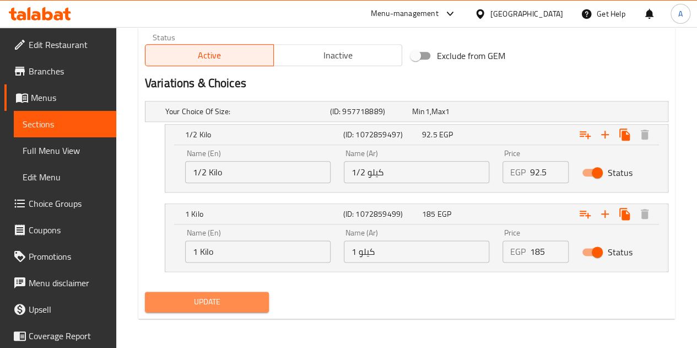
click at [204, 308] on button "Update" at bounding box center [207, 302] width 125 height 20
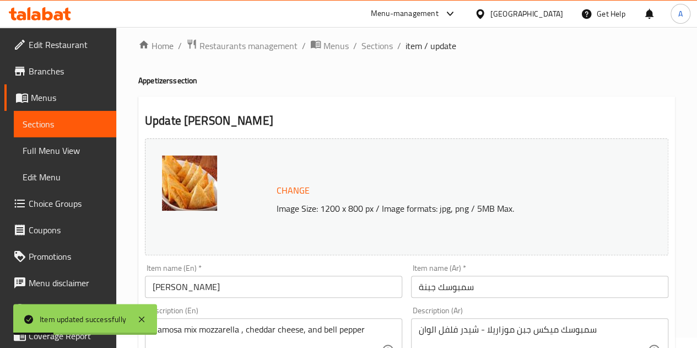
scroll to position [3, 0]
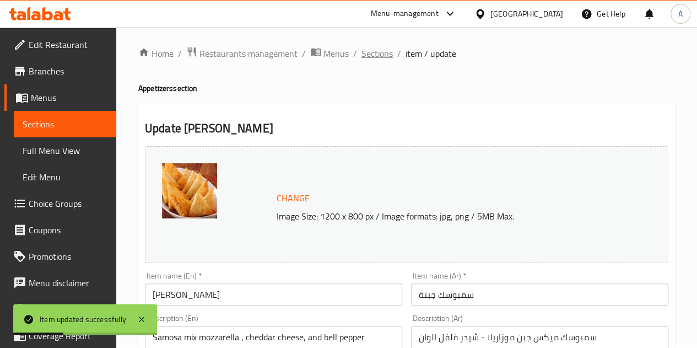
click at [362, 57] on span "Sections" at bounding box center [377, 53] width 31 height 13
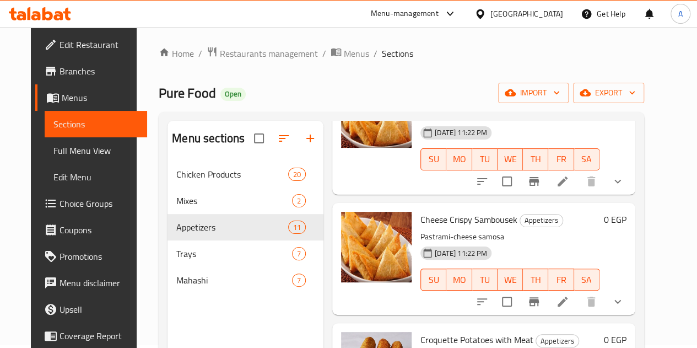
scroll to position [708, 0]
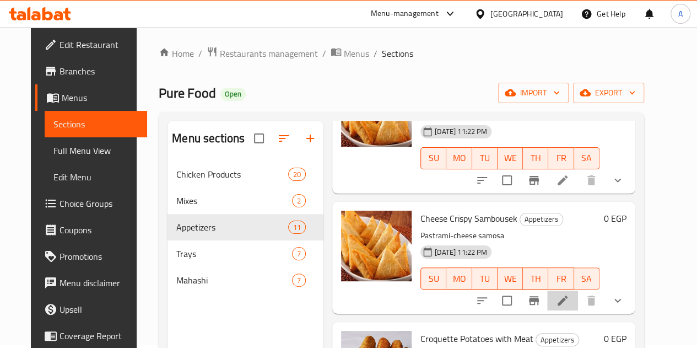
click at [577, 290] on li at bounding box center [562, 300] width 31 height 20
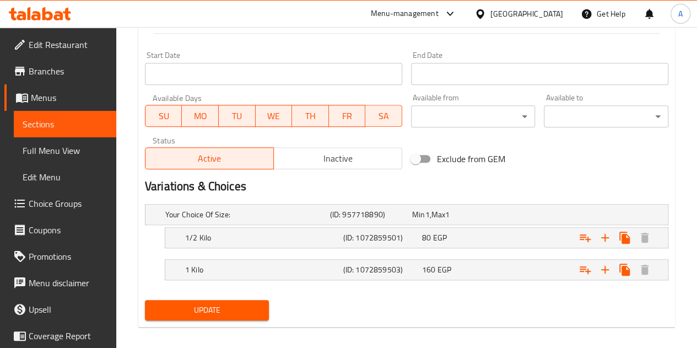
scroll to position [463, 0]
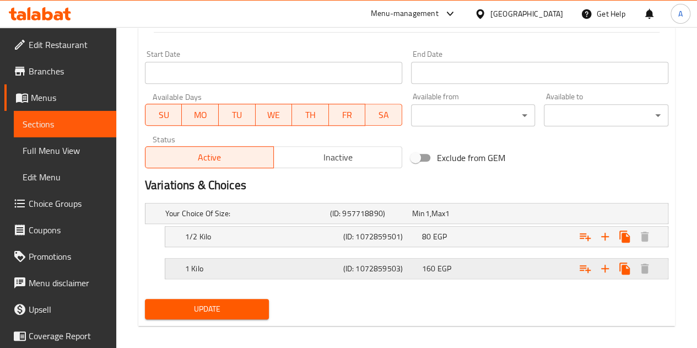
click at [477, 261] on div "160 EGP" at bounding box center [459, 268] width 79 height 15
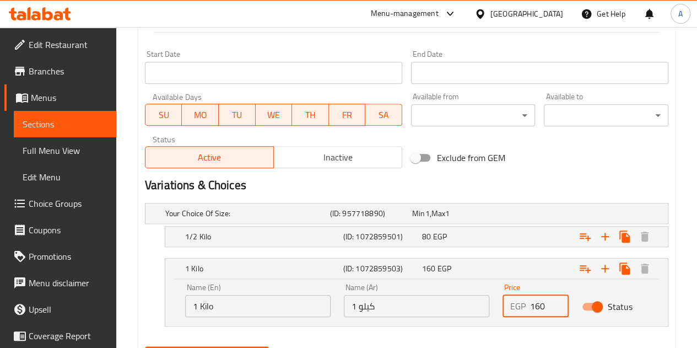
drag, startPoint x: 549, startPoint y: 302, endPoint x: 499, endPoint y: 303, distance: 49.6
click at [499, 303] on div "Price EGP 160 Price" at bounding box center [535, 300] width 79 height 47
type input "190"
click at [530, 230] on div "Expand" at bounding box center [578, 236] width 158 height 24
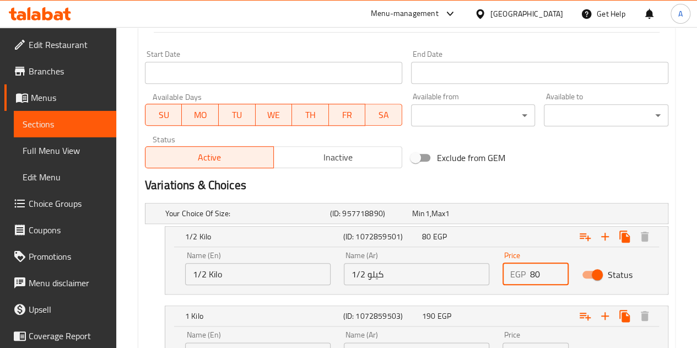
drag, startPoint x: 546, startPoint y: 266, endPoint x: 505, endPoint y: 265, distance: 40.8
click at [505, 265] on div "EGP 80 Price" at bounding box center [536, 274] width 66 height 22
type input "95"
click at [526, 165] on div "Exclude from GEM" at bounding box center [495, 158] width 177 height 30
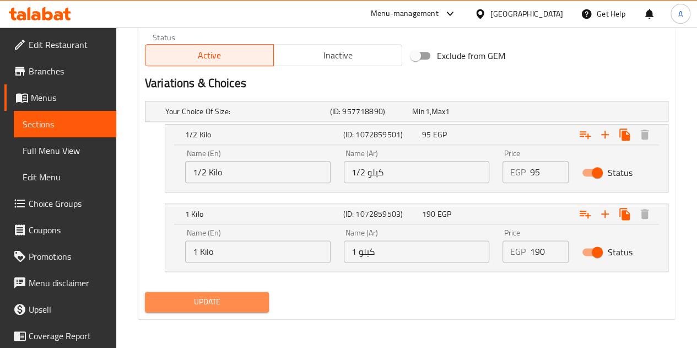
click at [204, 298] on span "Update" at bounding box center [207, 302] width 107 height 14
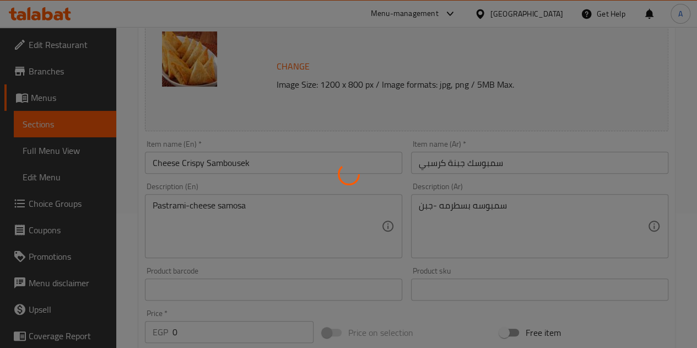
scroll to position [0, 0]
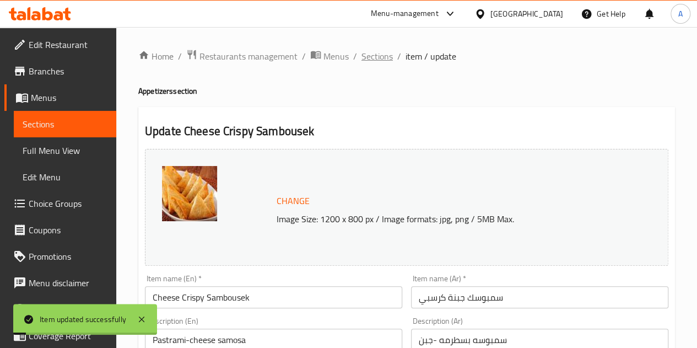
click at [370, 50] on span "Sections" at bounding box center [377, 56] width 31 height 13
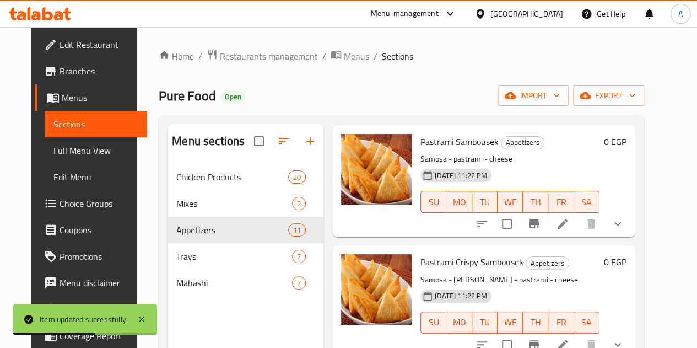
scroll to position [362, 0]
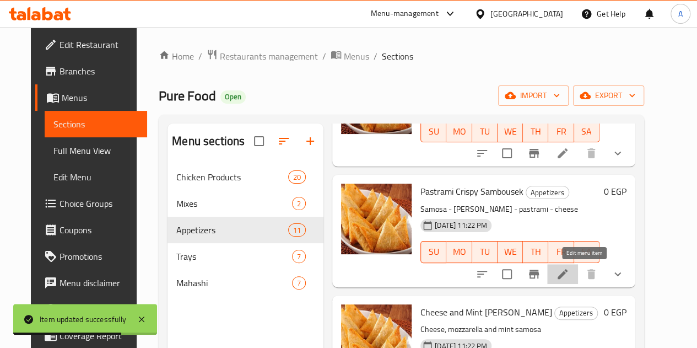
click at [569, 274] on icon at bounding box center [562, 273] width 13 height 13
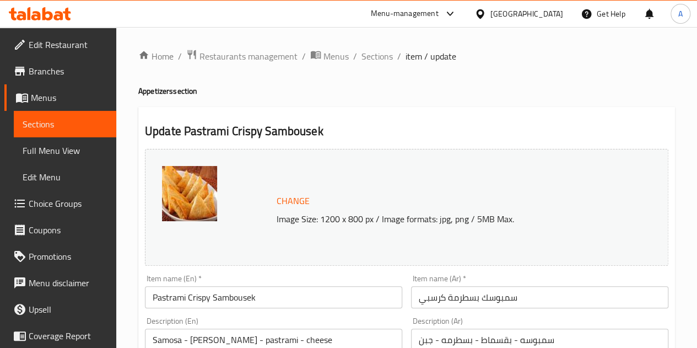
scroll to position [470, 0]
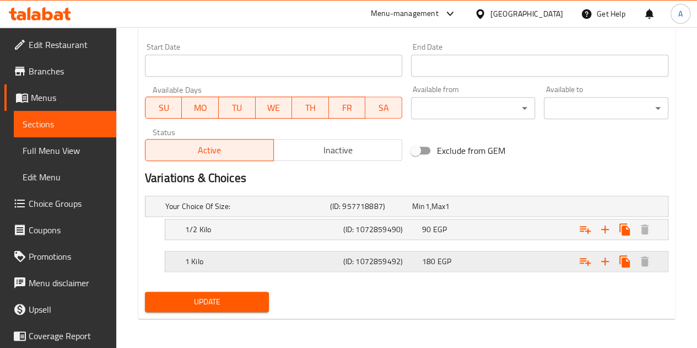
click at [287, 262] on h5 "1 Kilo" at bounding box center [262, 261] width 154 height 11
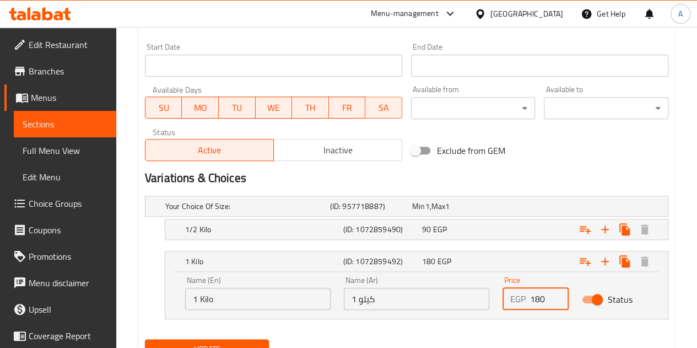
drag, startPoint x: 543, startPoint y: 295, endPoint x: 516, endPoint y: 297, distance: 27.0
click at [516, 297] on div "EGP 180 Price" at bounding box center [536, 299] width 66 height 22
type input "220"
click at [513, 224] on div "Expand" at bounding box center [578, 229] width 158 height 24
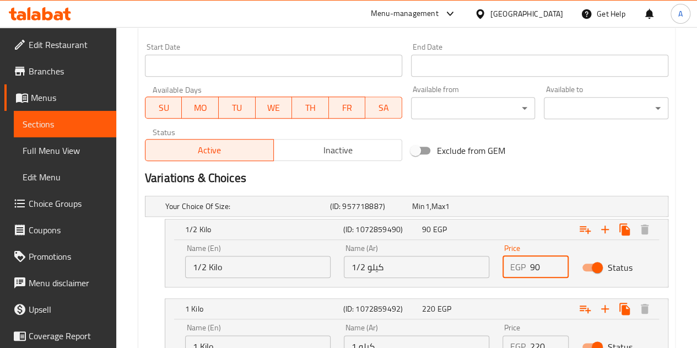
drag, startPoint x: 545, startPoint y: 264, endPoint x: 509, endPoint y: 265, distance: 35.8
click at [509, 265] on div "EGP 90 Price" at bounding box center [536, 267] width 66 height 22
type input "110"
click at [535, 169] on div "Variations & Choices" at bounding box center [407, 177] width 532 height 25
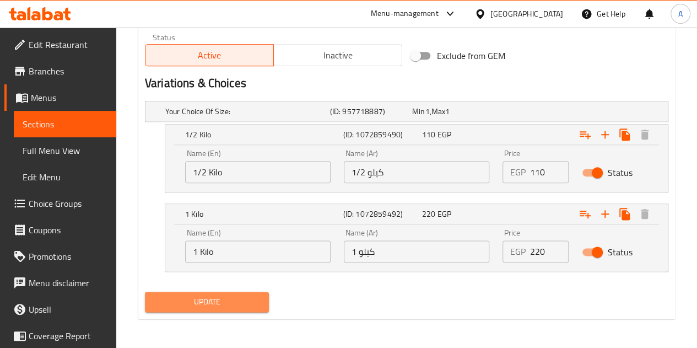
click at [191, 297] on span "Update" at bounding box center [207, 302] width 107 height 14
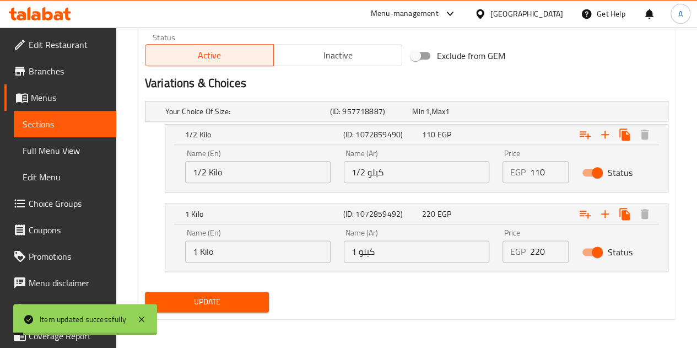
scroll to position [0, 0]
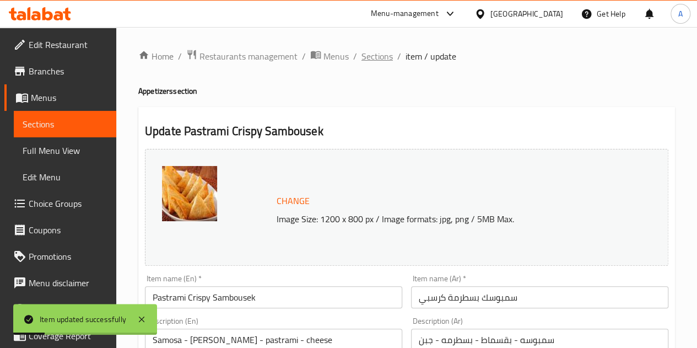
click at [370, 59] on span "Sections" at bounding box center [377, 56] width 31 height 13
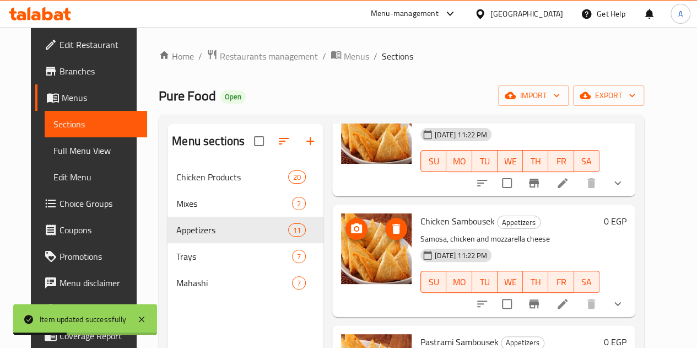
scroll to position [92, 0]
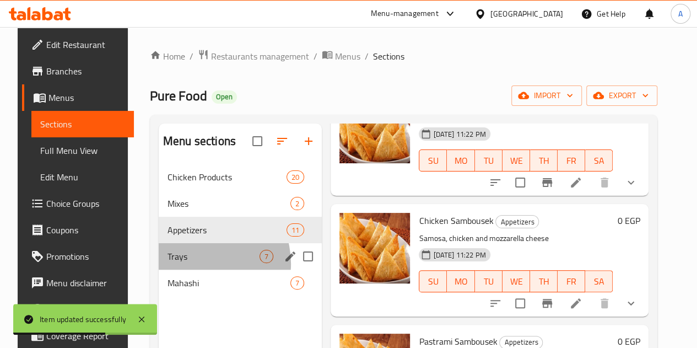
click at [187, 270] on div "Trays 7" at bounding box center [240, 256] width 163 height 26
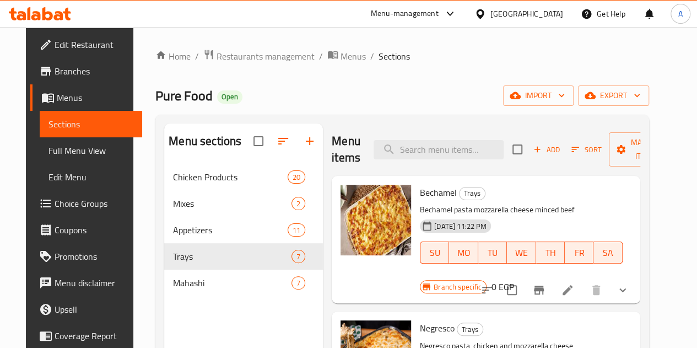
click at [575, 280] on li at bounding box center [567, 290] width 31 height 20
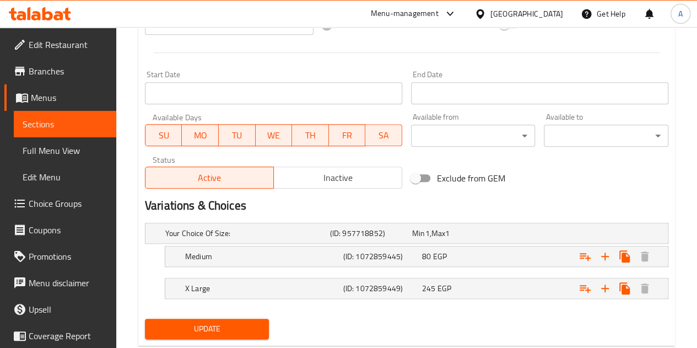
scroll to position [470, 0]
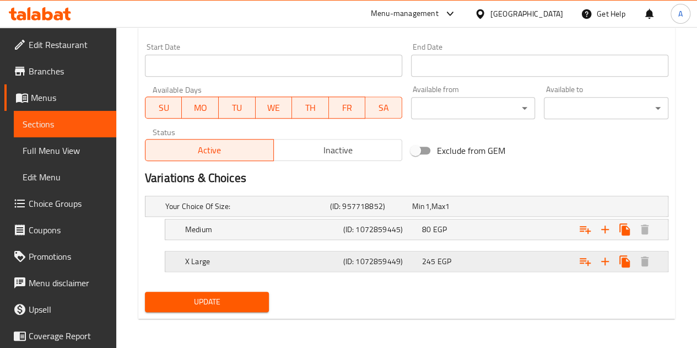
click at [387, 257] on h5 "(ID: 1072859449)" at bounding box center [380, 261] width 74 height 11
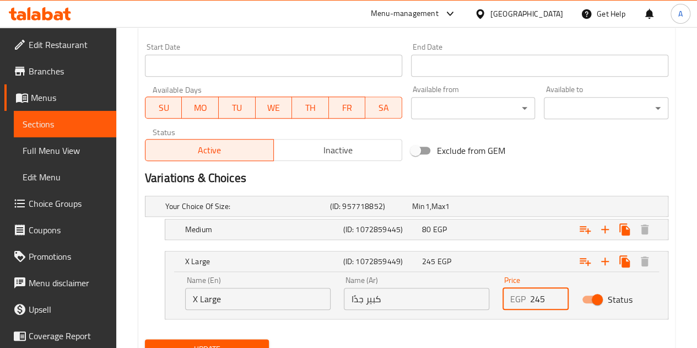
drag, startPoint x: 551, startPoint y: 292, endPoint x: 475, endPoint y: 298, distance: 76.3
click at [475, 298] on div "Name (En) X Large Name (En) Name (Ar) كبير جدًا Name (Ar) Price EGP 245 Price S…" at bounding box center [417, 293] width 476 height 47
type input "325"
click at [511, 217] on div "Expand" at bounding box center [578, 229] width 158 height 24
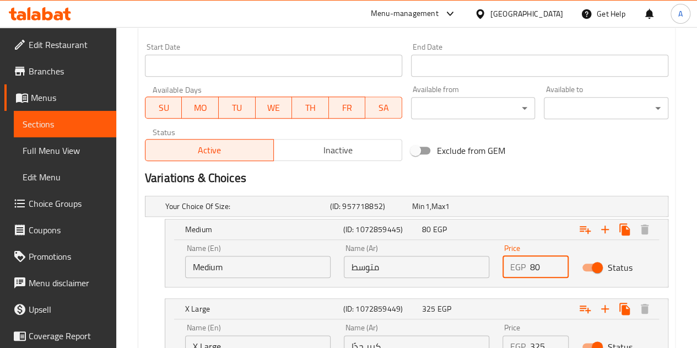
drag, startPoint x: 543, startPoint y: 255, endPoint x: 507, endPoint y: 256, distance: 36.4
click at [507, 256] on div "EGP 80 Price" at bounding box center [536, 267] width 66 height 22
type input "175"
click at [505, 181] on h2 "Variations & Choices" at bounding box center [407, 178] width 524 height 17
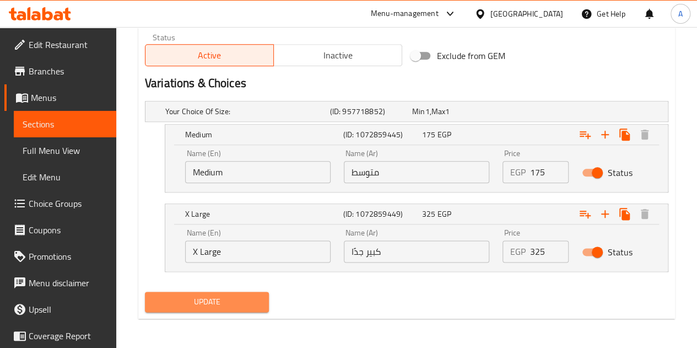
click at [188, 305] on span "Update" at bounding box center [207, 302] width 107 height 14
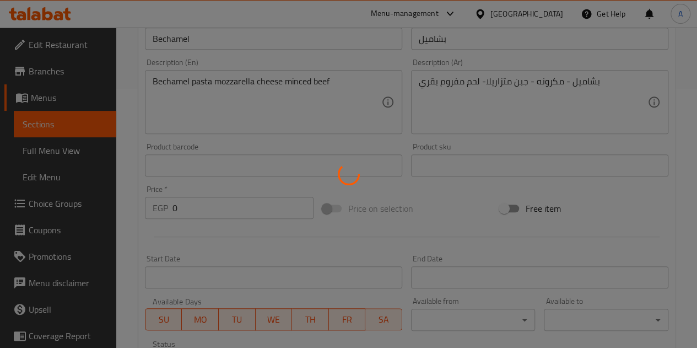
scroll to position [0, 0]
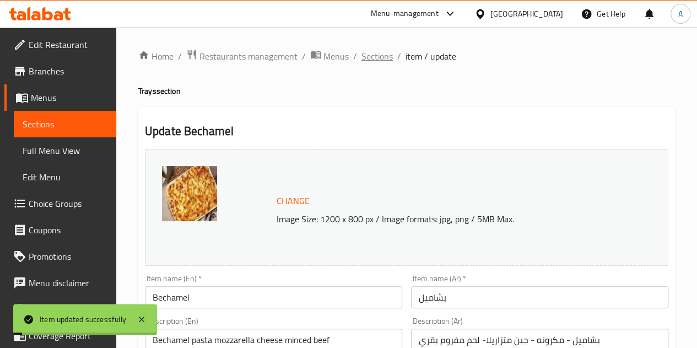
click at [373, 53] on span "Sections" at bounding box center [377, 56] width 31 height 13
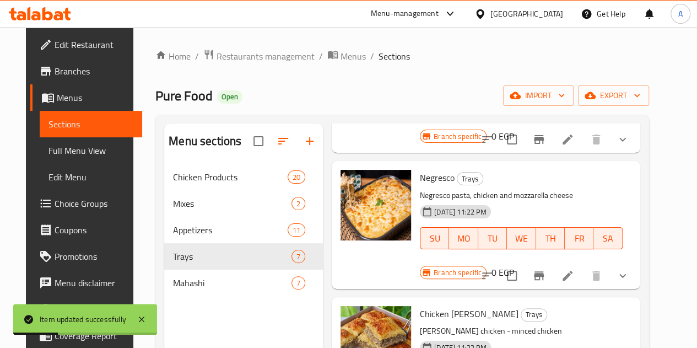
scroll to position [152, 0]
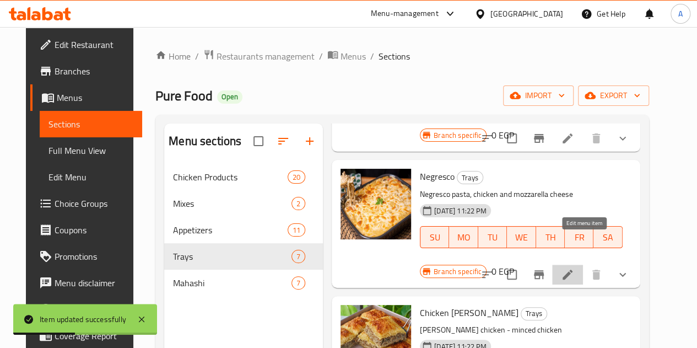
click at [574, 268] on icon at bounding box center [567, 274] width 13 height 13
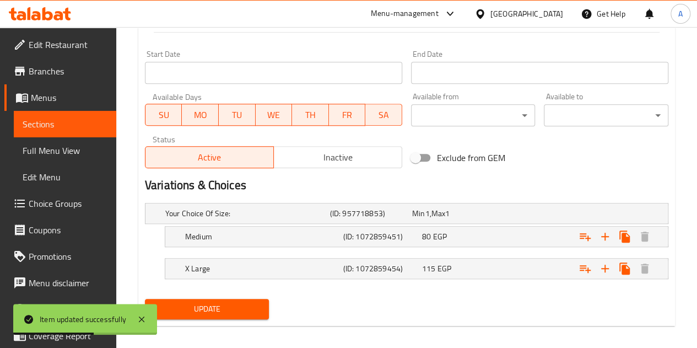
scroll to position [470, 0]
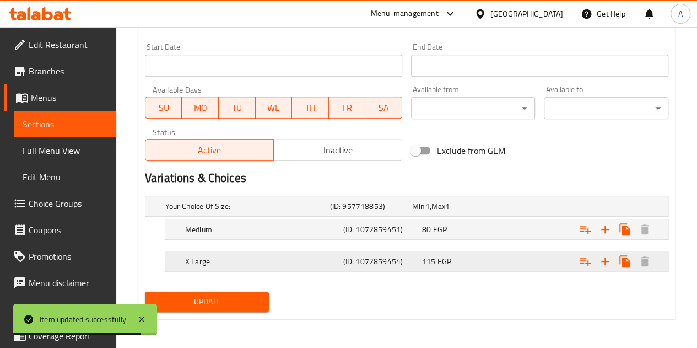
click at [453, 256] on div "115 EGP" at bounding box center [459, 261] width 74 height 11
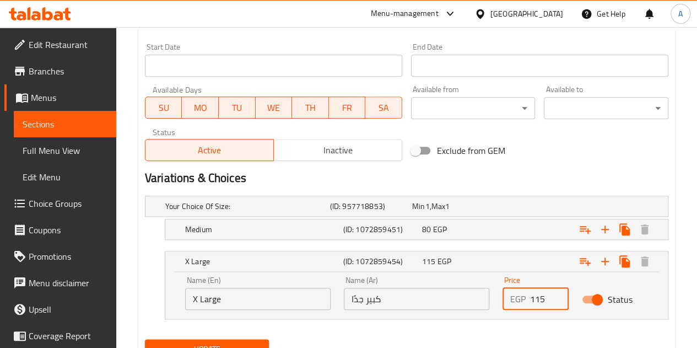
drag, startPoint x: 545, startPoint y: 296, endPoint x: 521, endPoint y: 297, distance: 23.2
click at [521, 297] on div "EGP 115 Price" at bounding box center [536, 299] width 66 height 22
type input "315"
click at [529, 235] on div "Expand" at bounding box center [578, 229] width 158 height 24
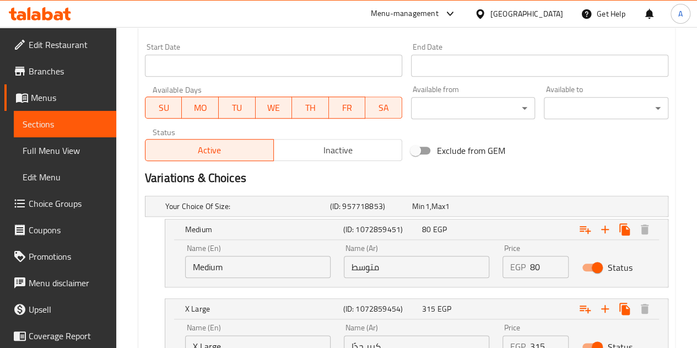
drag, startPoint x: 543, startPoint y: 269, endPoint x: 498, endPoint y: 268, distance: 45.2
click at [498, 268] on div "Price EGP 80 Price" at bounding box center [535, 261] width 79 height 47
type input "160"
click at [539, 152] on div "Exclude from GEM" at bounding box center [495, 151] width 177 height 30
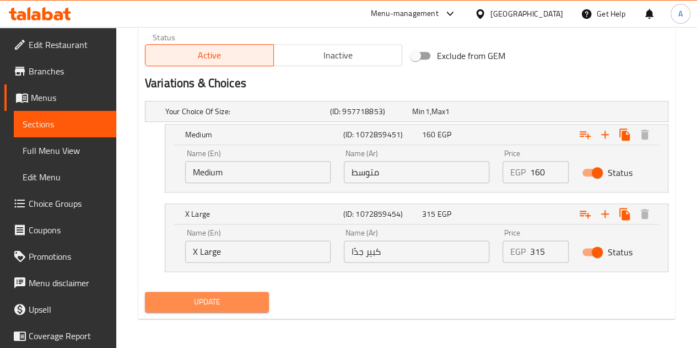
click at [214, 292] on button "Update" at bounding box center [207, 302] width 125 height 20
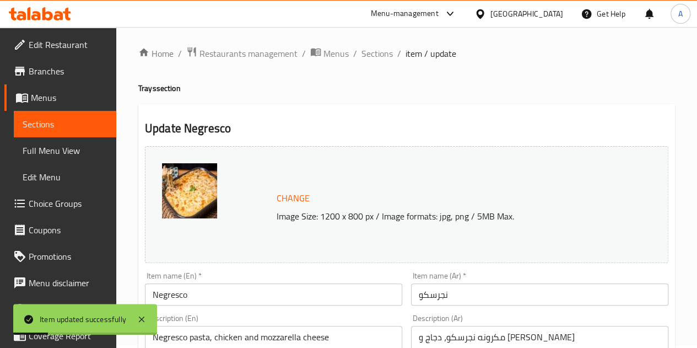
scroll to position [2, 0]
click at [373, 56] on span "Sections" at bounding box center [377, 53] width 31 height 13
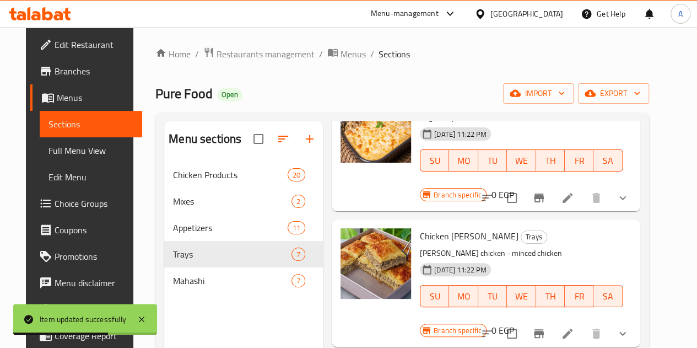
scroll to position [227, 0]
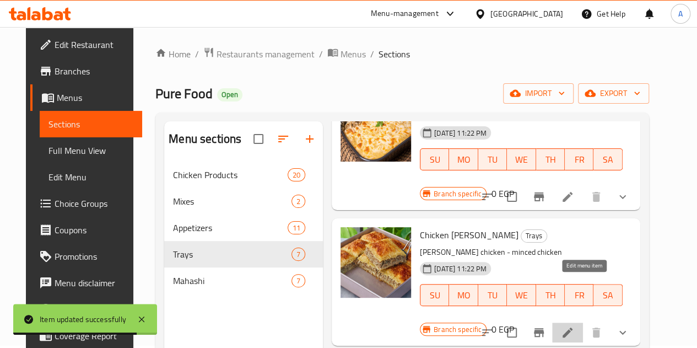
click at [574, 326] on icon at bounding box center [567, 332] width 13 height 13
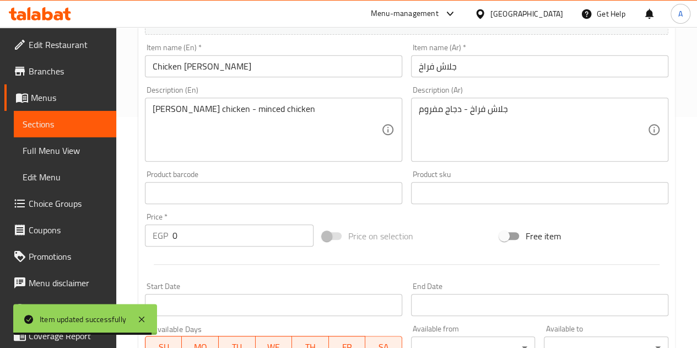
scroll to position [470, 0]
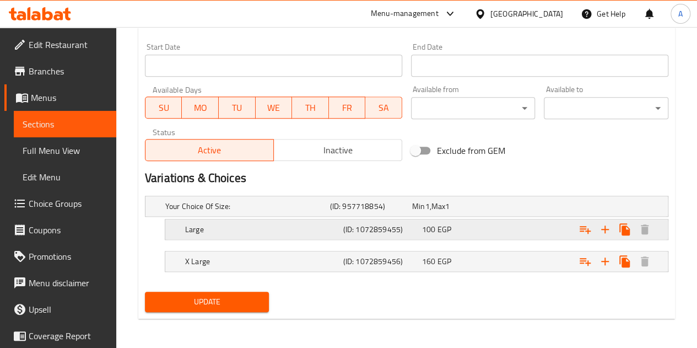
click at [397, 217] on div "Large (ID: 1072859455) 100 EGP" at bounding box center [420, 229] width 474 height 24
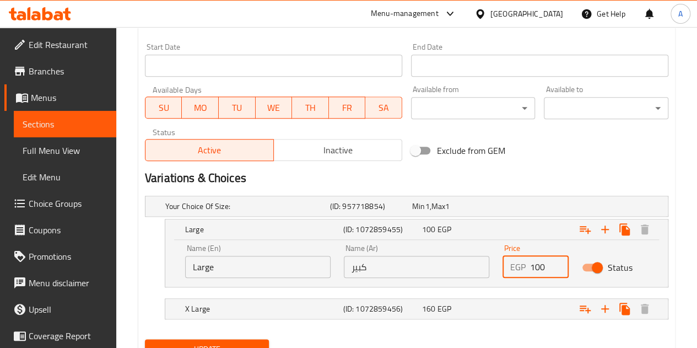
drag, startPoint x: 547, startPoint y: 260, endPoint x: 500, endPoint y: 258, distance: 46.4
click at [500, 258] on div "Price EGP 100 Price" at bounding box center [535, 261] width 79 height 47
type input "175"
click at [471, 298] on div "X Large (ID: 1072859456) 160 EGP" at bounding box center [420, 309] width 474 height 24
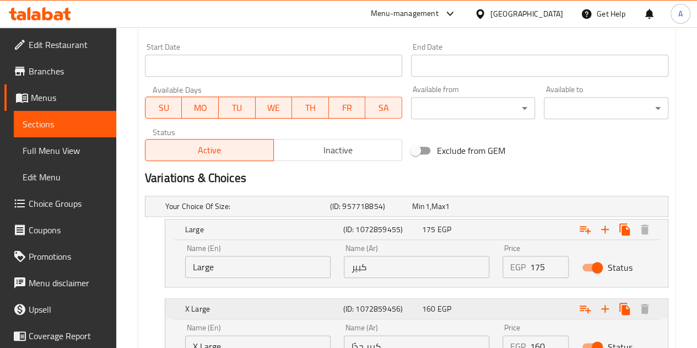
scroll to position [565, 0]
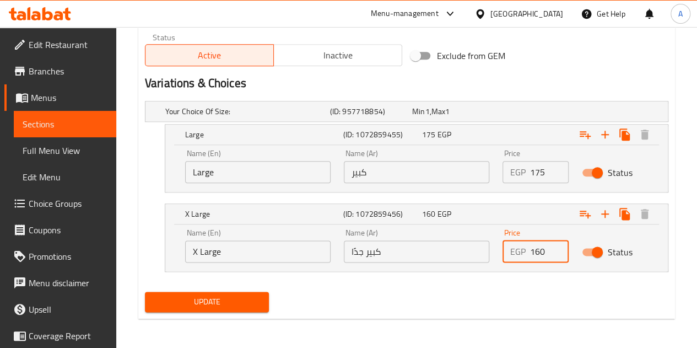
drag, startPoint x: 547, startPoint y: 256, endPoint x: 492, endPoint y: 257, distance: 55.1
click at [492, 257] on div "Name (En) X Large Name (En) Name (Ar) كبير جدًا Name (Ar) Price EGP 160 Price S…" at bounding box center [417, 245] width 476 height 47
type input "220"
click at [428, 278] on nav at bounding box center [407, 278] width 524 height 9
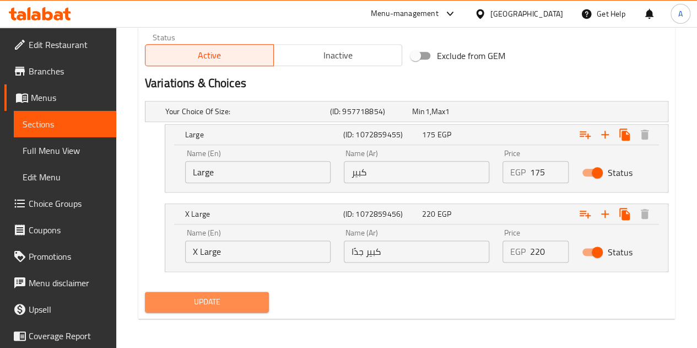
click at [224, 295] on span "Update" at bounding box center [207, 302] width 107 height 14
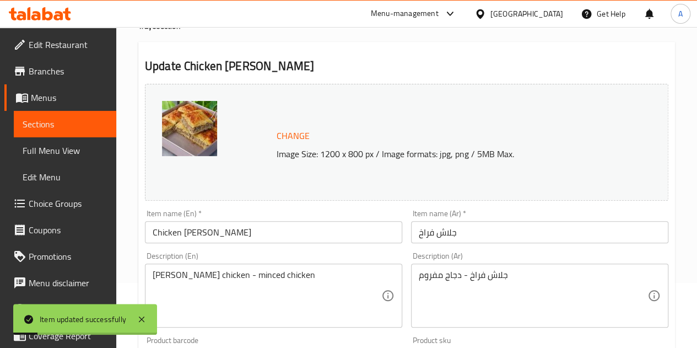
scroll to position [0, 0]
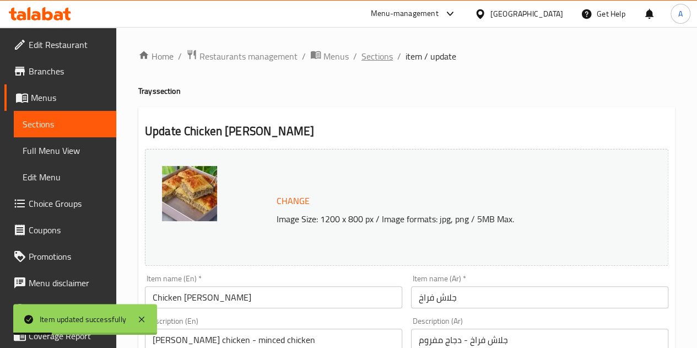
click at [381, 61] on span "Sections" at bounding box center [377, 56] width 31 height 13
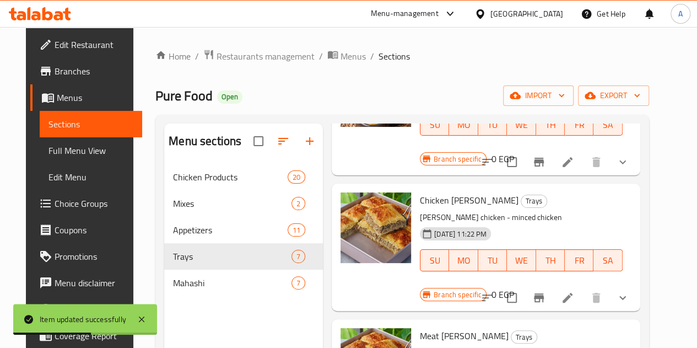
scroll to position [368, 0]
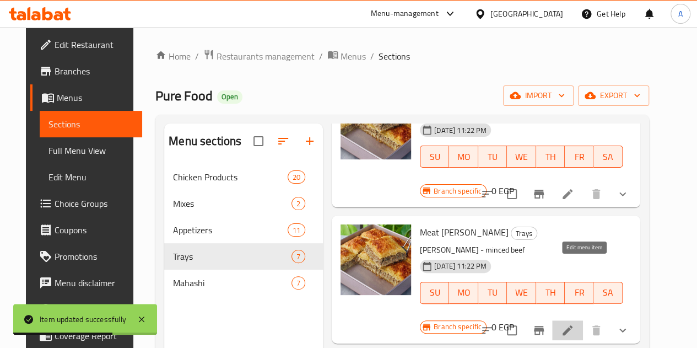
click at [574, 324] on icon at bounding box center [567, 330] width 13 height 13
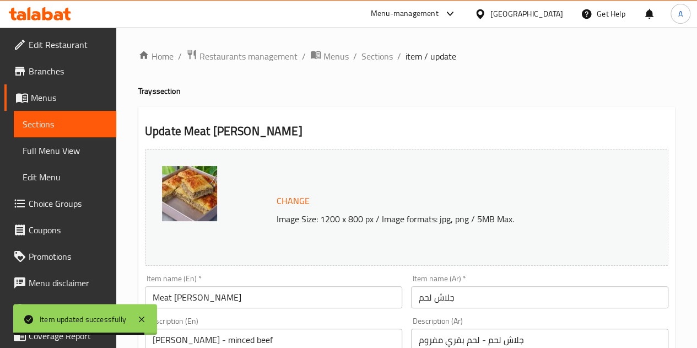
scroll to position [470, 0]
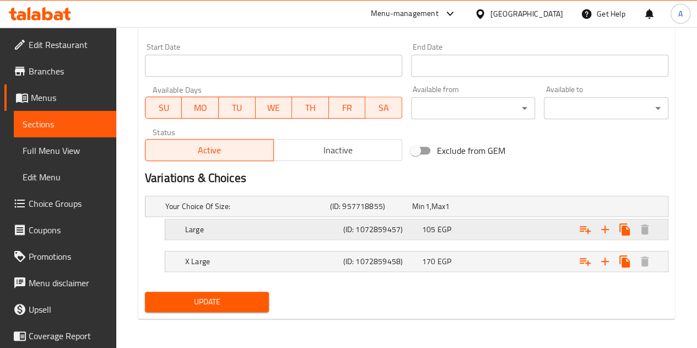
click at [466, 235] on div "105 EGP" at bounding box center [459, 229] width 79 height 15
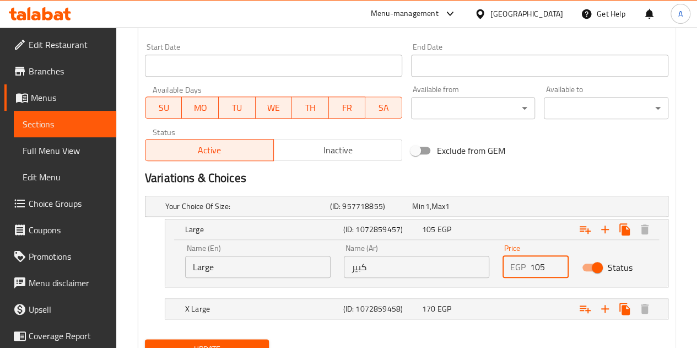
drag, startPoint x: 545, startPoint y: 266, endPoint x: 527, endPoint y: 267, distance: 17.1
click at [527, 267] on div "EGP 105 Price" at bounding box center [536, 267] width 66 height 22
type input "185"
click at [465, 304] on div "170 EGP" at bounding box center [459, 308] width 74 height 11
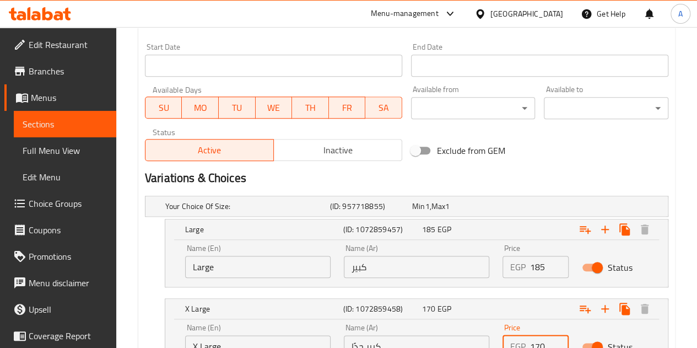
click at [543, 342] on input "170" at bounding box center [549, 346] width 39 height 22
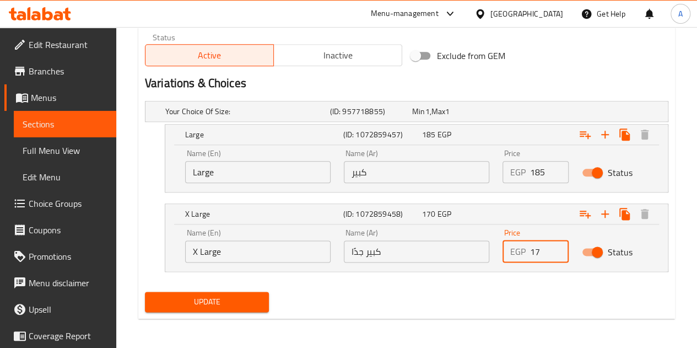
type input "1"
type input "240"
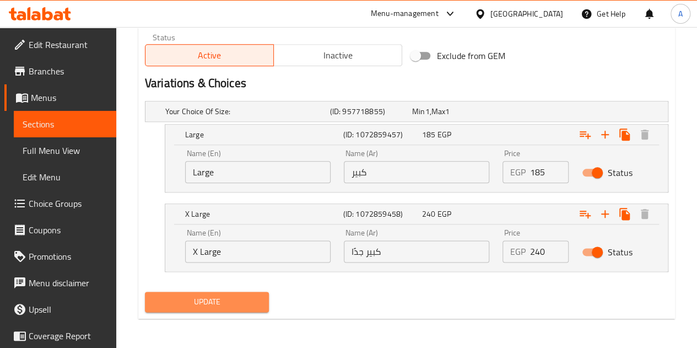
click at [235, 295] on span "Update" at bounding box center [207, 302] width 107 height 14
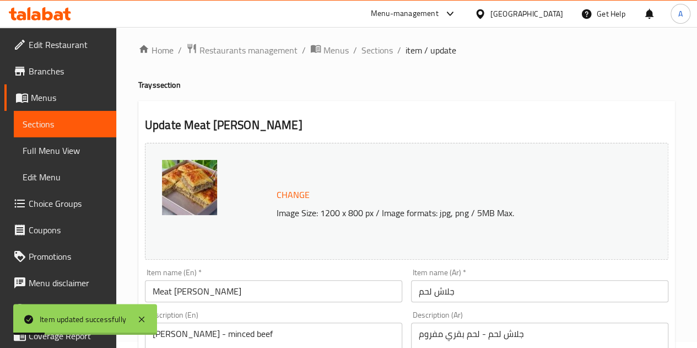
scroll to position [0, 0]
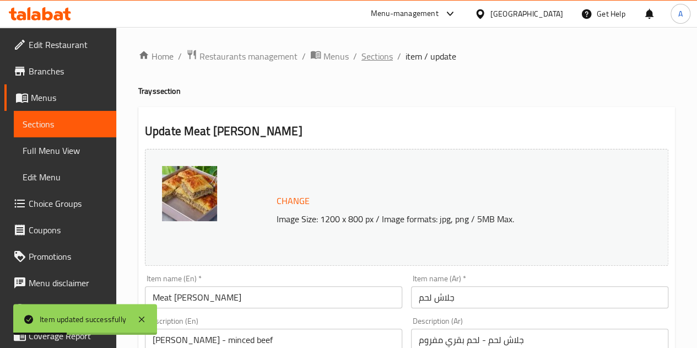
click at [364, 50] on span "Sections" at bounding box center [377, 56] width 31 height 13
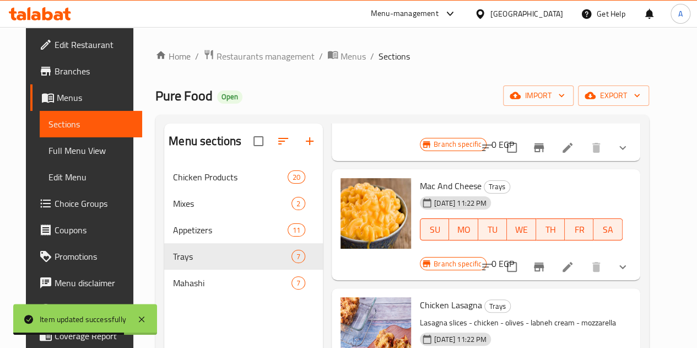
scroll to position [65, 0]
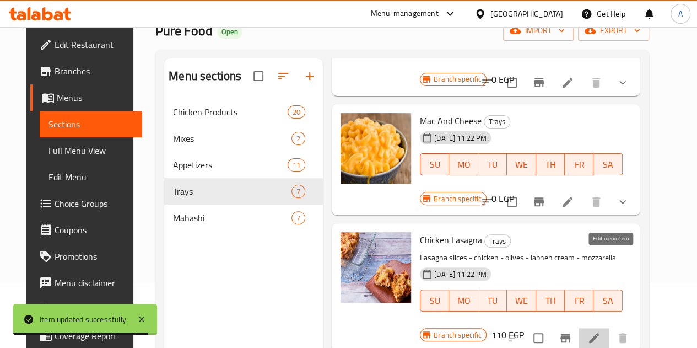
click at [601, 331] on icon at bounding box center [594, 337] width 13 height 13
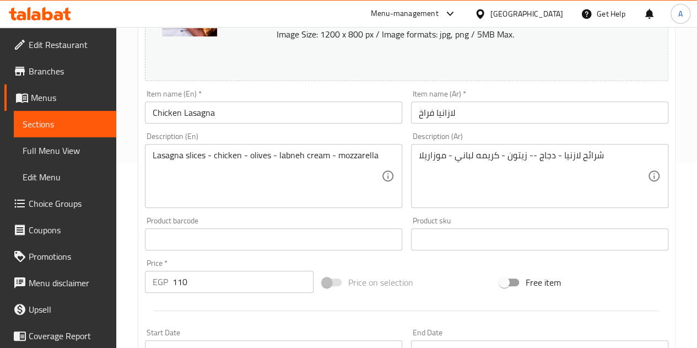
scroll to position [186, 0]
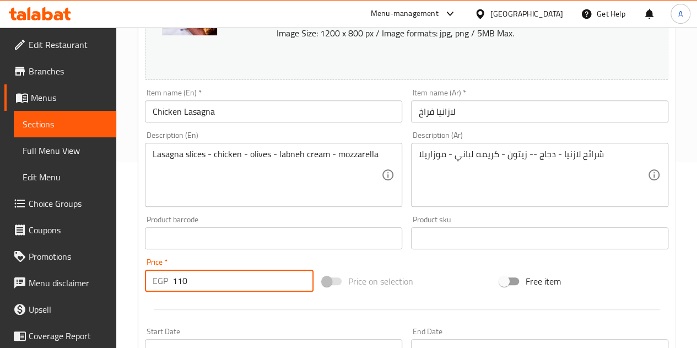
drag, startPoint x: 219, startPoint y: 277, endPoint x: 142, endPoint y: 278, distance: 77.2
click at [142, 278] on div "Price   * EGP 110 Price *" at bounding box center [229, 275] width 177 height 42
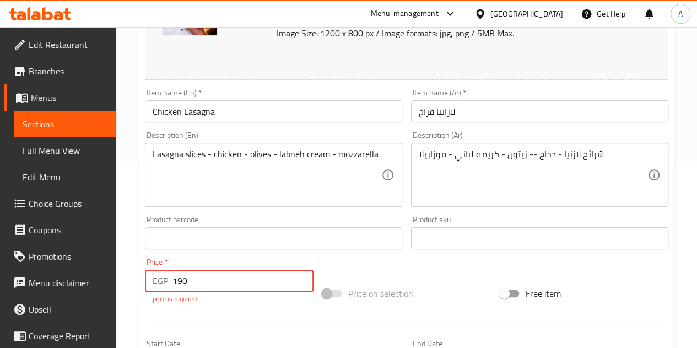
type input "190"
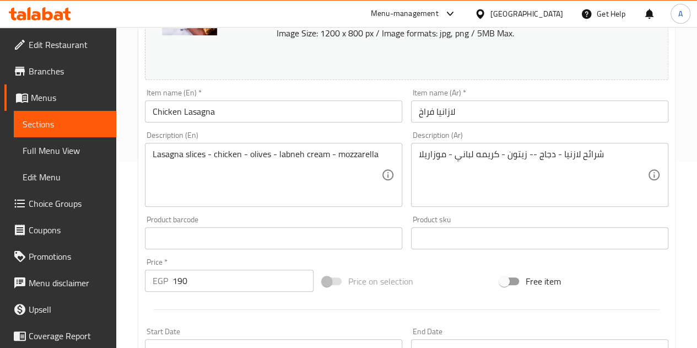
click at [448, 289] on div "Price on selection" at bounding box center [406, 281] width 177 height 30
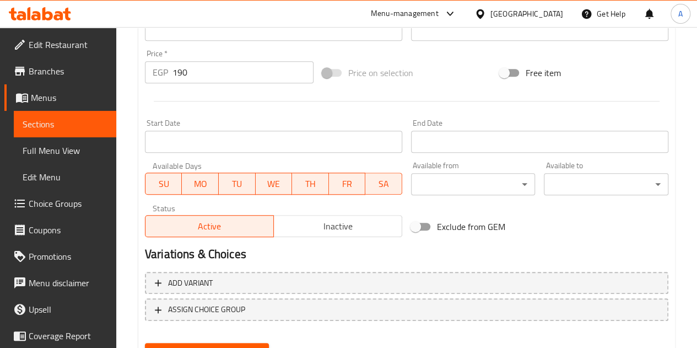
scroll to position [447, 0]
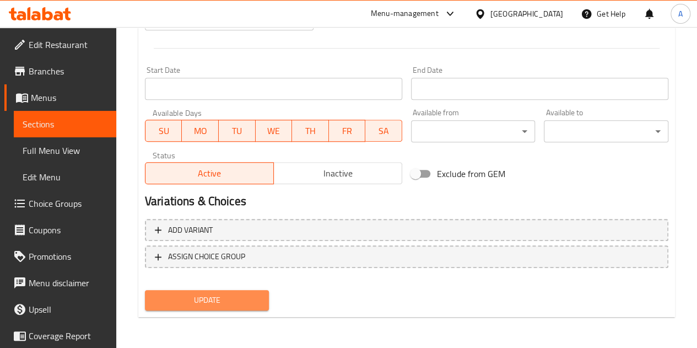
click at [202, 303] on span "Update" at bounding box center [207, 300] width 107 height 14
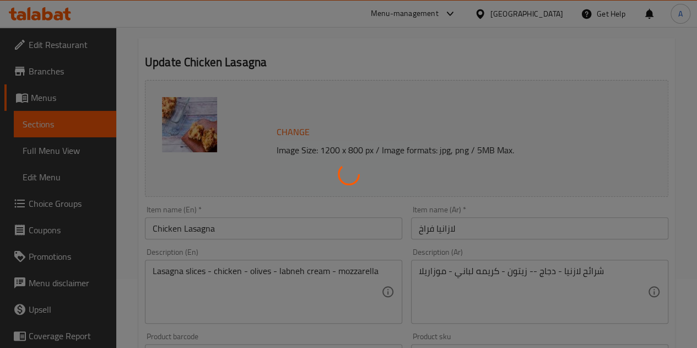
scroll to position [0, 0]
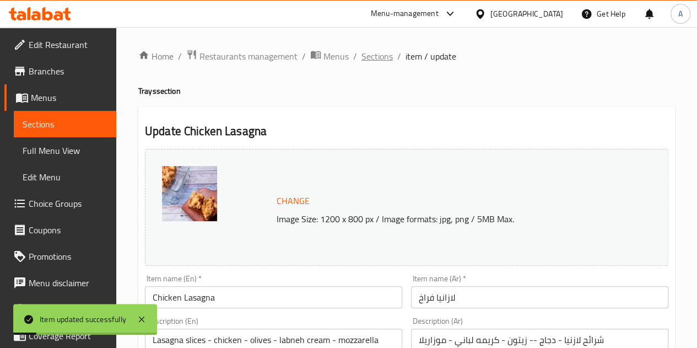
click at [373, 60] on span "Sections" at bounding box center [377, 56] width 31 height 13
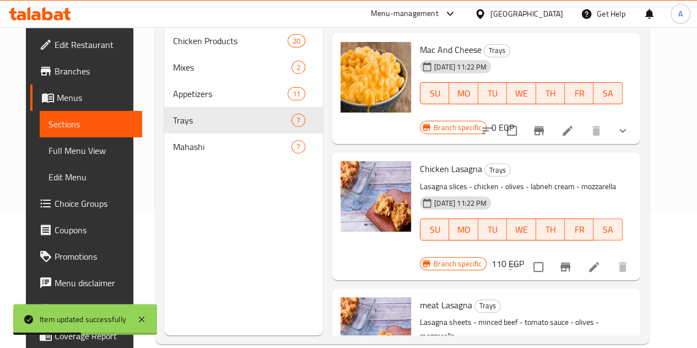
scroll to position [154, 0]
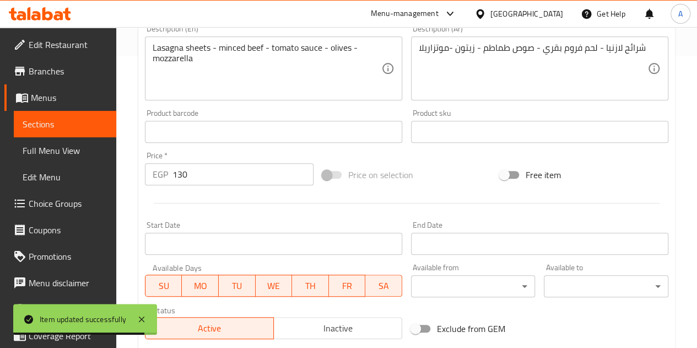
scroll to position [293, 0]
click at [226, 166] on input "130" at bounding box center [243, 174] width 141 height 22
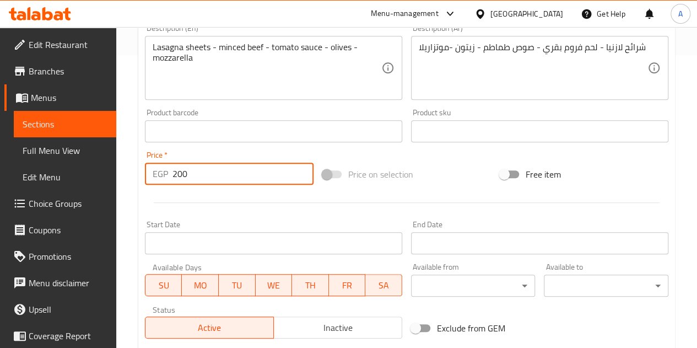
type input "200"
click at [255, 211] on div at bounding box center [407, 202] width 532 height 27
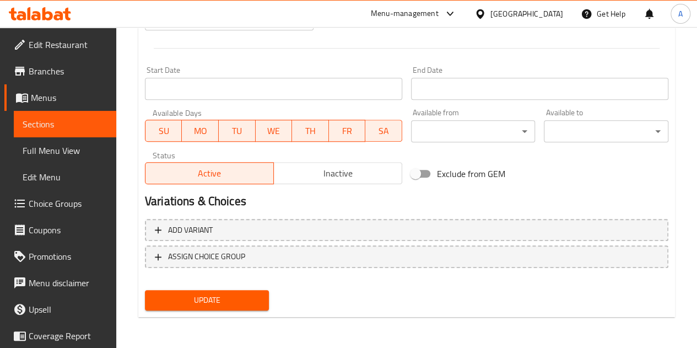
click at [212, 308] on button "Update" at bounding box center [207, 300] width 125 height 20
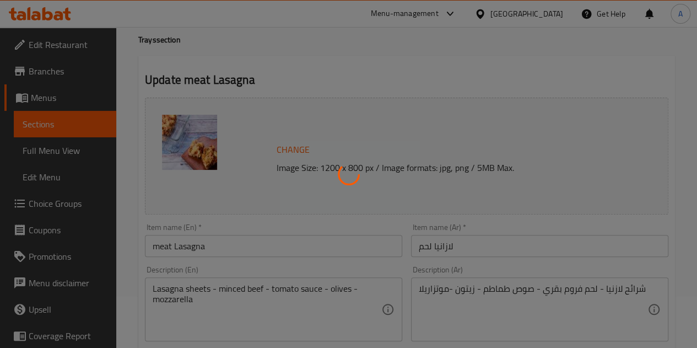
scroll to position [0, 0]
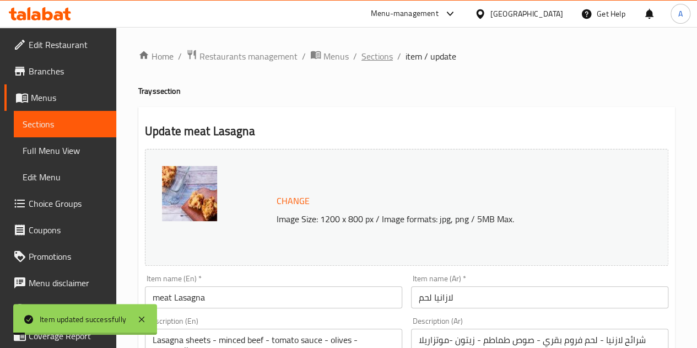
click at [378, 57] on span "Sections" at bounding box center [377, 56] width 31 height 13
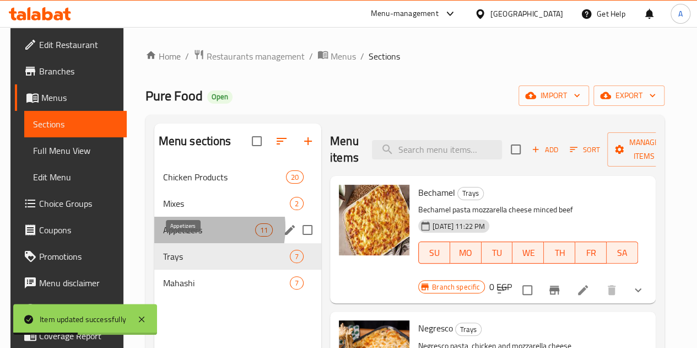
click at [182, 236] on span "Appetizers" at bounding box center [209, 229] width 92 height 13
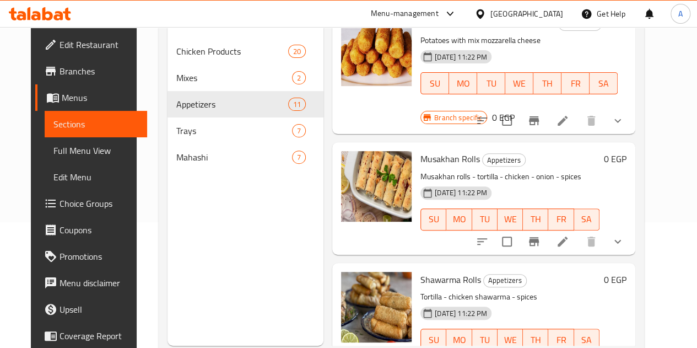
scroll to position [126, 0]
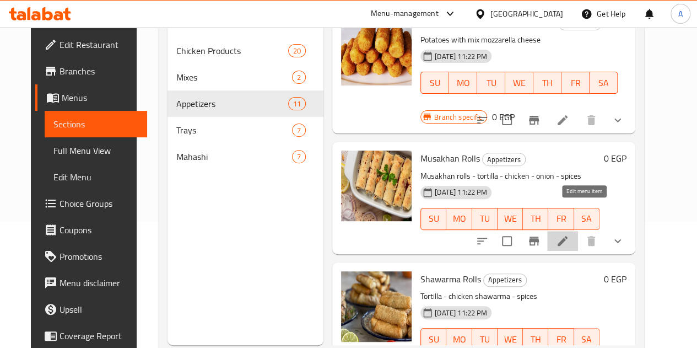
click at [569, 234] on icon at bounding box center [562, 240] width 13 height 13
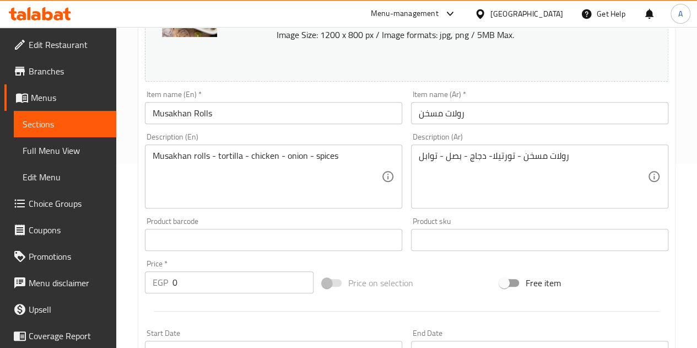
scroll to position [470, 0]
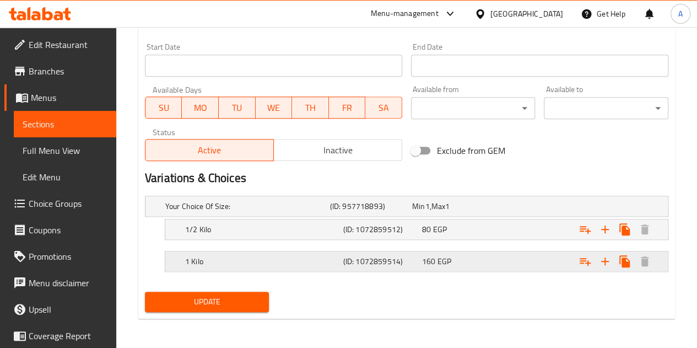
click at [463, 261] on div "160 EGP" at bounding box center [459, 261] width 74 height 11
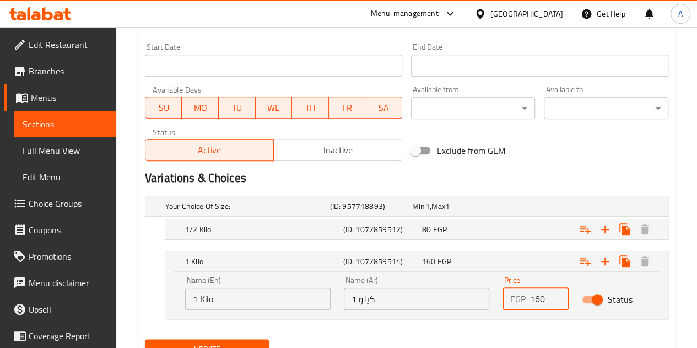
drag, startPoint x: 548, startPoint y: 295, endPoint x: 519, endPoint y: 294, distance: 29.2
click at [519, 294] on div "EGP 160 Price" at bounding box center [536, 299] width 66 height 22
type input "245"
click at [491, 229] on div "80 EGP" at bounding box center [459, 229] width 74 height 11
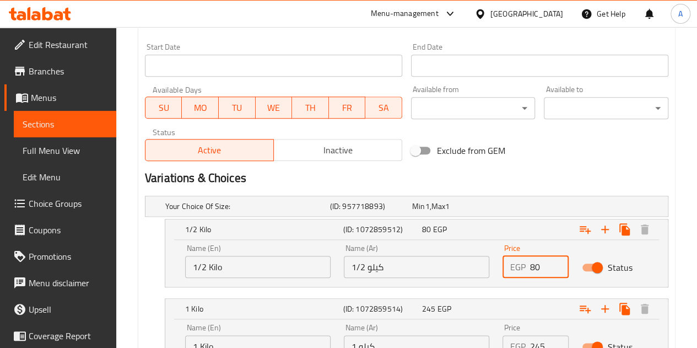
drag, startPoint x: 546, startPoint y: 264, endPoint x: 502, endPoint y: 266, distance: 44.1
click at [503, 266] on div "EGP 80 Price" at bounding box center [536, 267] width 66 height 22
type input "122.5"
click at [540, 184] on h2 "Variations & Choices" at bounding box center [407, 178] width 524 height 17
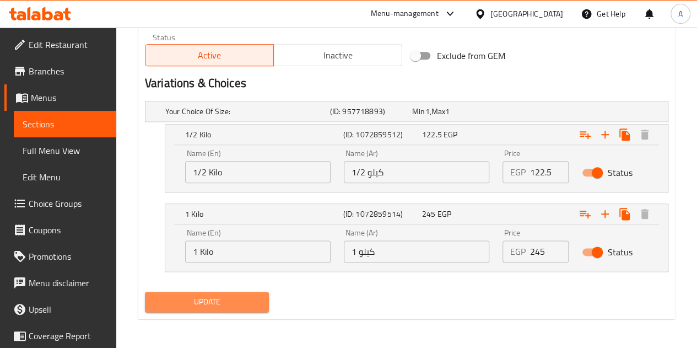
click at [205, 297] on span "Update" at bounding box center [207, 302] width 107 height 14
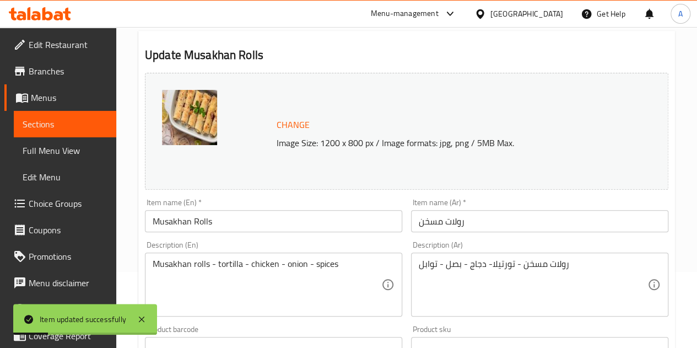
scroll to position [0, 0]
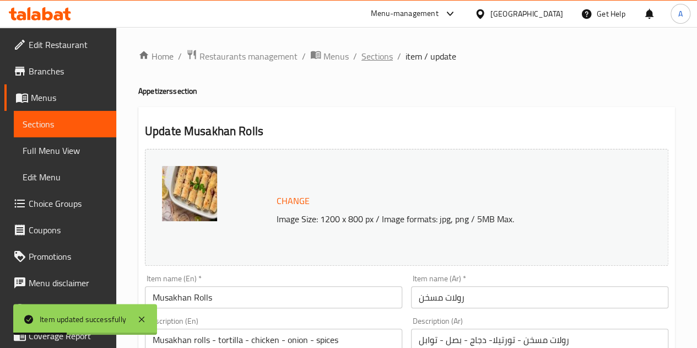
click at [368, 59] on span "Sections" at bounding box center [377, 56] width 31 height 13
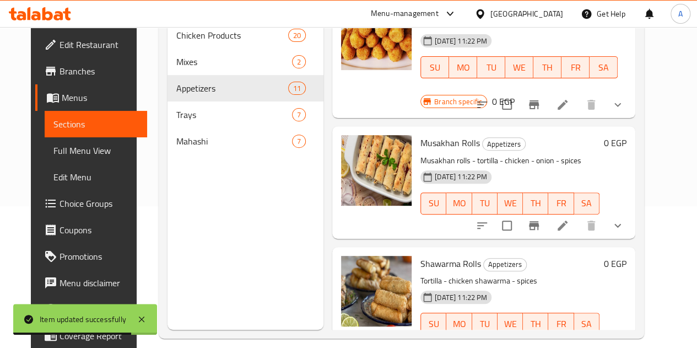
scroll to position [154, 0]
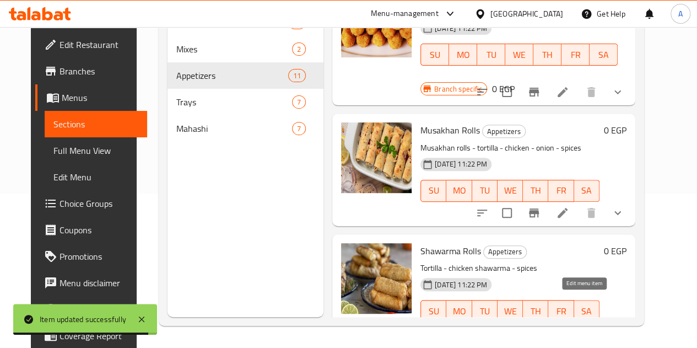
click at [569, 326] on icon at bounding box center [562, 332] width 13 height 13
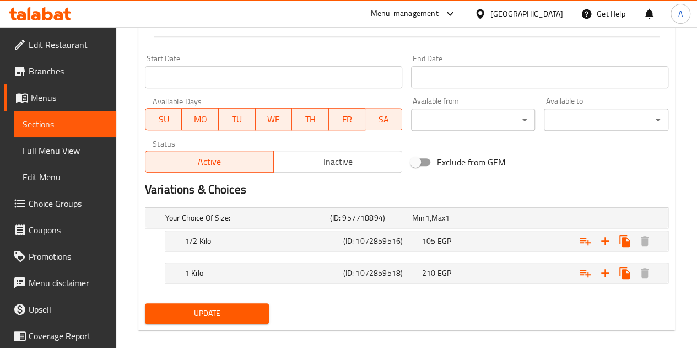
scroll to position [470, 0]
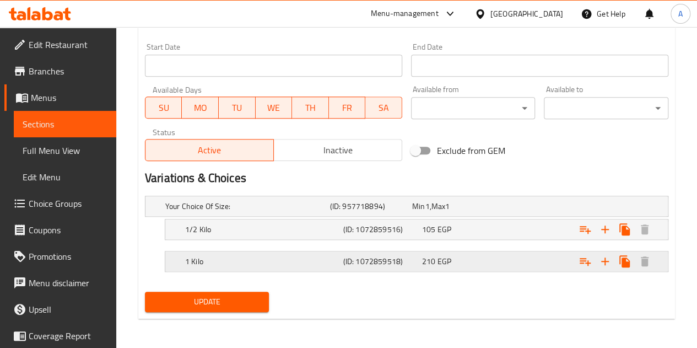
click at [396, 268] on div "1 Kilo (ID: 1072859518) 210 EGP" at bounding box center [420, 261] width 474 height 24
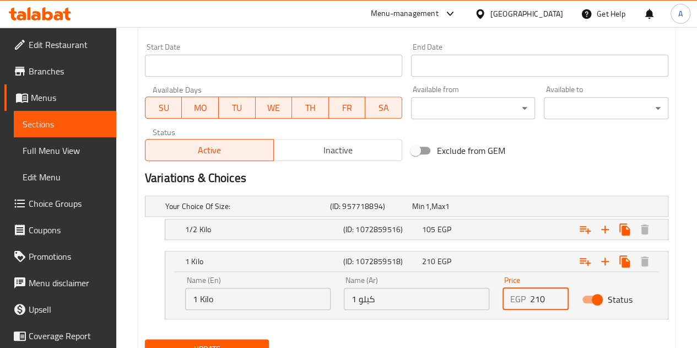
drag, startPoint x: 547, startPoint y: 300, endPoint x: 534, endPoint y: 300, distance: 12.7
click at [534, 300] on input "210" at bounding box center [549, 299] width 39 height 22
type input "290"
click at [519, 223] on div "Expand" at bounding box center [578, 229] width 158 height 24
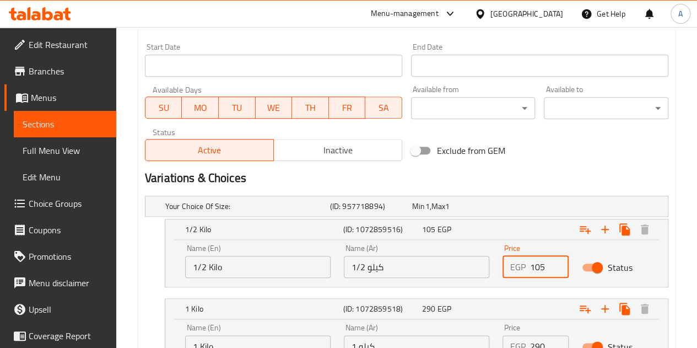
drag, startPoint x: 550, startPoint y: 267, endPoint x: 488, endPoint y: 276, distance: 62.4
click at [488, 276] on div "Name (En) 1/2 Kilo Name (En) Name (Ar) 1/2 كيلو Name (Ar) Price EGP 105 Price S…" at bounding box center [417, 261] width 476 height 47
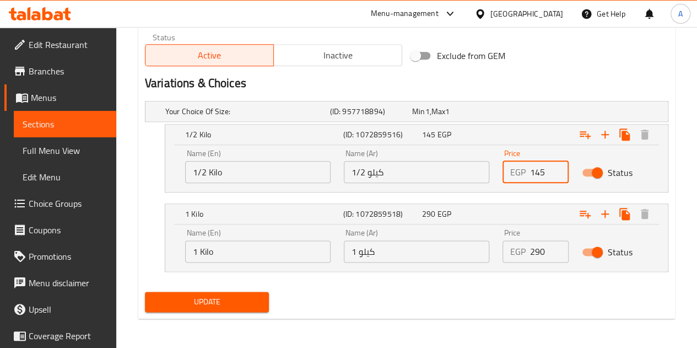
type input "145"
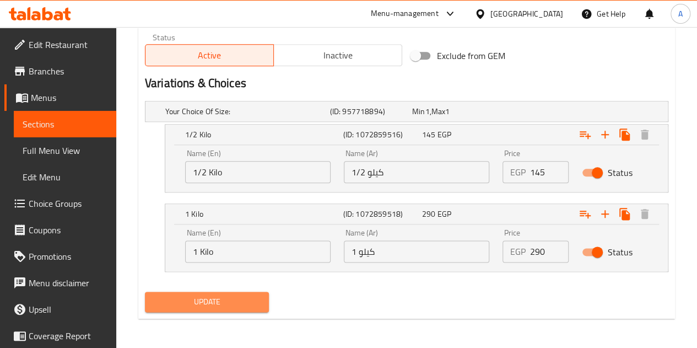
click at [243, 306] on span "Update" at bounding box center [207, 302] width 107 height 14
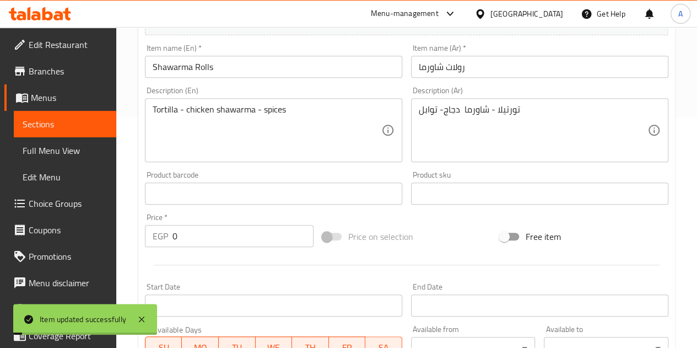
scroll to position [0, 0]
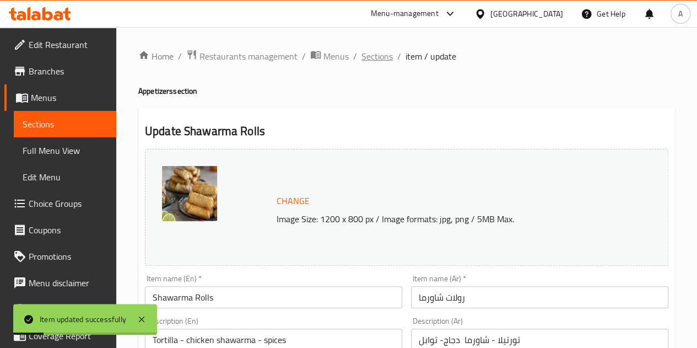
click at [377, 53] on span "Sections" at bounding box center [377, 56] width 31 height 13
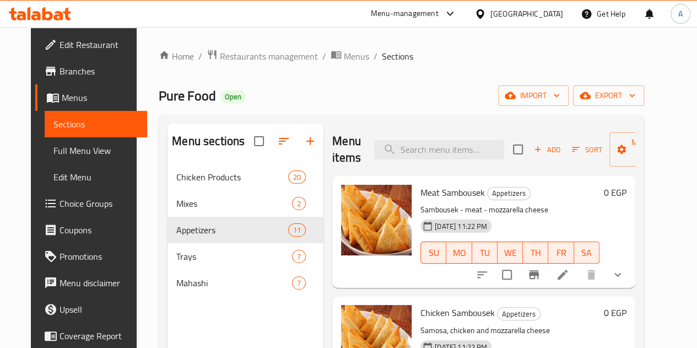
click at [371, 84] on div "Home / Restaurants management / Menus / Sections Pure Food Open import export M…" at bounding box center [402, 264] width 486 height 431
